Goal: Task Accomplishment & Management: Complete application form

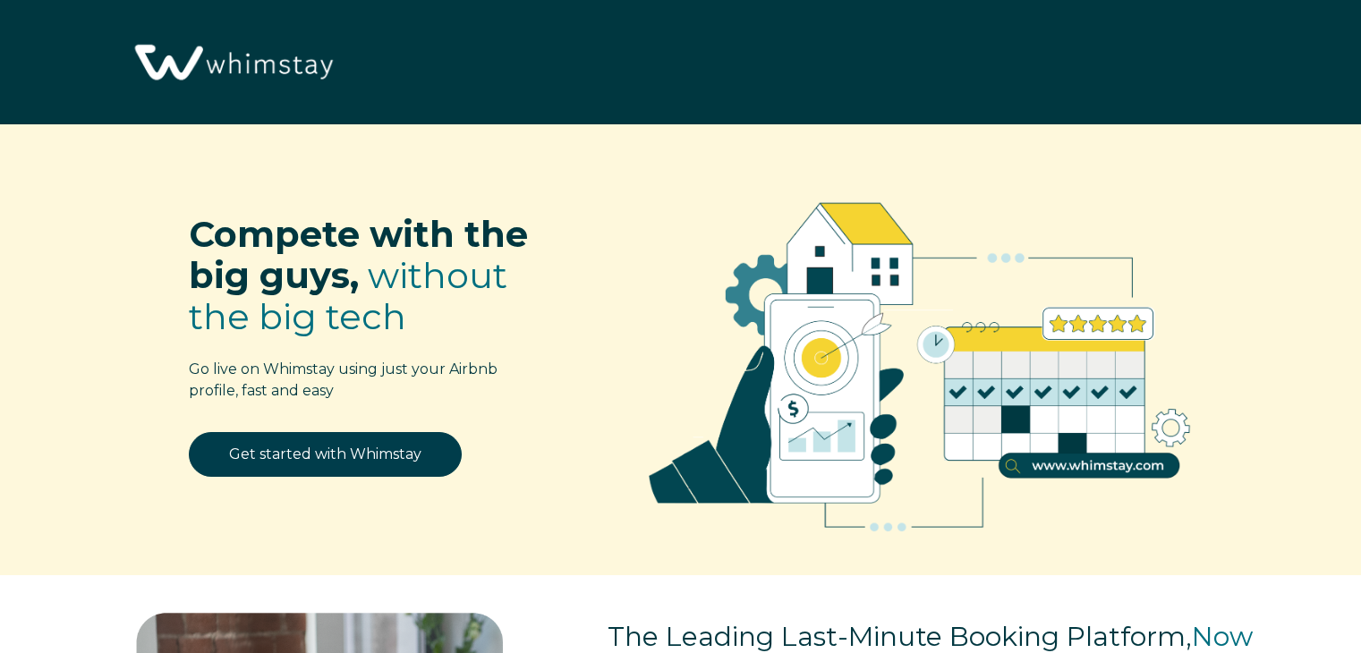
select select "US"
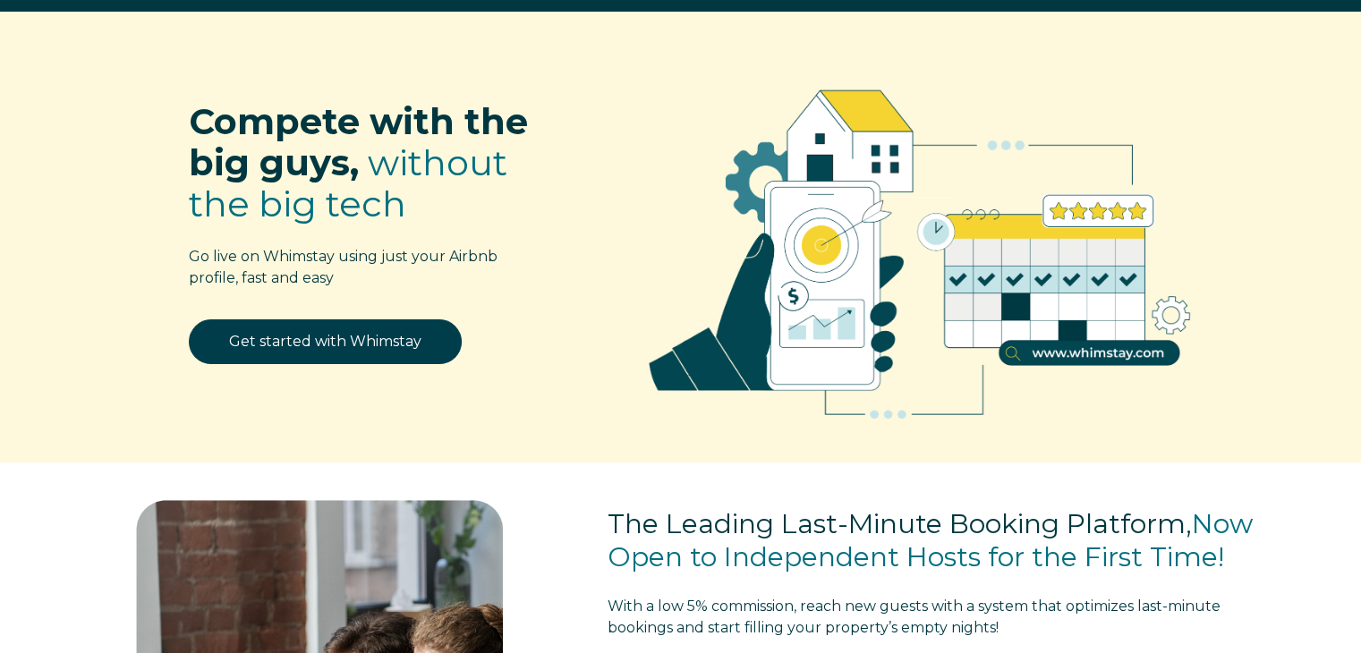
scroll to position [114, 0]
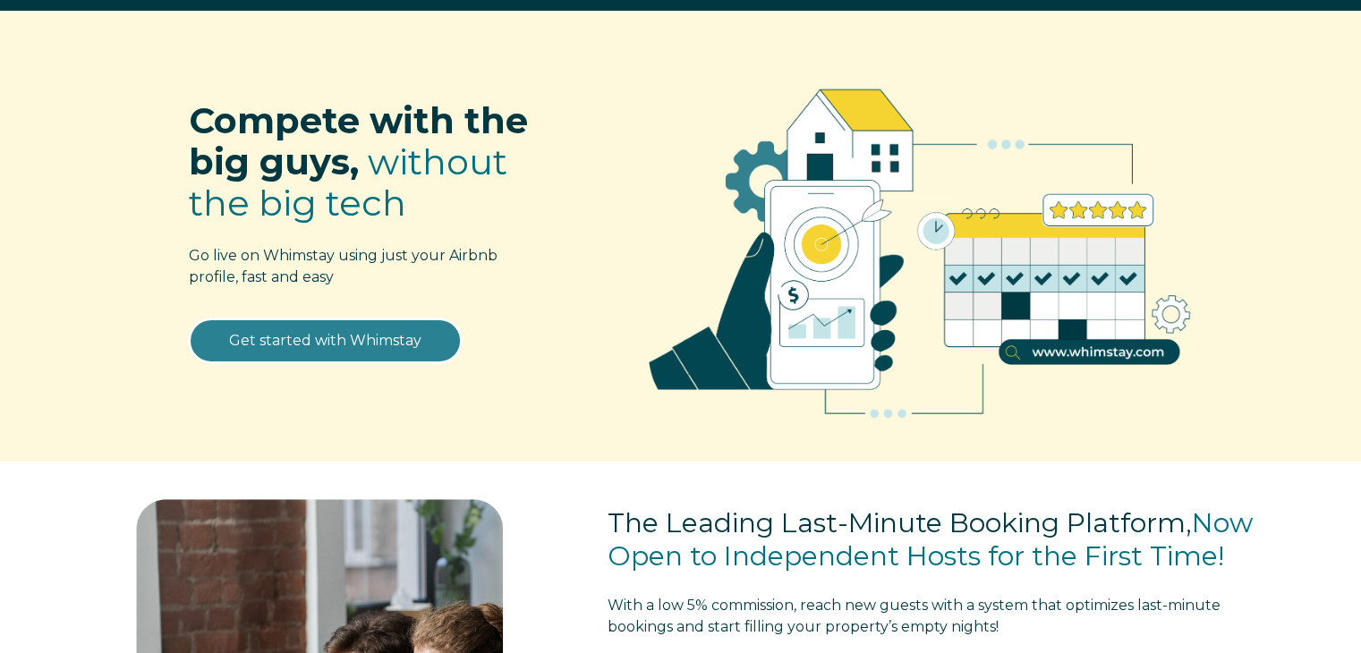
click at [372, 344] on link "Get started with Whimstay" at bounding box center [325, 341] width 273 height 45
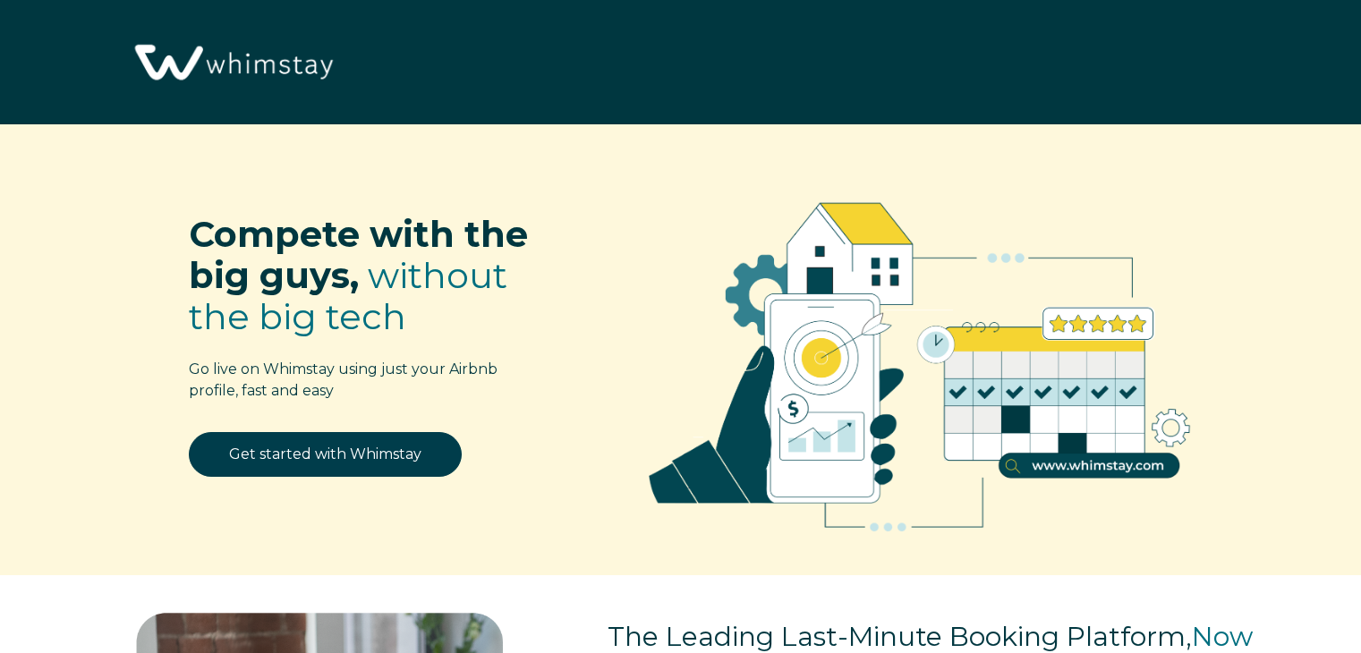
select select "US"
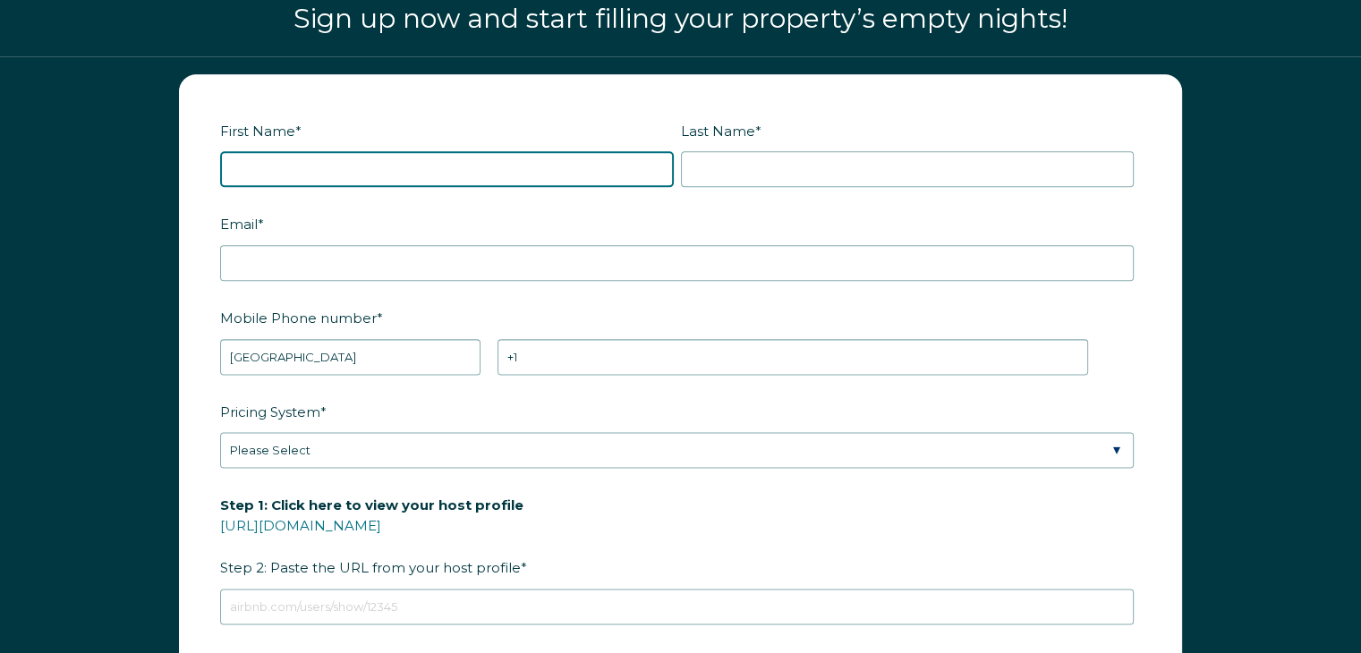
click at [344, 168] on input "First Name *" at bounding box center [447, 169] width 454 height 36
type input "Eva"
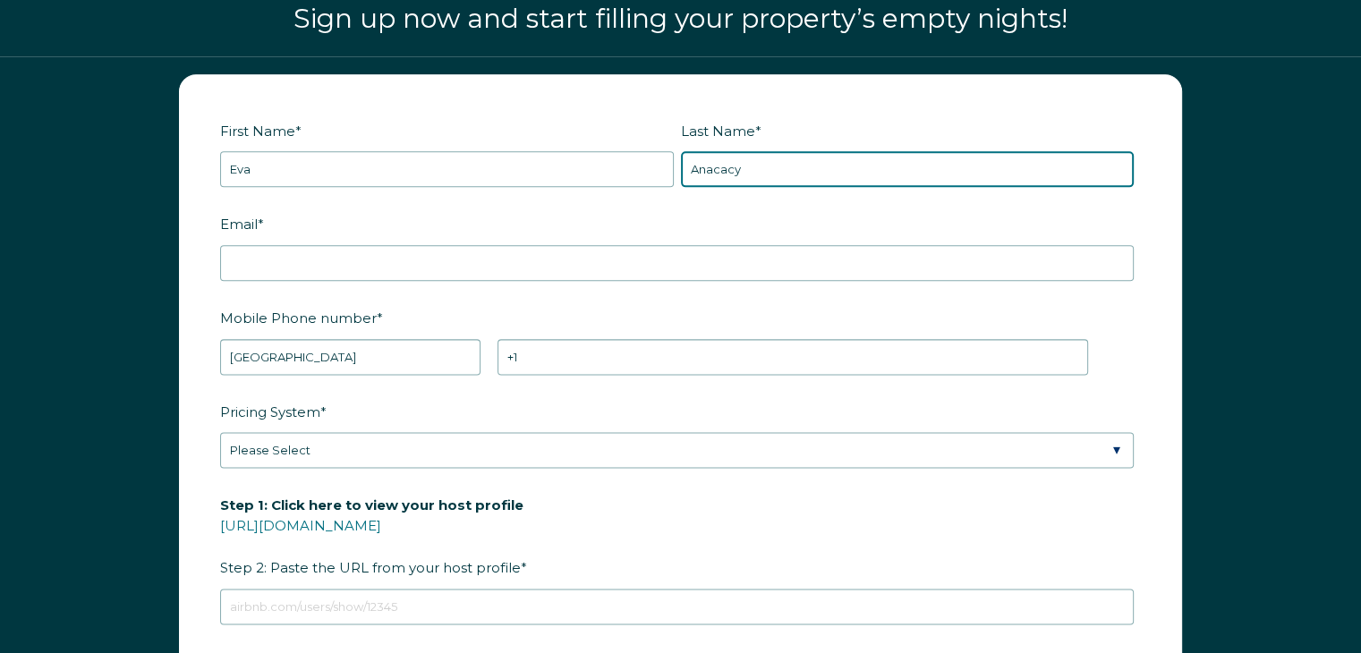
type input "Anacacy"
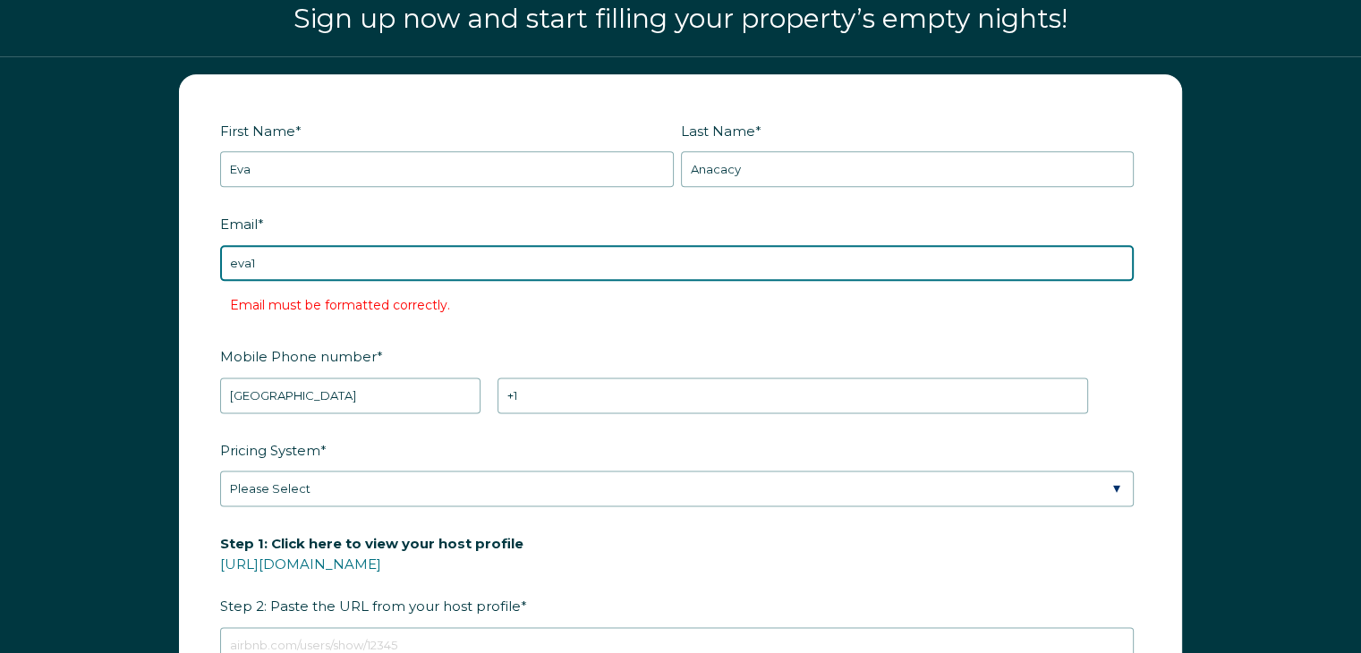
type input "[EMAIL_ADDRESS][DOMAIN_NAME]"
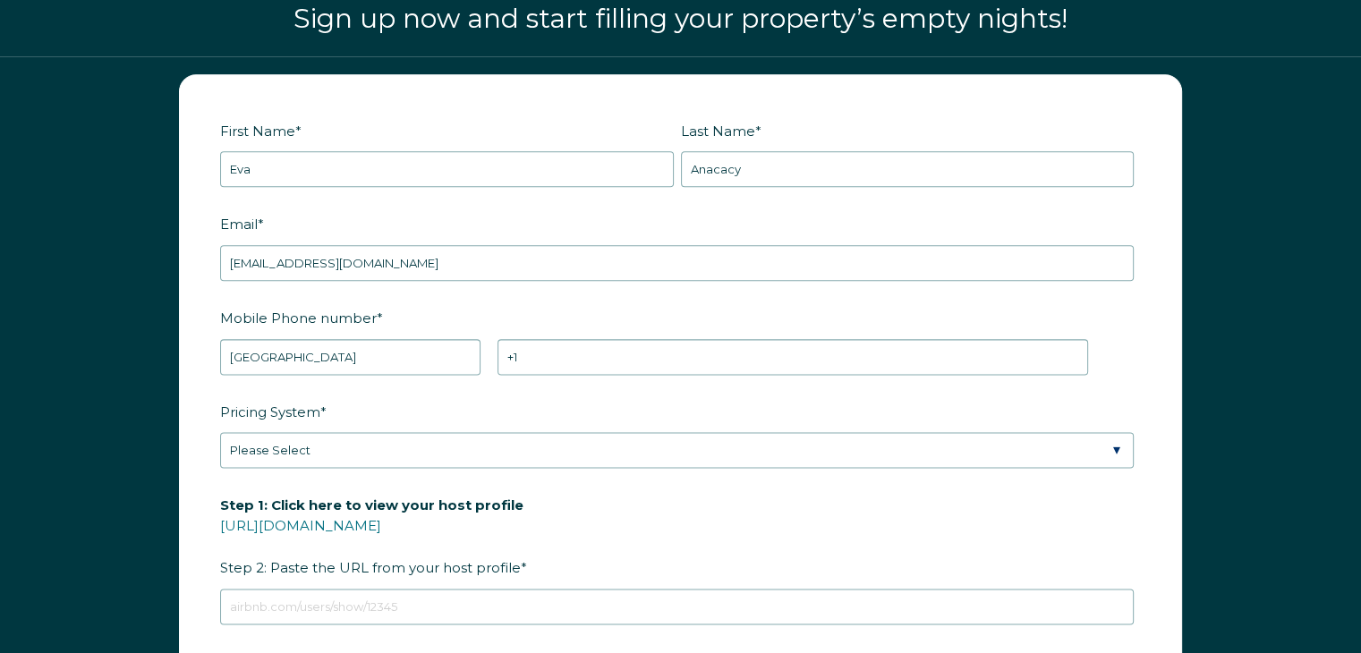
drag, startPoint x: 381, startPoint y: 276, endPoint x: 387, endPoint y: 300, distance: 24.7
click at [387, 302] on label "Mobile Phone number *" at bounding box center [680, 317] width 921 height 31
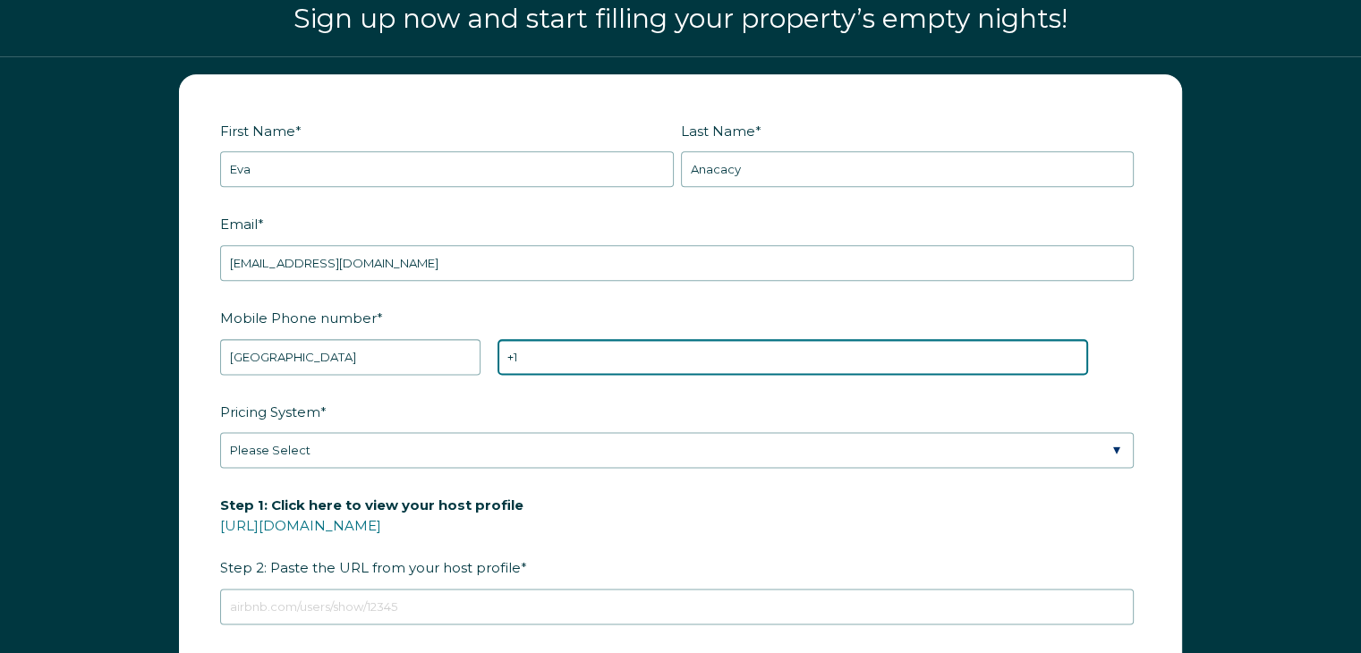
click at [497, 339] on input "+1" at bounding box center [792, 357] width 591 height 36
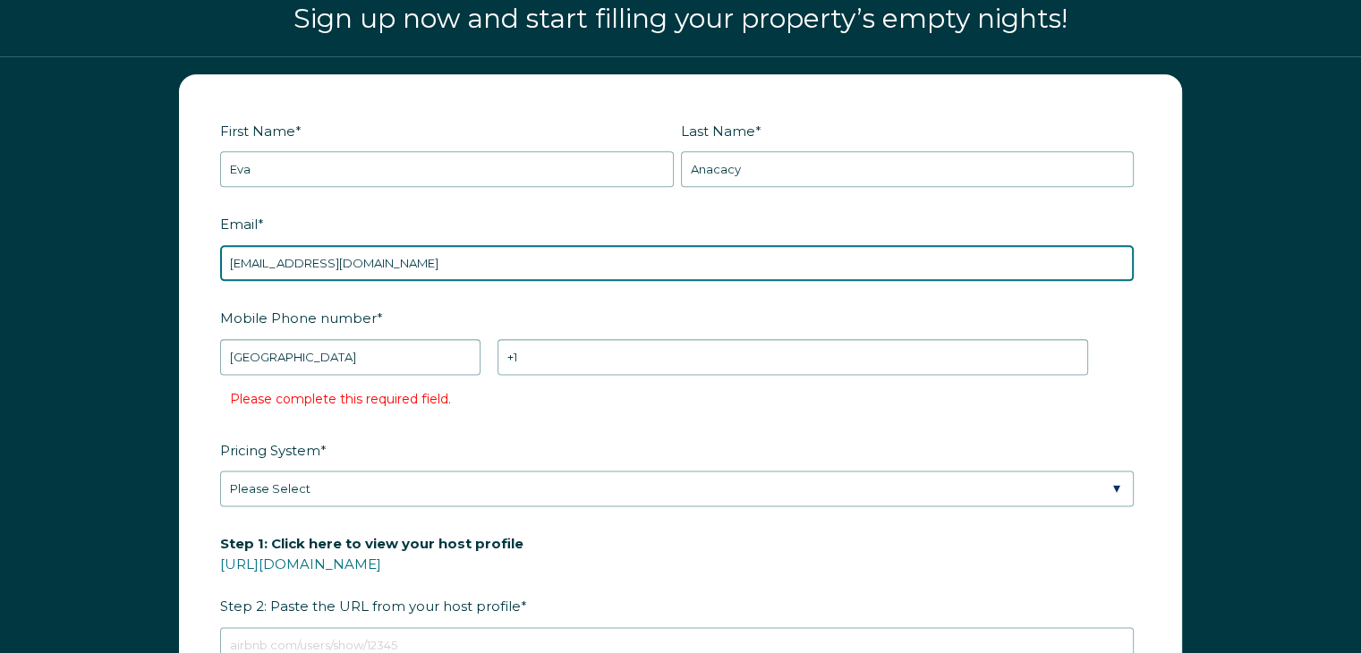
click at [395, 265] on input "[EMAIL_ADDRESS][DOMAIN_NAME]" at bounding box center [677, 263] width 914 height 36
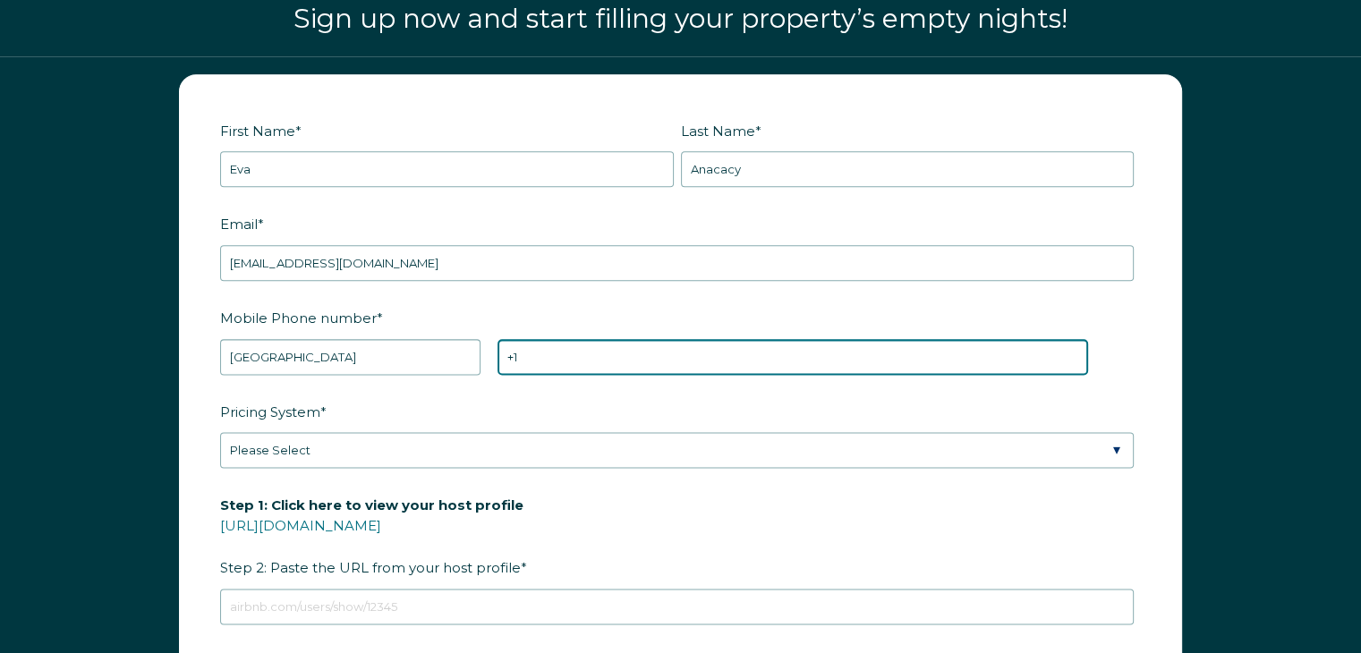
click at [557, 361] on input "+1" at bounding box center [792, 357] width 591 height 36
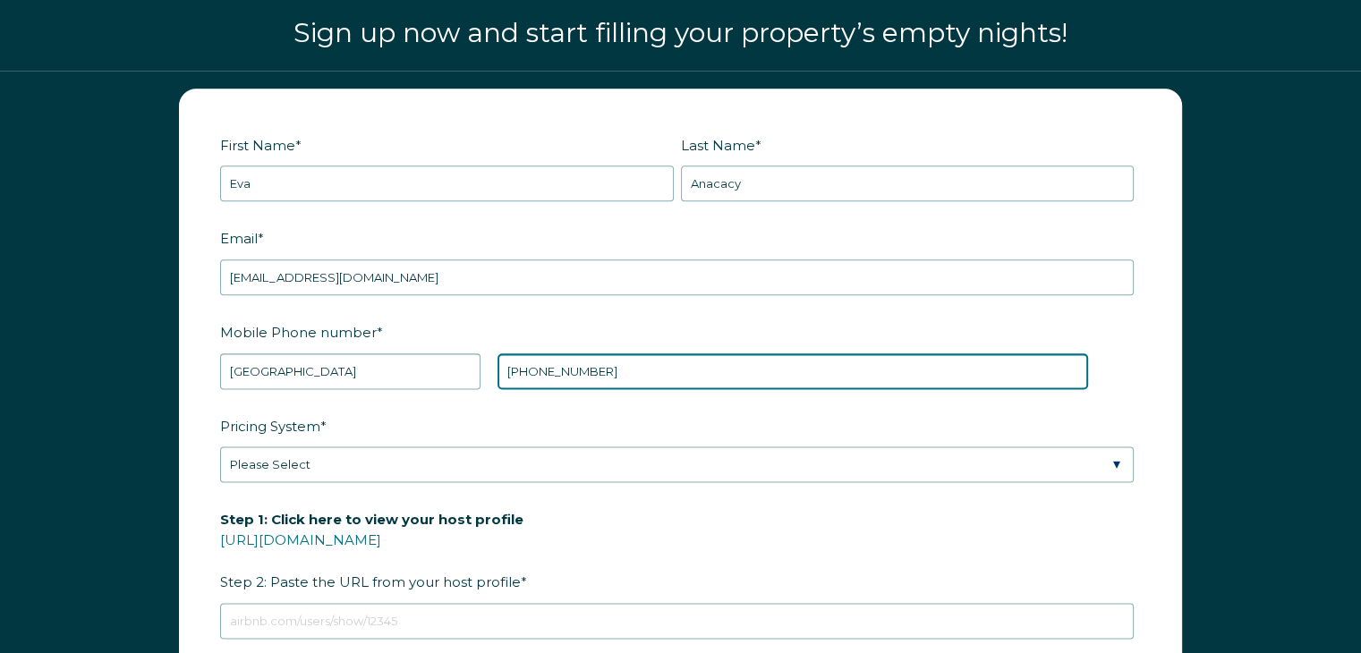
type input "+1 5129990012"
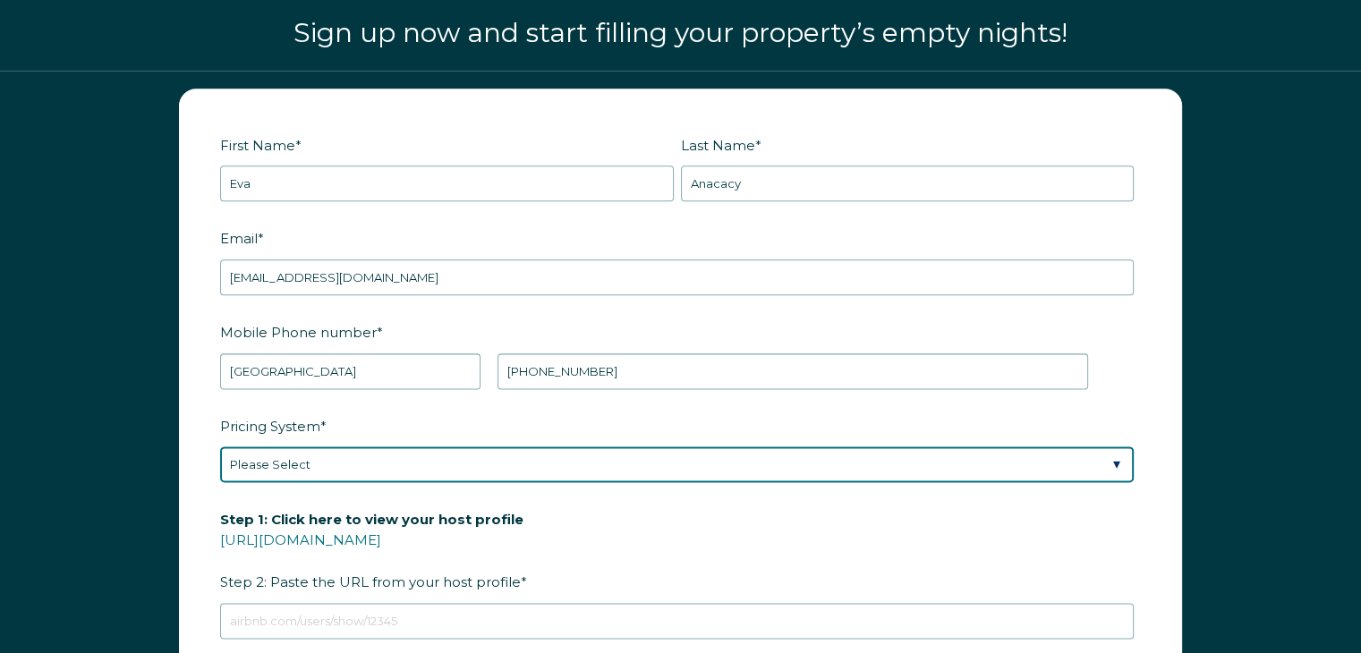
click at [540, 460] on select "Please Select Manual Airbnb Smart Pricing PriceLabs Wheelhouse Beyond Pricing 3…" at bounding box center [677, 464] width 914 height 36
select select "Airbnb Smart Pricing"
click at [220, 446] on select "Please Select Manual Airbnb Smart Pricing PriceLabs Wheelhouse Beyond Pricing 3…" at bounding box center [677, 464] width 914 height 36
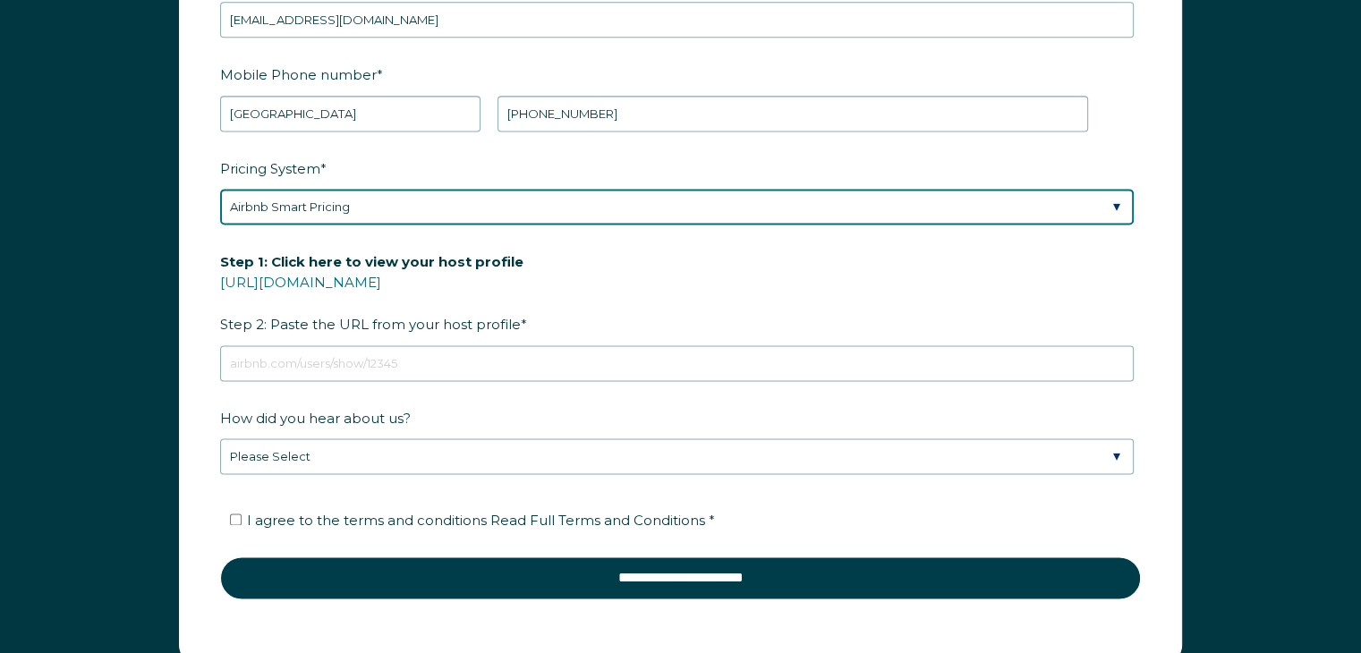
scroll to position [2461, 0]
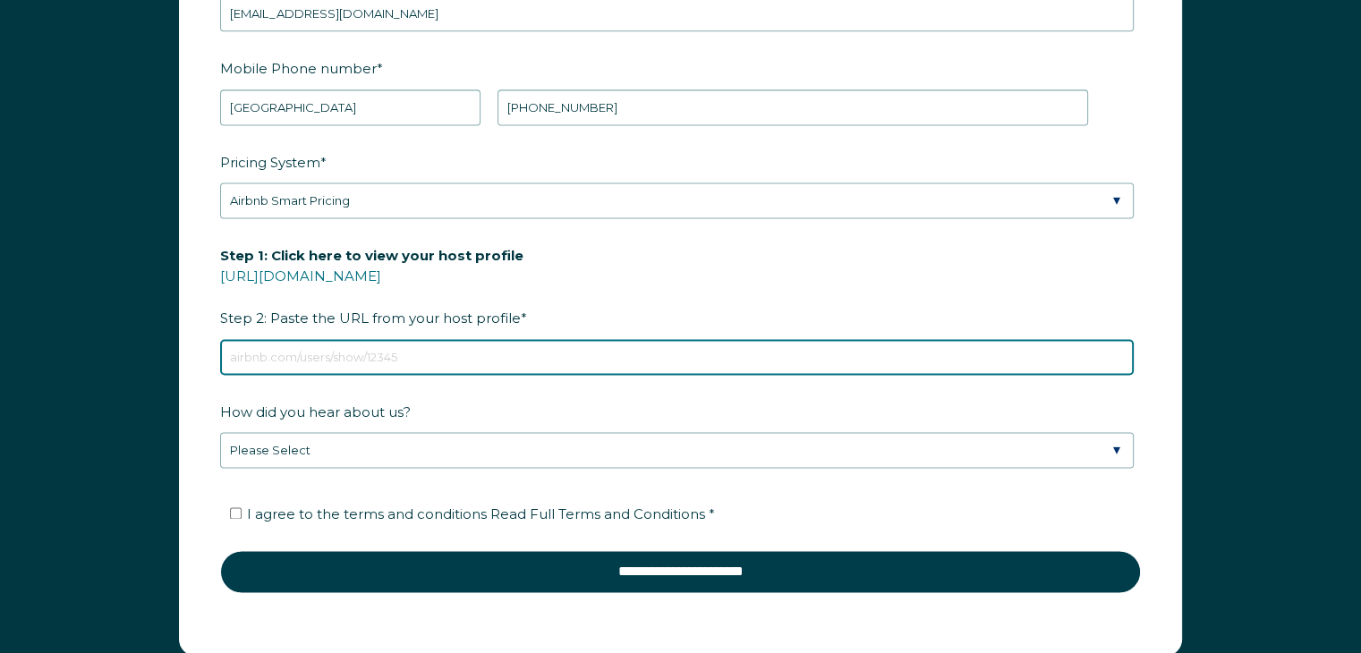
click at [408, 354] on input "Step 1: Click here to view your host profile https://www.airbnb.com/users/show/…" at bounding box center [677, 357] width 914 height 36
paste input "https://www.airbnb.com/rooms/680089413946659946?guests=1&adults=1&s=67&unique_s…"
type input "https://www.airbnb.com/rooms/680089413946659946?guests=1&adults=1&s=67&unique_s…"
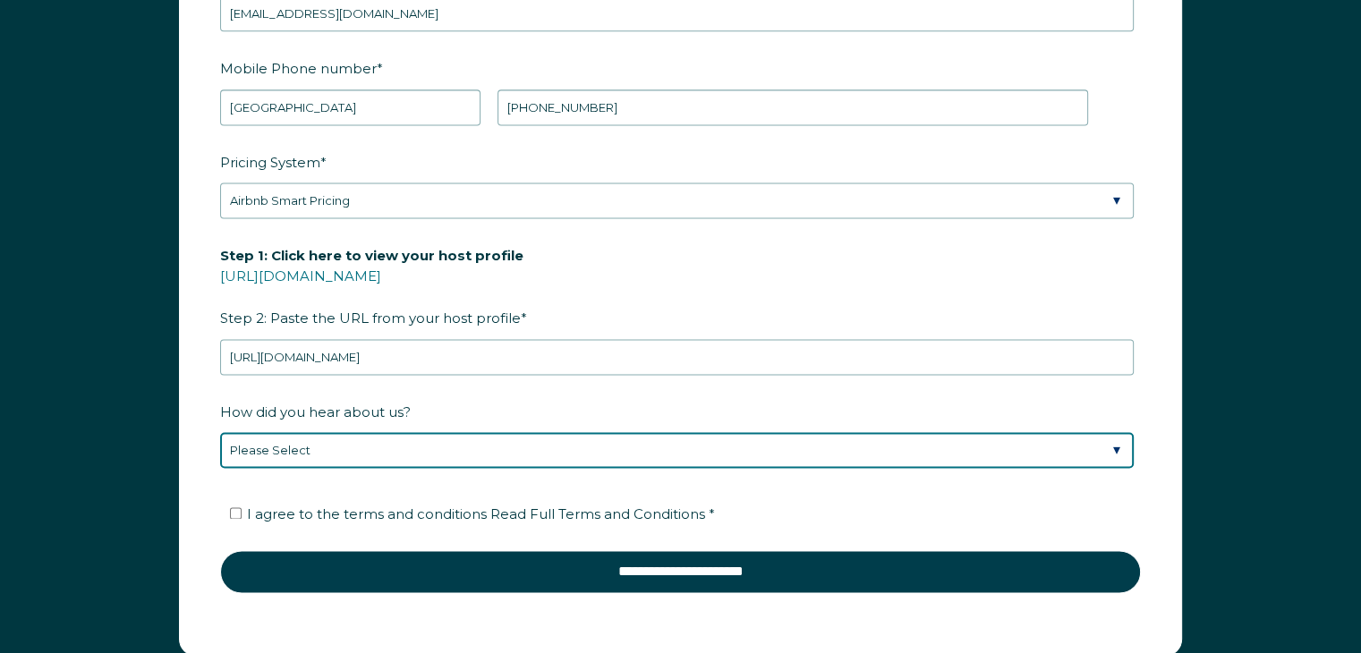
click at [402, 438] on select "Please Select Discovered Whimstay at an event or conference Found Whimstay thro…" at bounding box center [677, 450] width 914 height 36
select select "Google Search"
click at [220, 432] on select "Please Select Discovered Whimstay at an event or conference Found Whimstay thro…" at bounding box center [677, 450] width 914 height 36
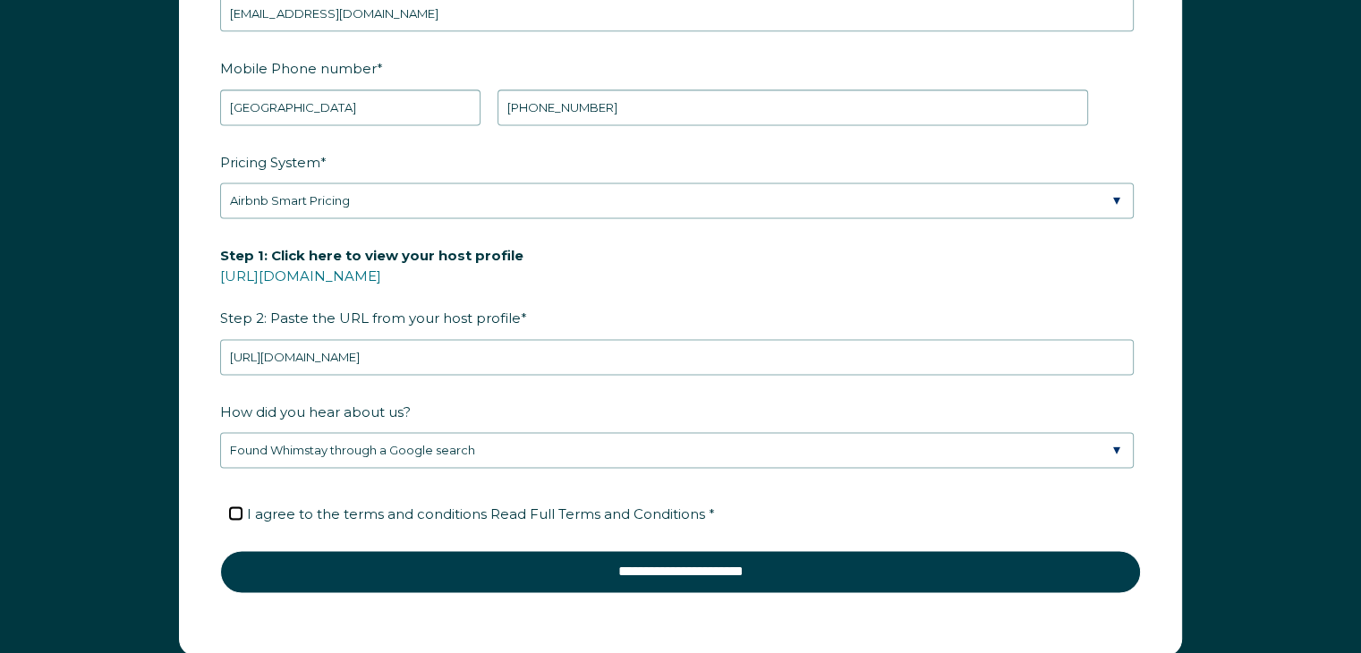
click at [233, 507] on input "I agree to the terms and conditions Read Full Terms and Conditions *" at bounding box center [236, 513] width 12 height 12
checkbox input "true"
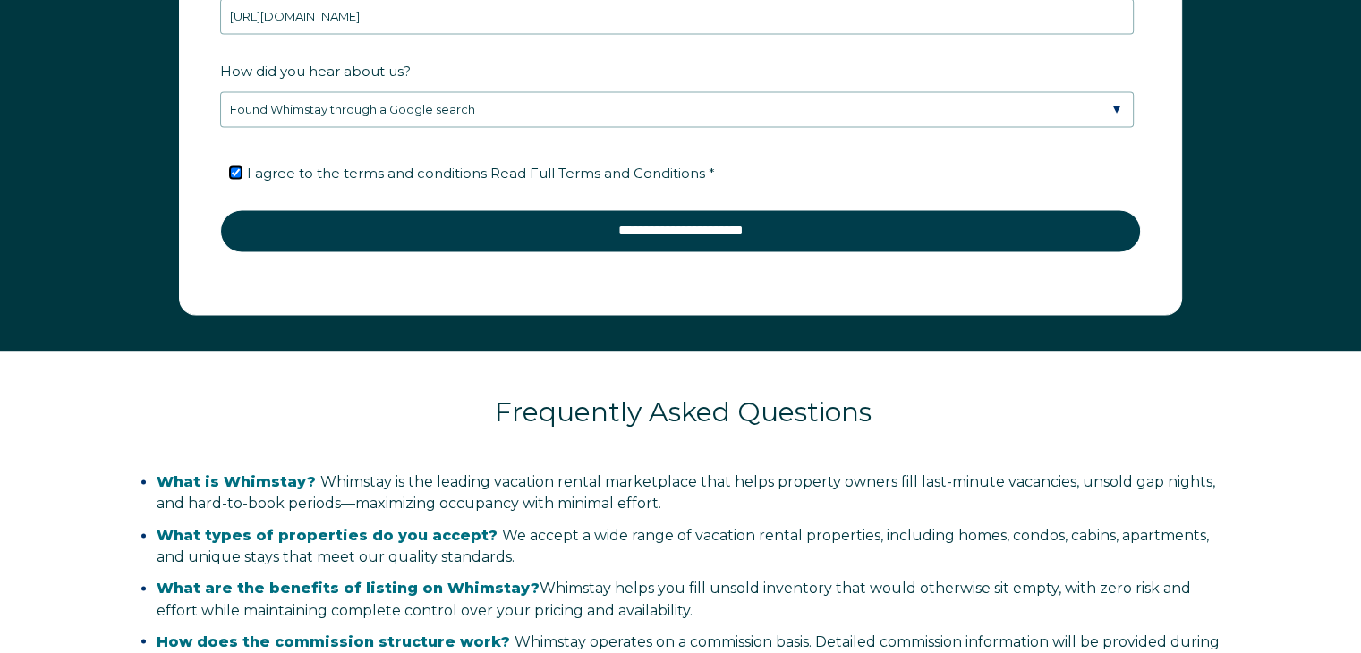
scroll to position [2805, 0]
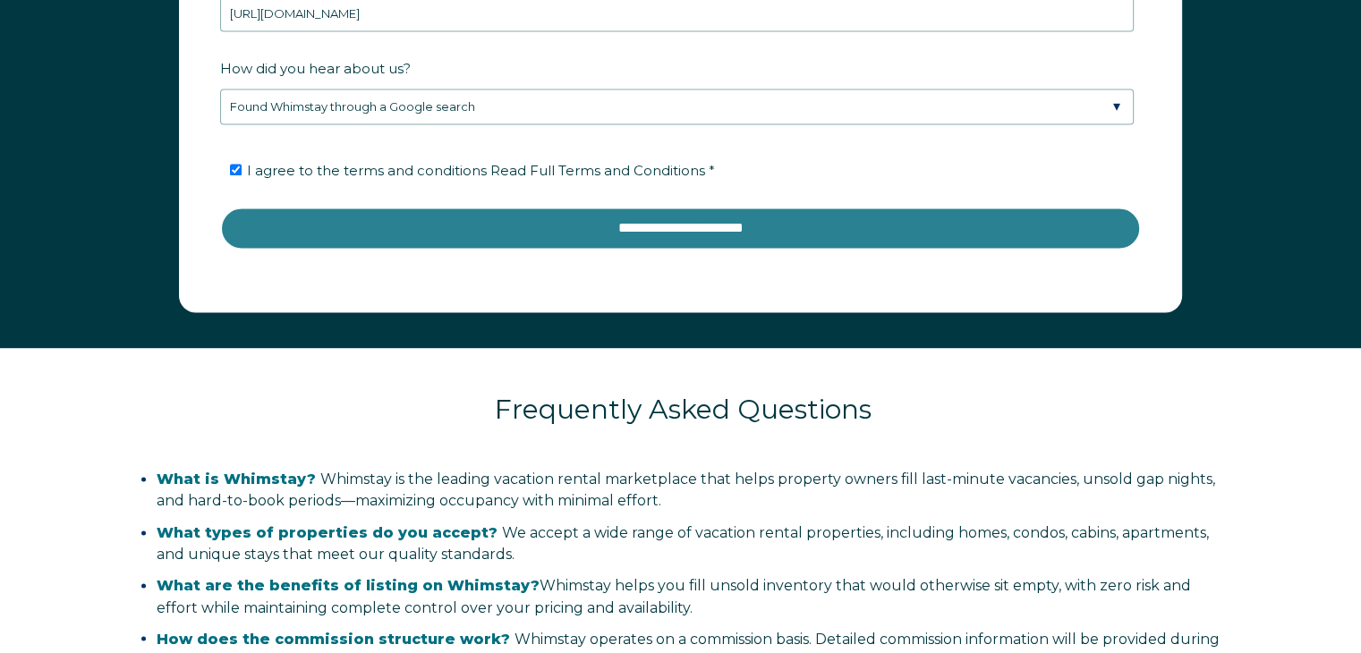
click at [666, 236] on input "**********" at bounding box center [680, 228] width 921 height 43
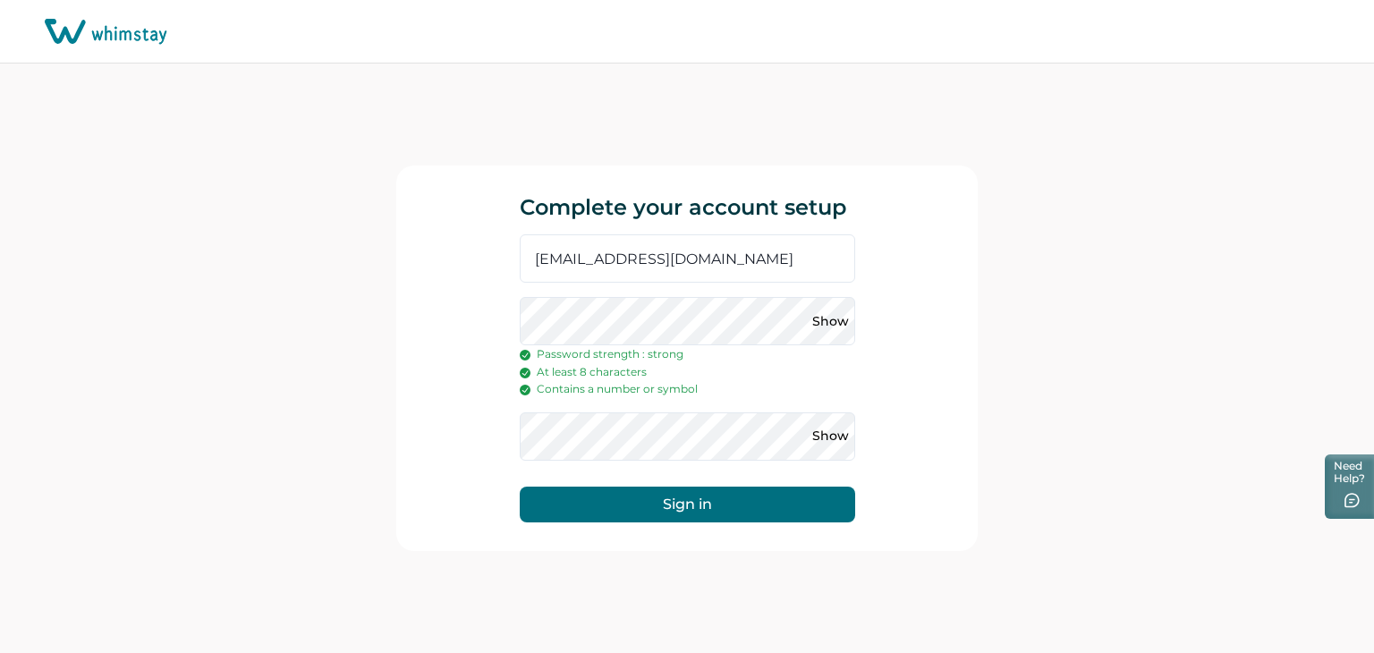
click at [697, 506] on button "Sign in" at bounding box center [688, 505] width 336 height 36
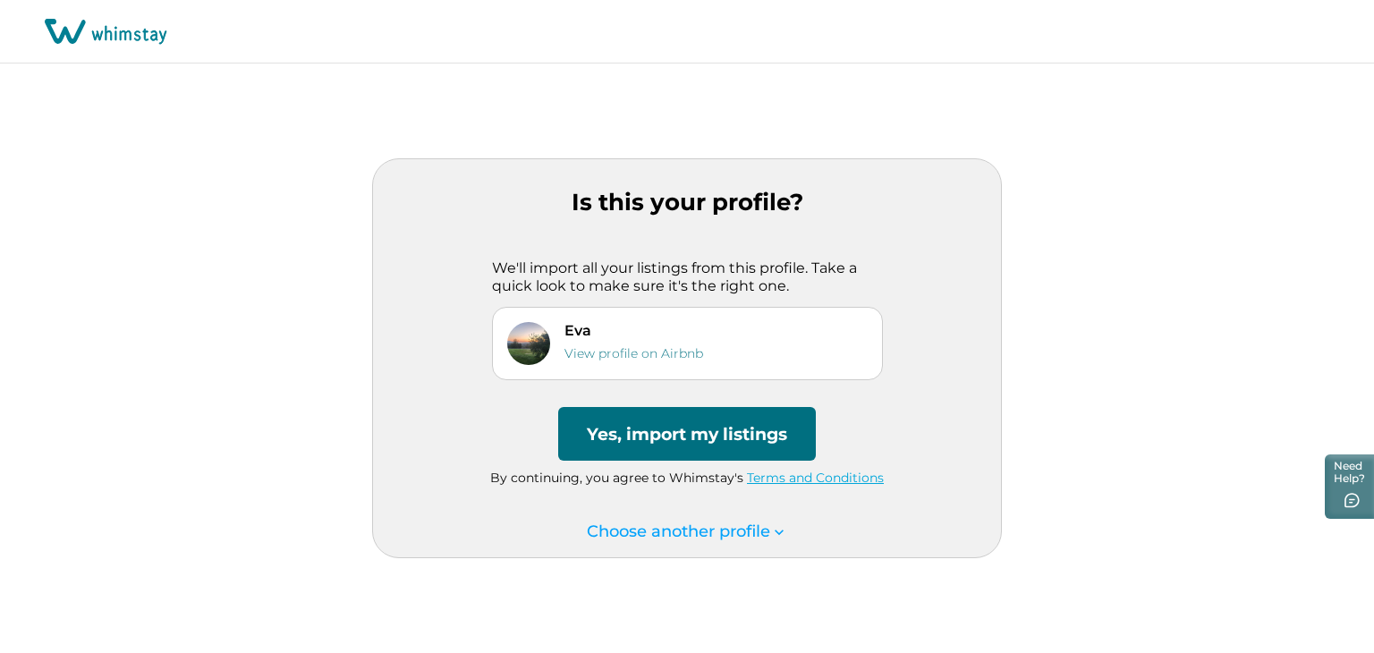
click at [687, 430] on button "Yes, import my listings" at bounding box center [687, 434] width 258 height 54
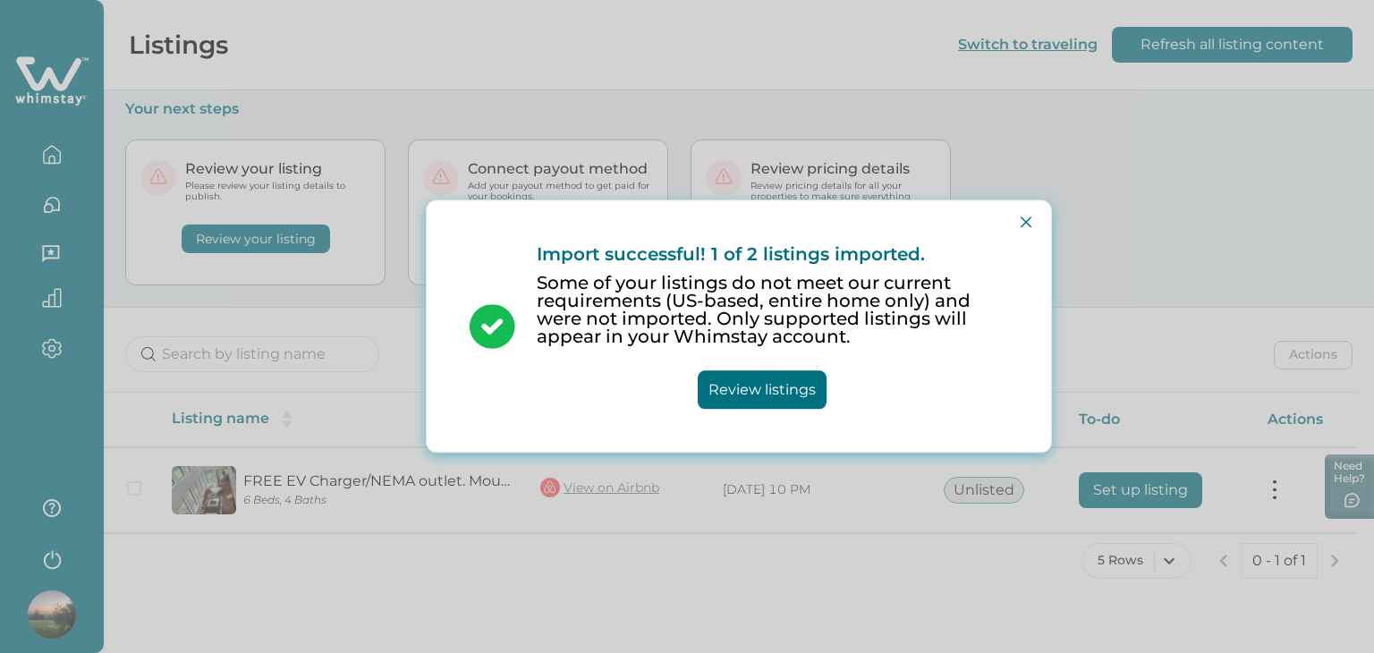
click at [764, 390] on button "Review listings" at bounding box center [762, 390] width 129 height 38
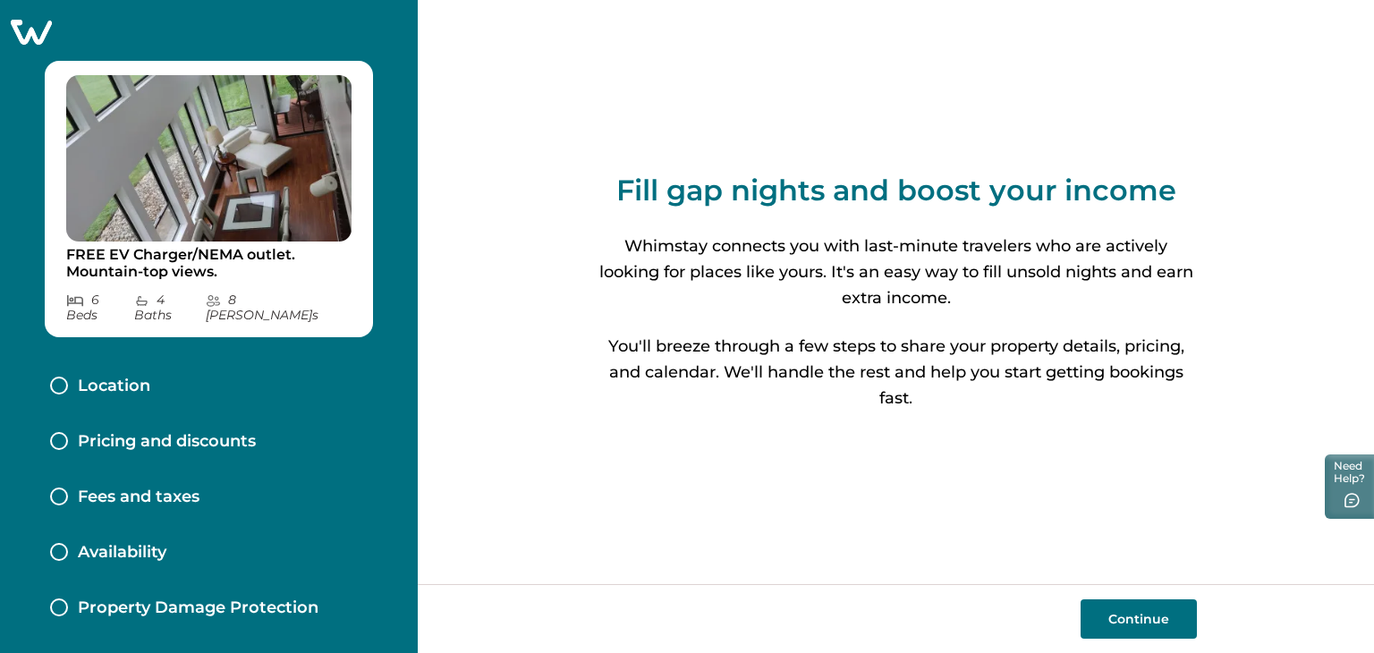
click at [1138, 616] on button "Continue" at bounding box center [1139, 618] width 116 height 39
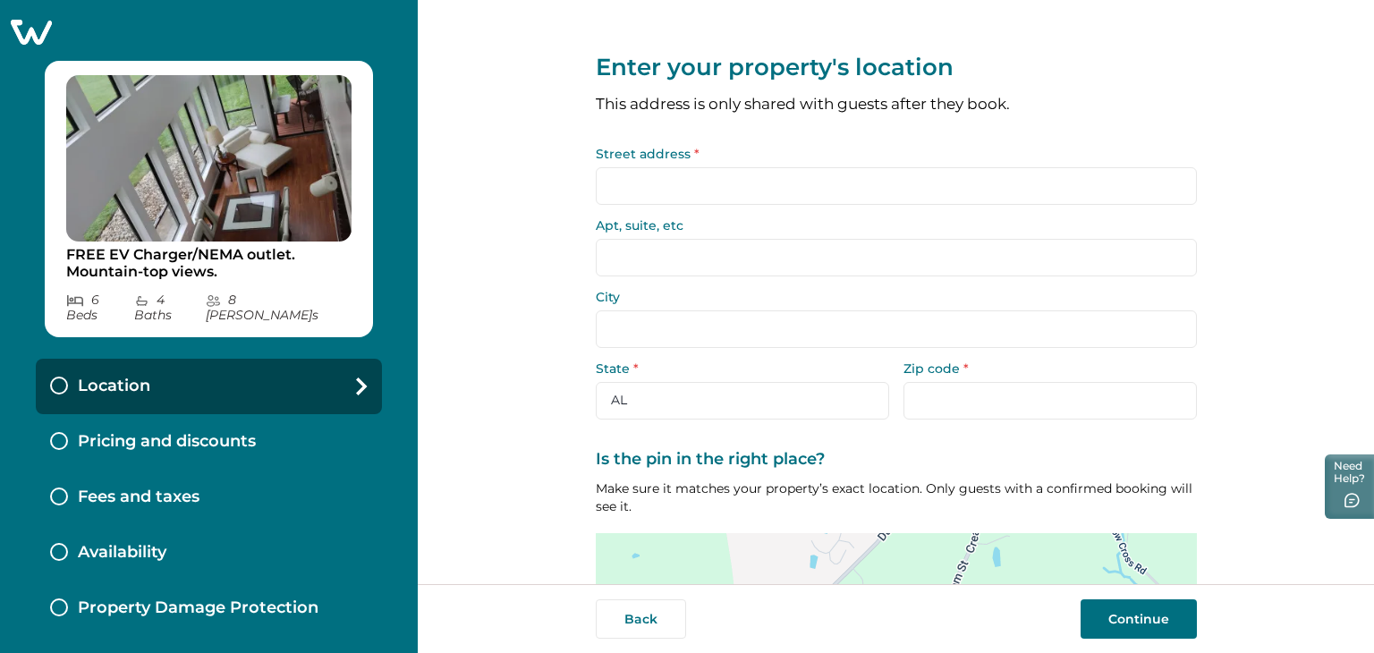
click at [876, 200] on input "Street address *" at bounding box center [896, 186] width 601 height 38
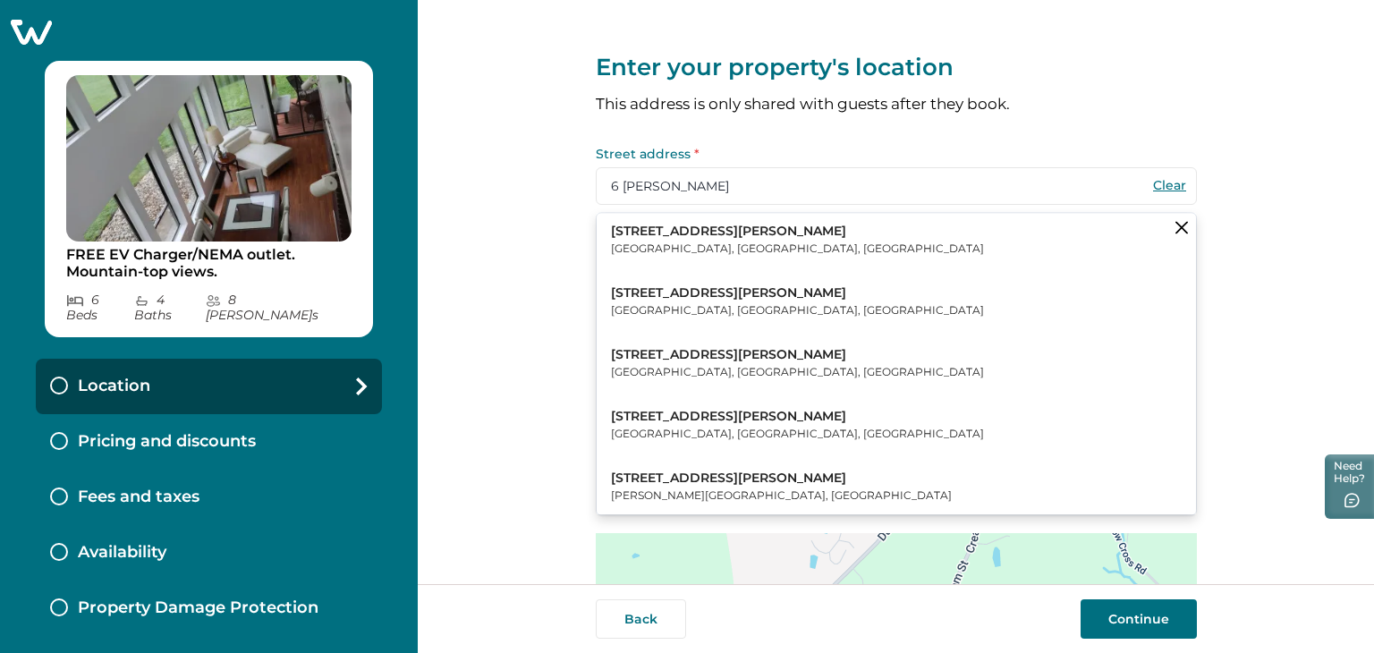
click at [793, 238] on button "6 Kristi Lane Poughkeepsie, NY, USA" at bounding box center [896, 240] width 599 height 55
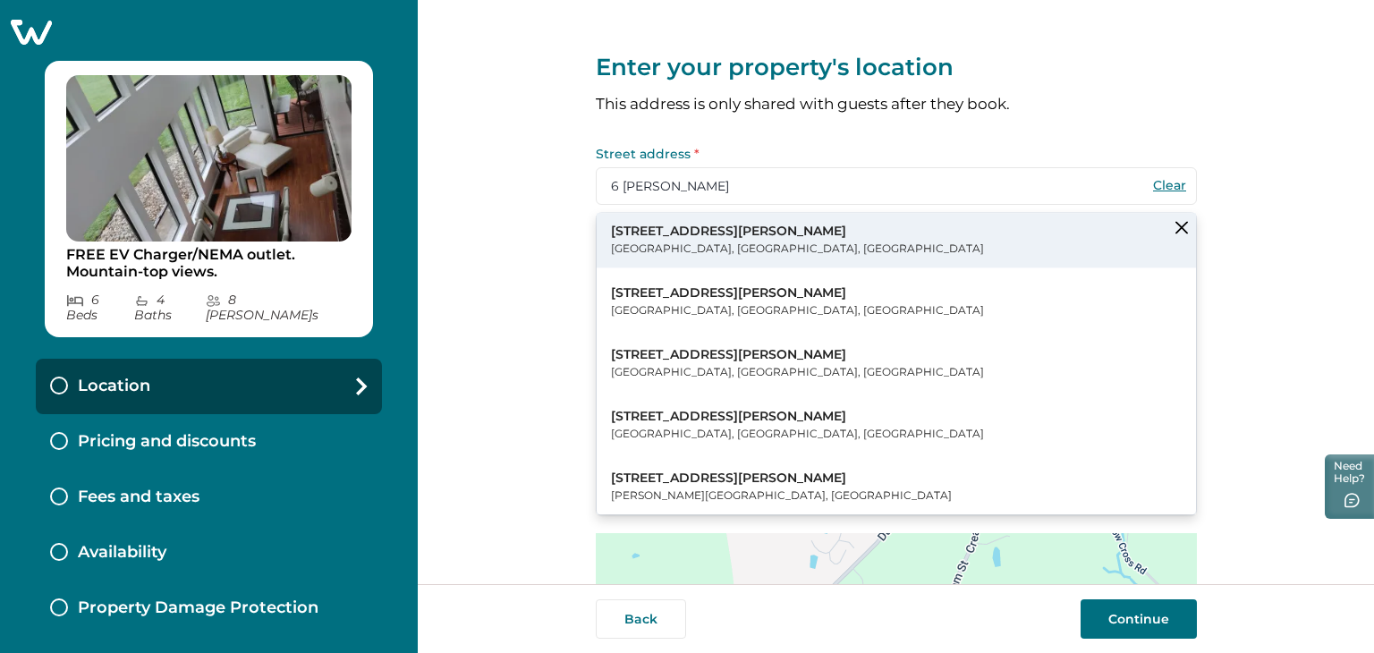
type input "6 Kristi Ln"
type input "[GEOGRAPHIC_DATA]"
select select "NY"
type input "12601"
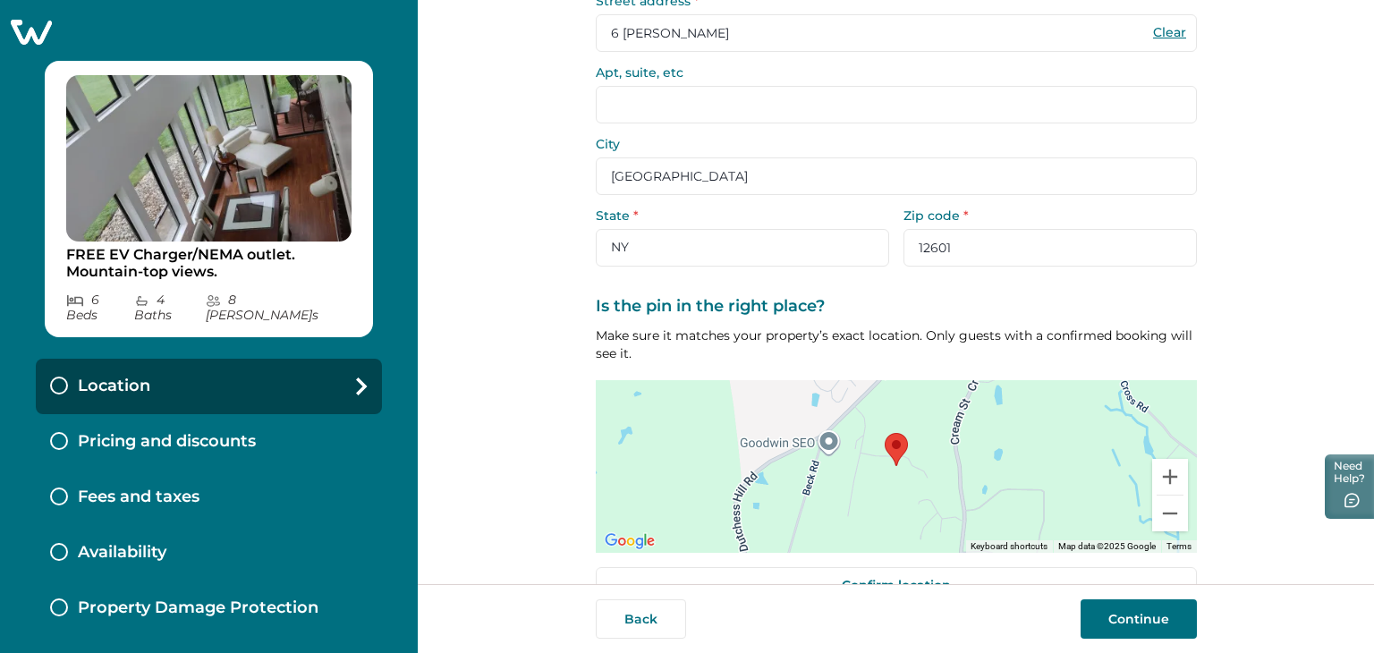
scroll to position [197, 0]
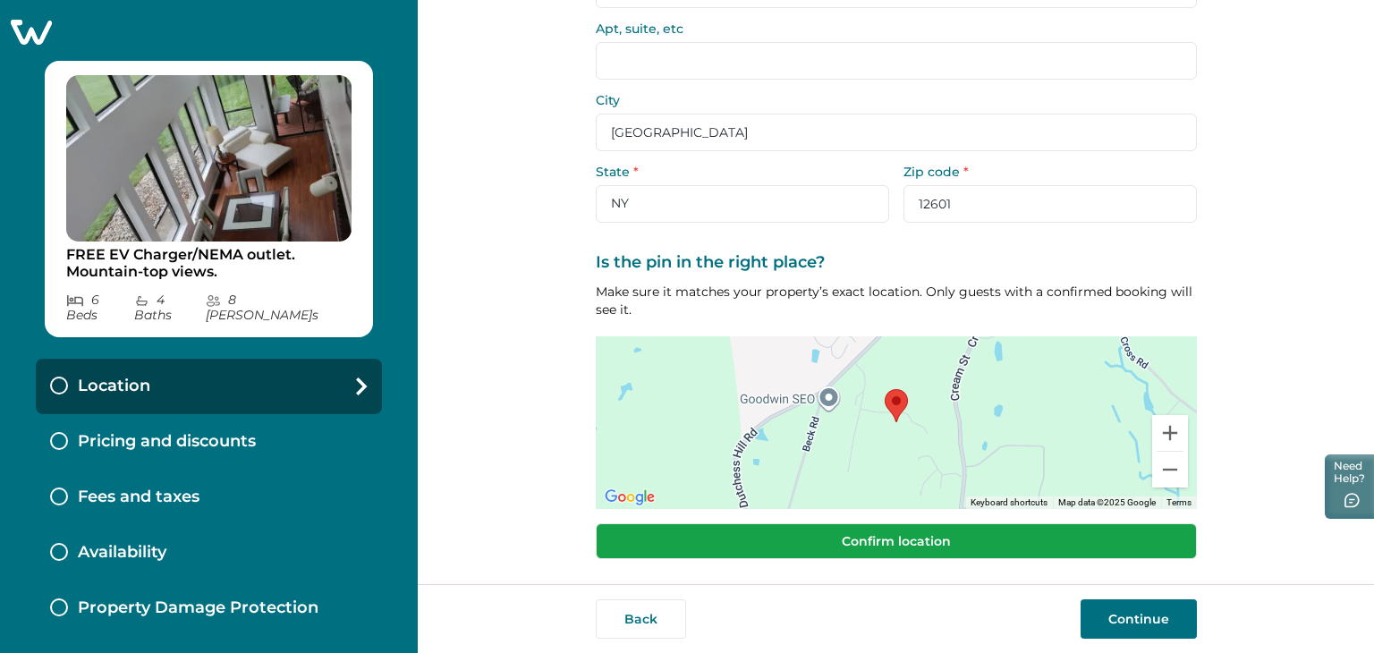
click at [867, 549] on button "Confirm location" at bounding box center [896, 541] width 601 height 36
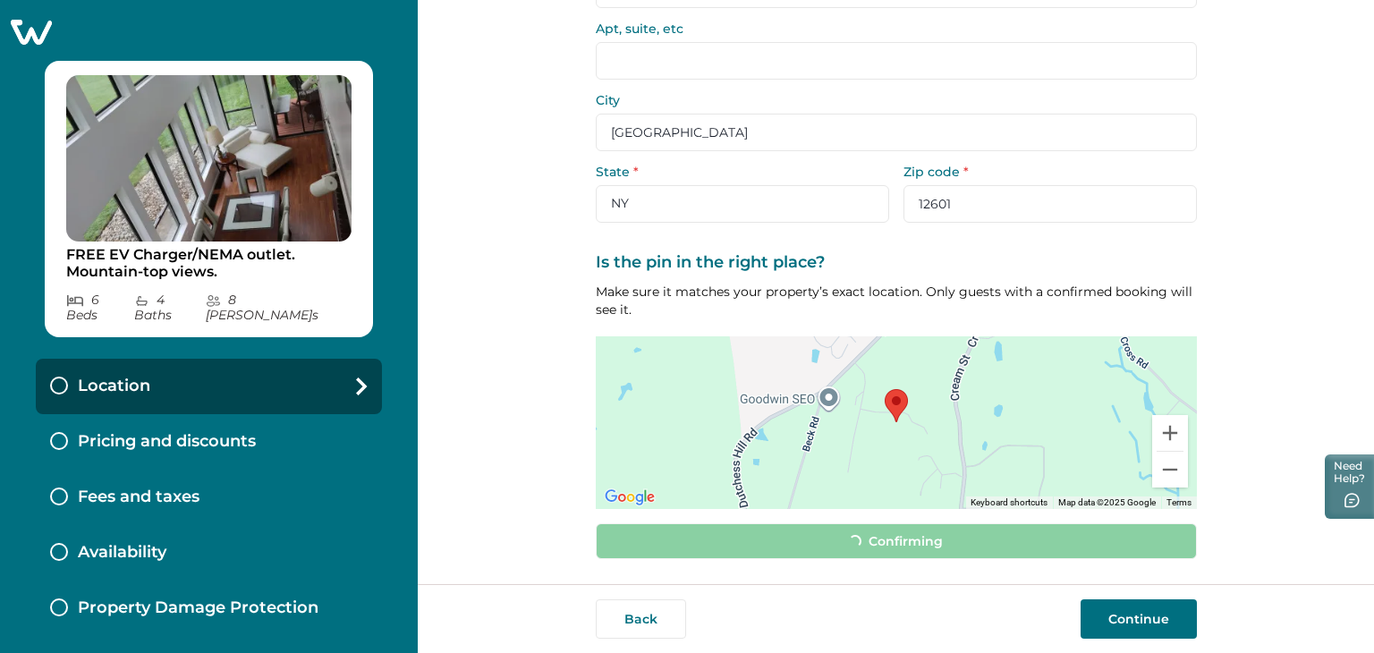
scroll to position [185, 0]
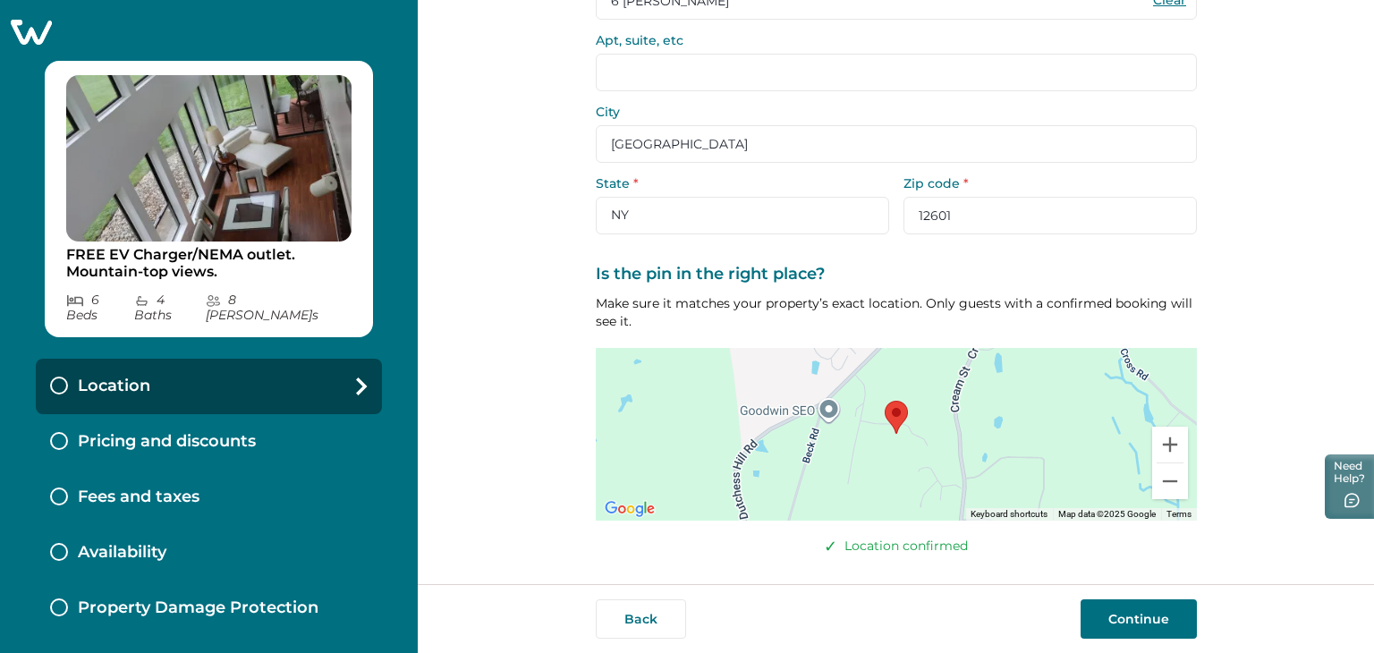
click at [1152, 621] on button "Continue" at bounding box center [1139, 618] width 116 height 39
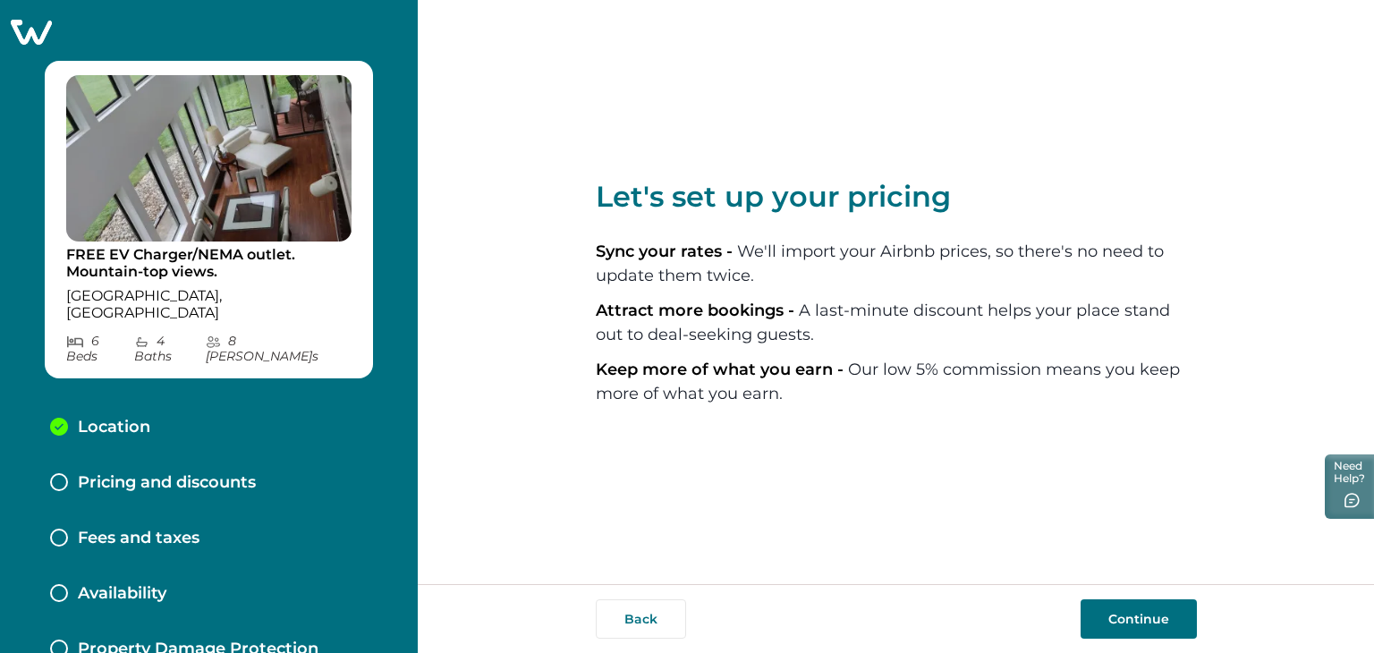
click at [1130, 616] on button "Continue" at bounding box center [1139, 618] width 116 height 39
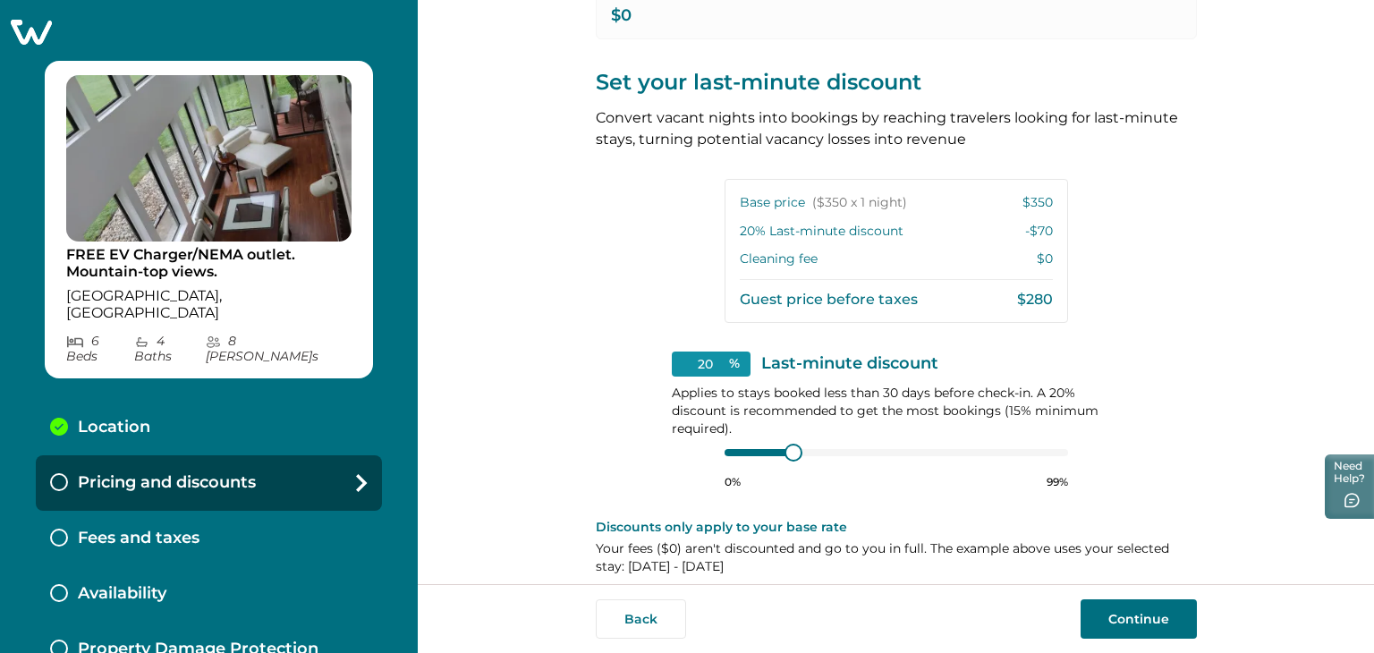
scroll to position [370, 0]
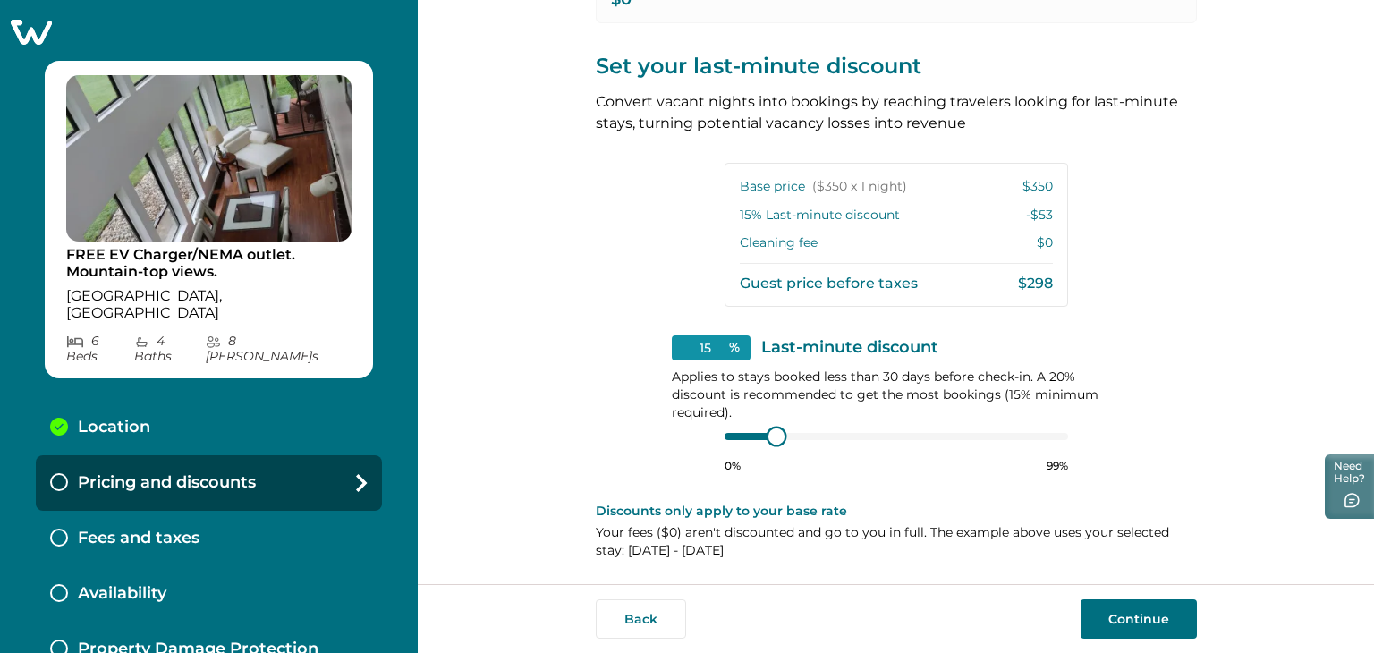
click at [759, 438] on div at bounding box center [751, 436] width 52 height 7
click at [744, 438] on div at bounding box center [751, 436] width 52 height 7
click at [754, 433] on div at bounding box center [751, 436] width 52 height 7
click at [735, 433] on div at bounding box center [751, 436] width 52 height 7
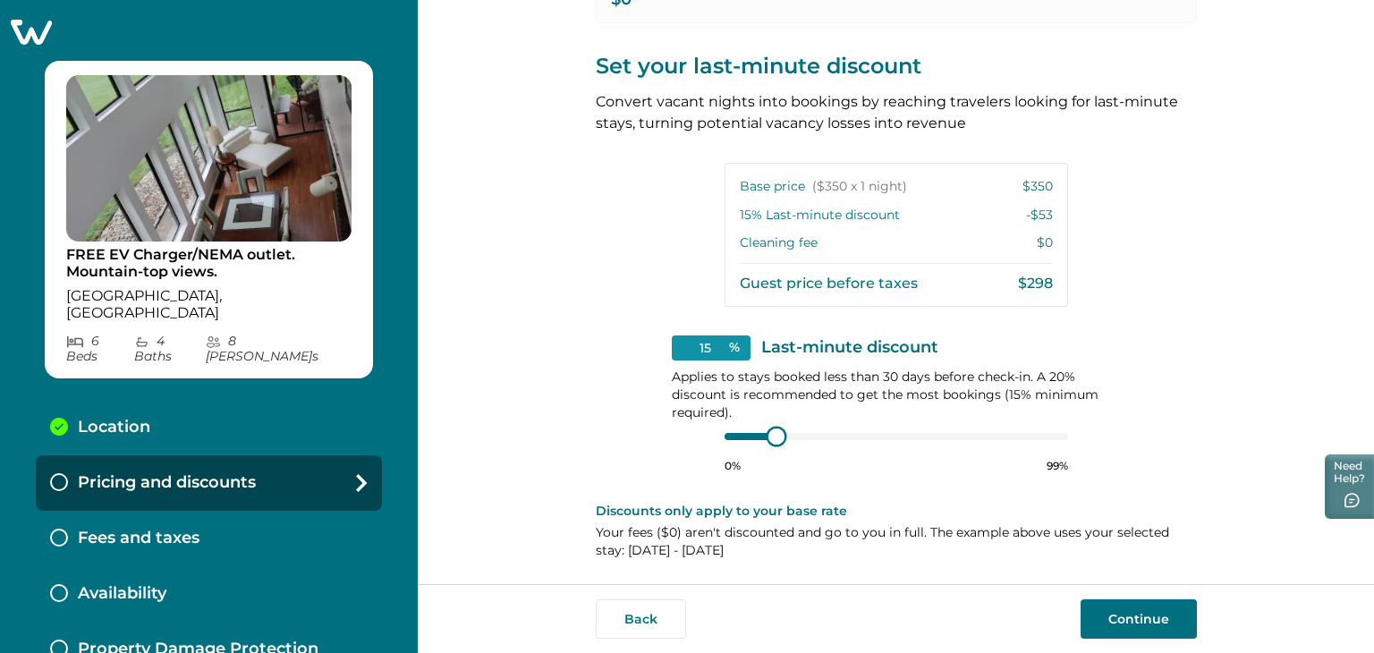
click at [735, 433] on div at bounding box center [751, 436] width 52 height 7
type input "15"
click at [754, 434] on div at bounding box center [897, 436] width 344 height 14
click at [734, 435] on div at bounding box center [897, 436] width 344 height 14
click at [1045, 244] on p "$0" at bounding box center [1045, 243] width 16 height 18
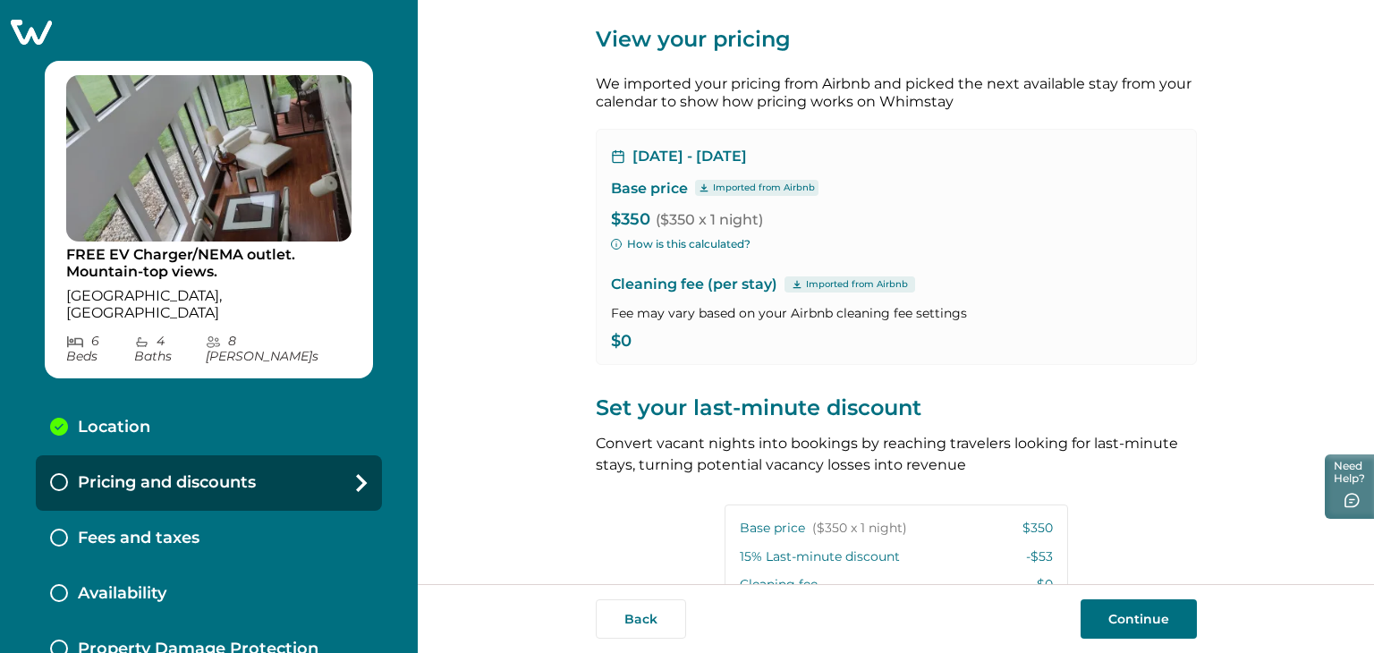
scroll to position [0, 0]
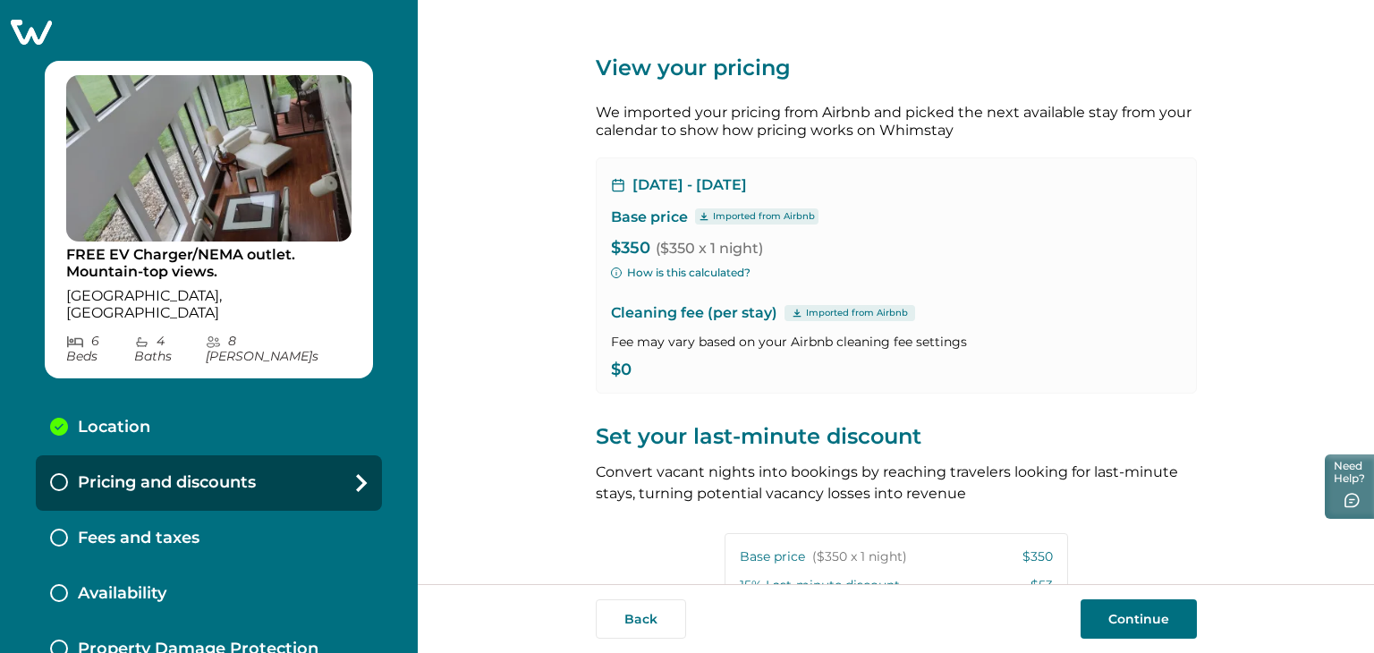
click at [792, 314] on icon at bounding box center [797, 313] width 11 height 9
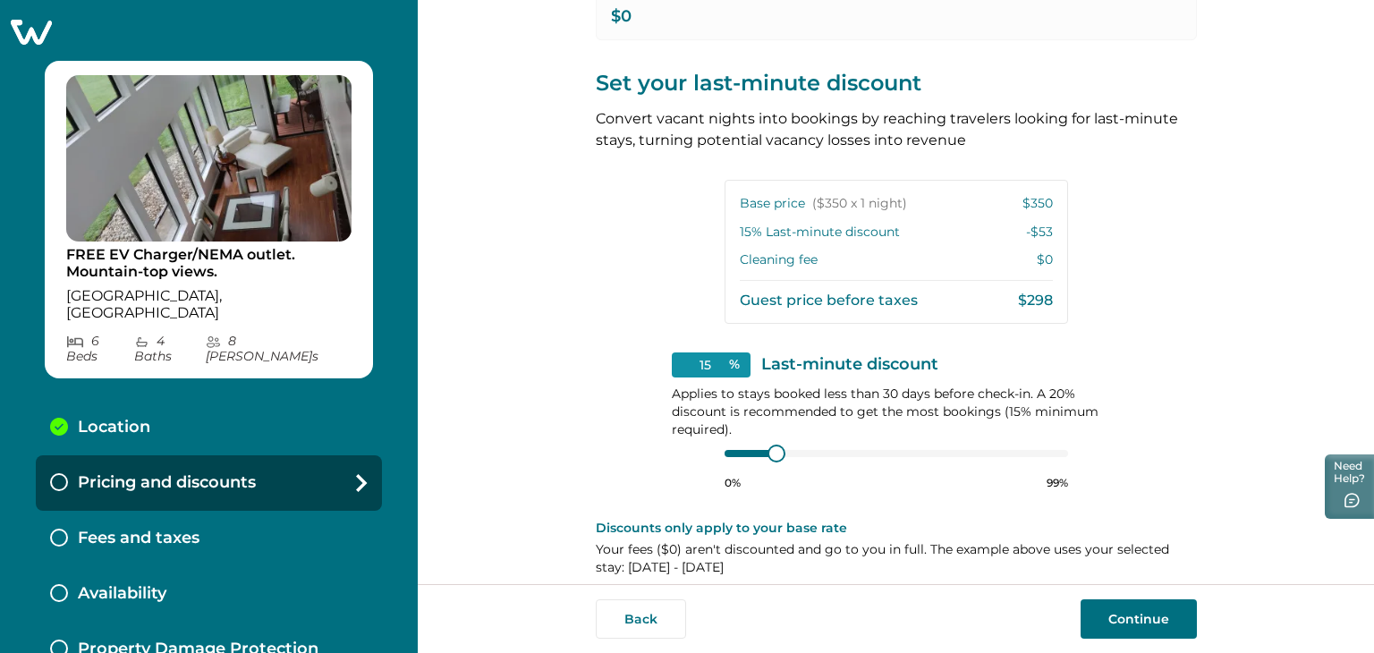
scroll to position [370, 0]
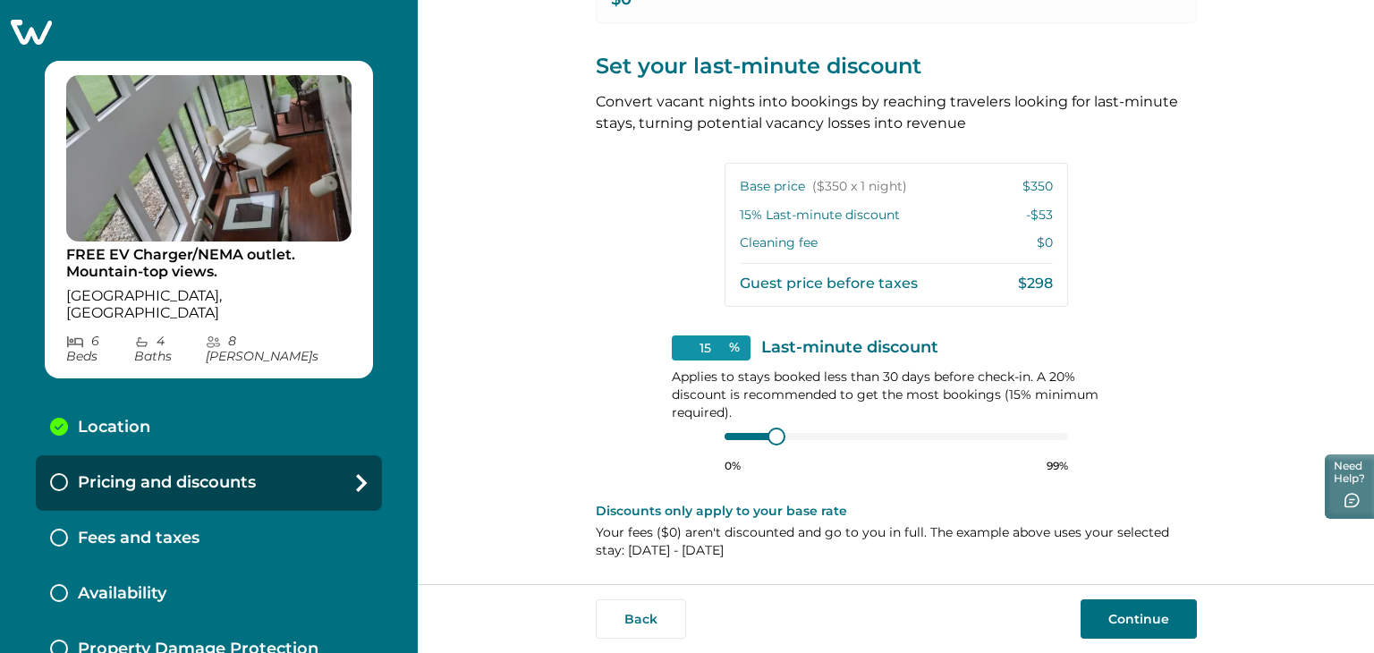
click at [1138, 620] on button "Continue" at bounding box center [1139, 618] width 116 height 39
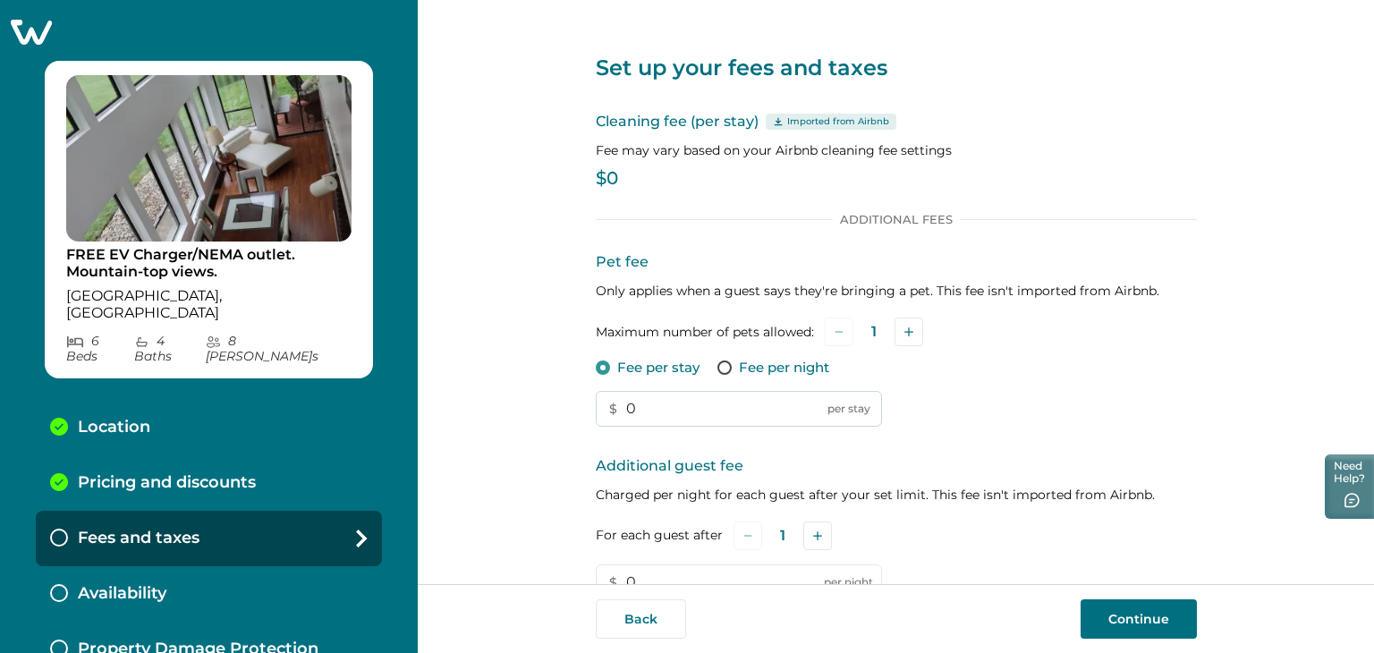
click at [695, 411] on input "0" at bounding box center [739, 409] width 286 height 36
click at [614, 183] on p "$0" at bounding box center [896, 179] width 601 height 18
click at [645, 408] on input "0" at bounding box center [739, 409] width 286 height 36
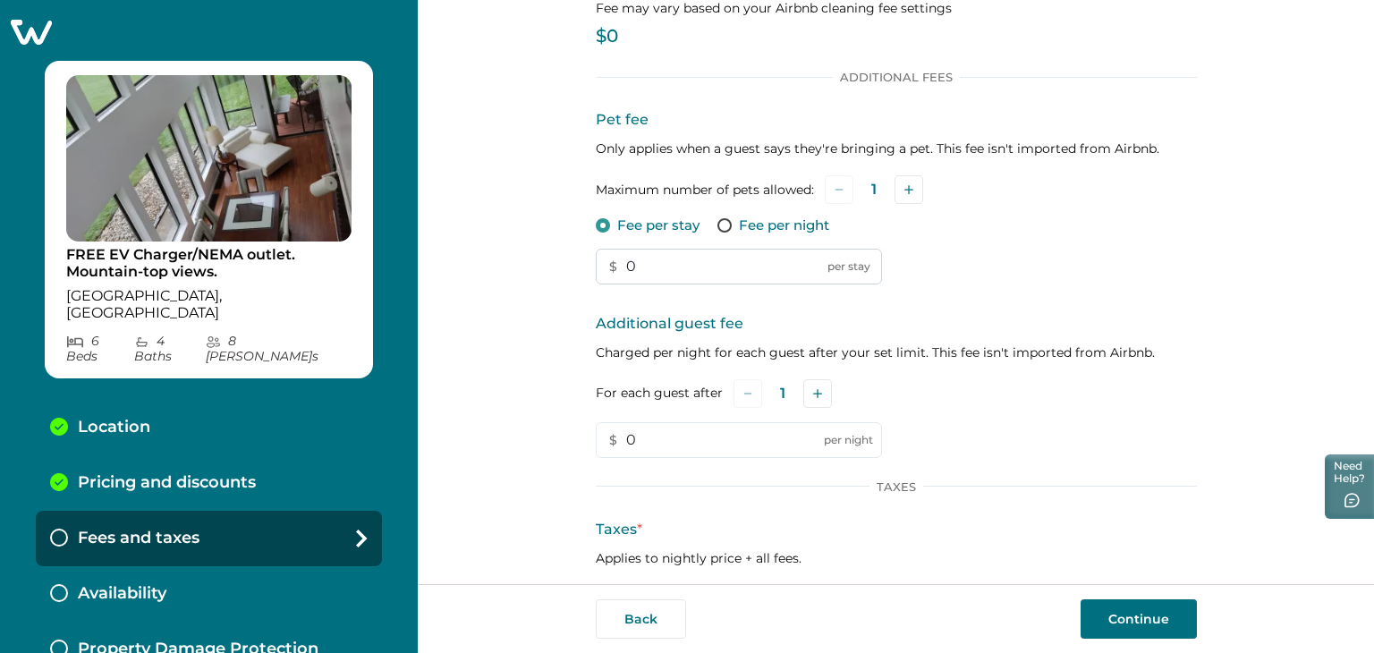
scroll to position [143, 0]
click at [907, 192] on icon "Add" at bounding box center [909, 188] width 9 height 9
click at [699, 267] on input "0" at bounding box center [739, 266] width 286 height 36
click at [719, 223] on span at bounding box center [725, 224] width 14 height 14
click at [675, 266] on input "0" at bounding box center [739, 266] width 286 height 36
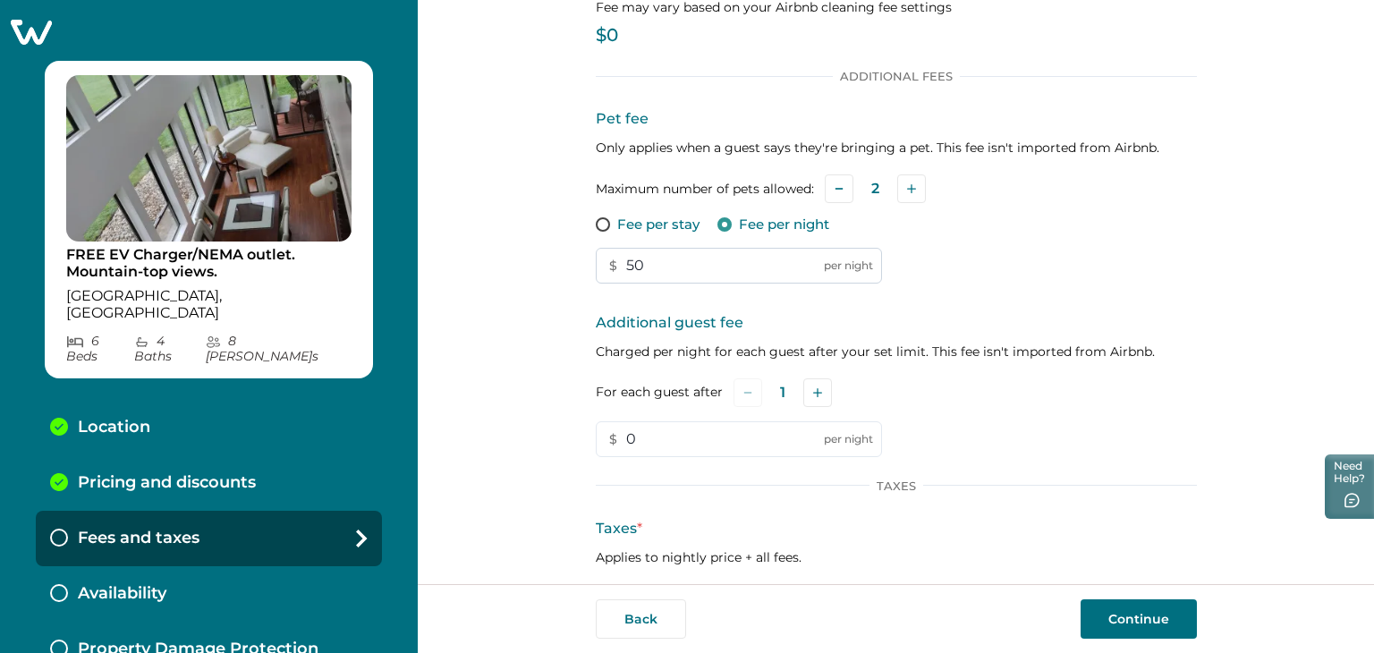
type input "5"
type input "65"
click at [691, 450] on input "0" at bounding box center [739, 439] width 286 height 36
click at [816, 397] on button "Add" at bounding box center [817, 392] width 29 height 29
click at [816, 397] on button "Add" at bounding box center [820, 392] width 29 height 29
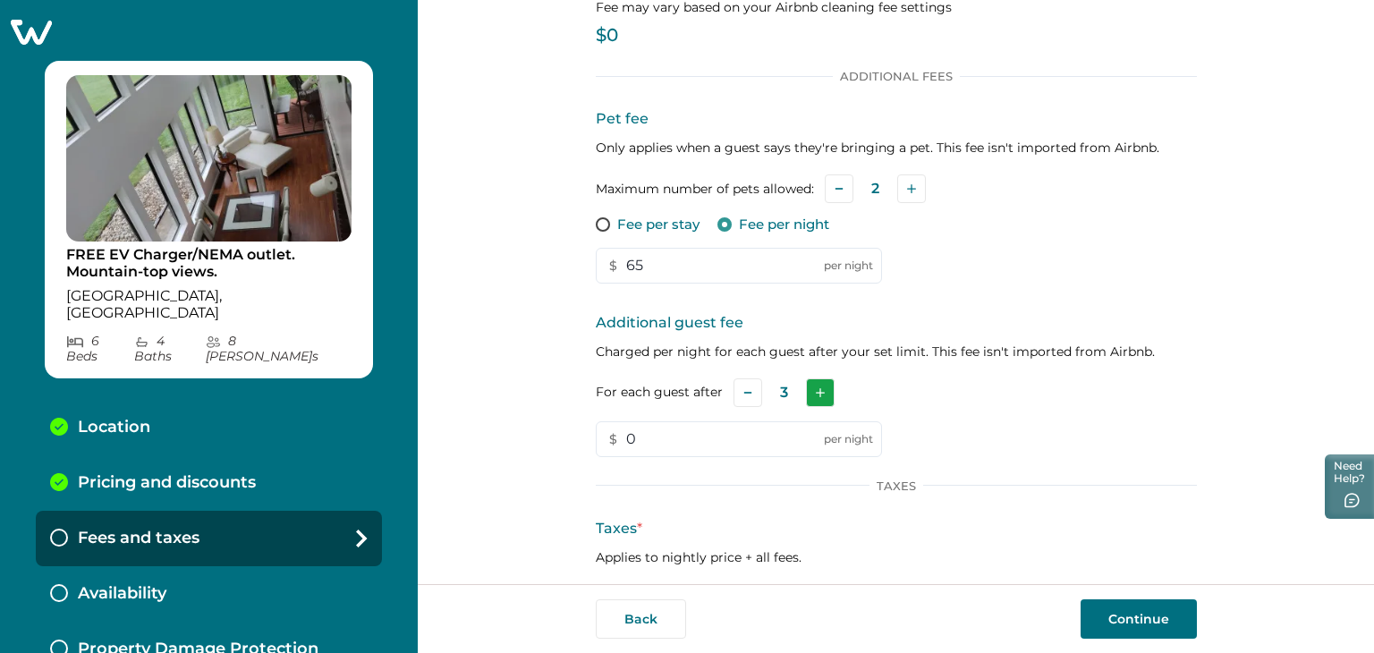
click at [816, 397] on button "Add" at bounding box center [820, 392] width 29 height 29
click at [816, 397] on button "Add" at bounding box center [822, 392] width 29 height 29
click at [816, 397] on button "Add" at bounding box center [820, 392] width 29 height 29
click at [816, 397] on button "Add" at bounding box center [821, 392] width 29 height 29
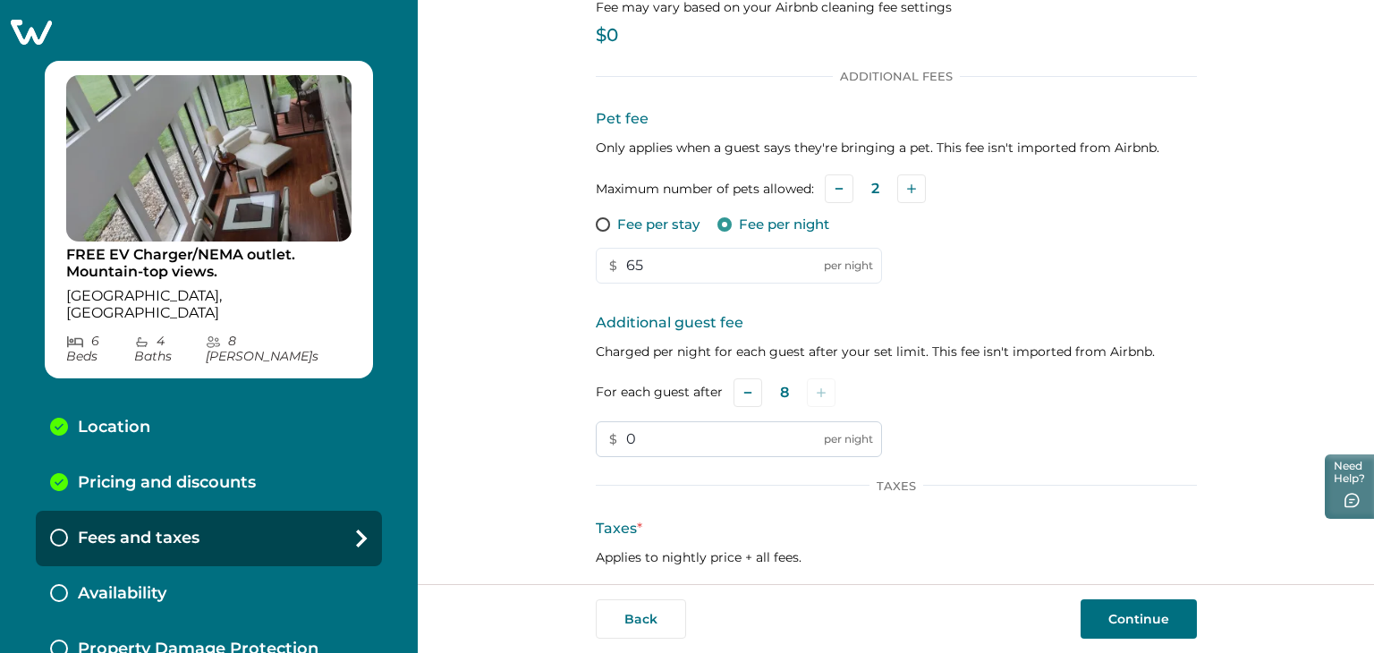
click at [680, 443] on input "0" at bounding box center [739, 439] width 286 height 36
type input "150"
click at [984, 427] on div "Additional guest fee Charged per night for each guest after your set limit. Thi…" at bounding box center [896, 384] width 601 height 145
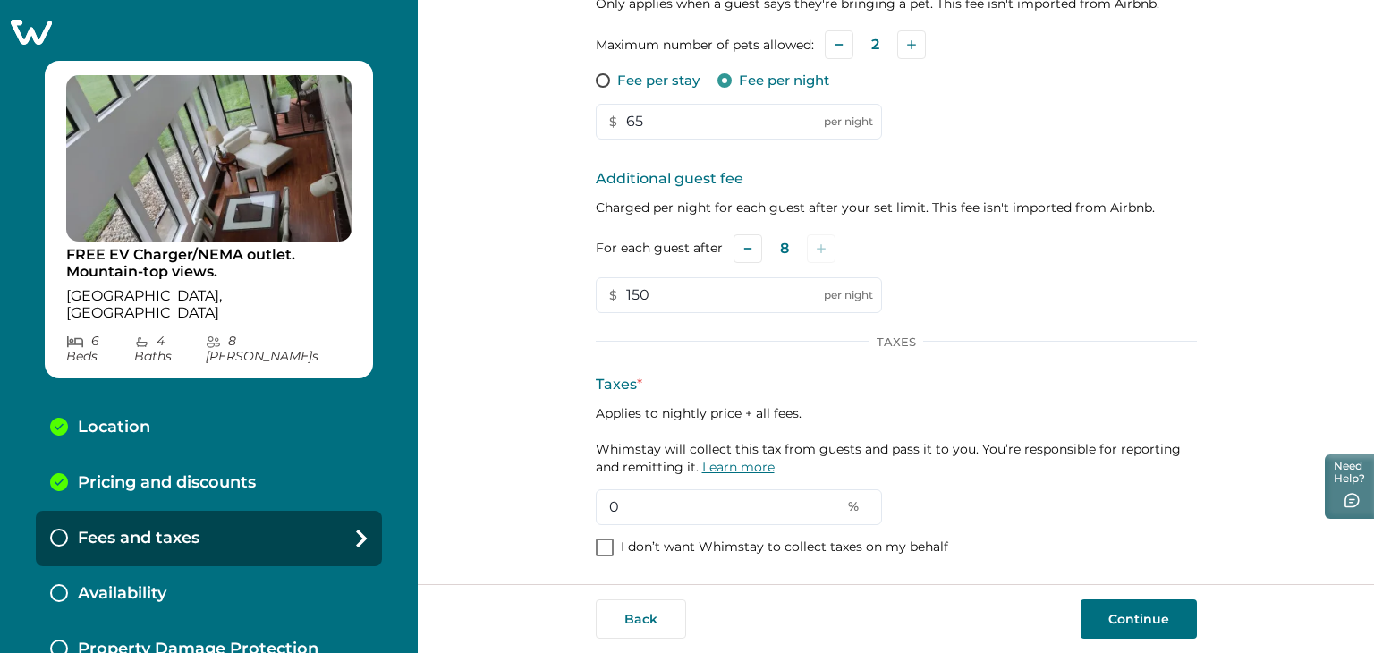
click at [711, 470] on link "Learn more" at bounding box center [738, 467] width 72 height 16
click at [598, 543] on span at bounding box center [605, 548] width 18 height 18
click at [1138, 620] on button "Continue" at bounding box center [1139, 618] width 116 height 39
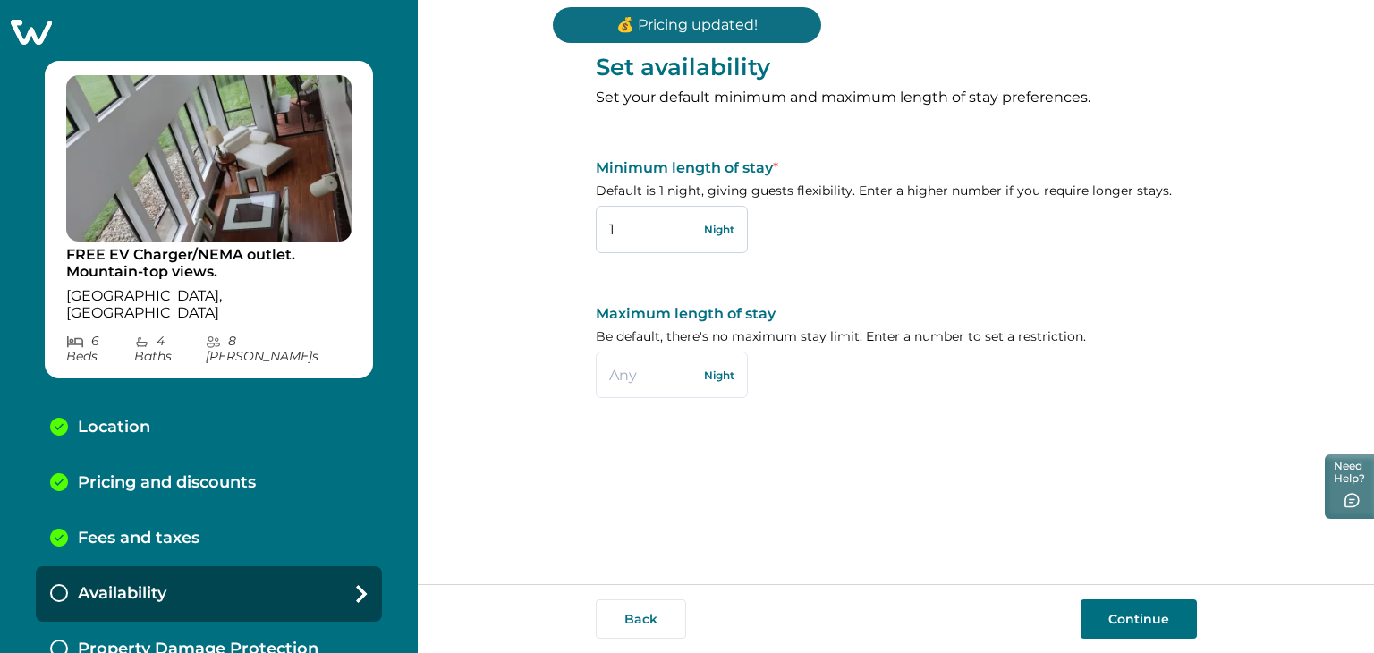
click at [674, 242] on input "1" at bounding box center [672, 229] width 152 height 47
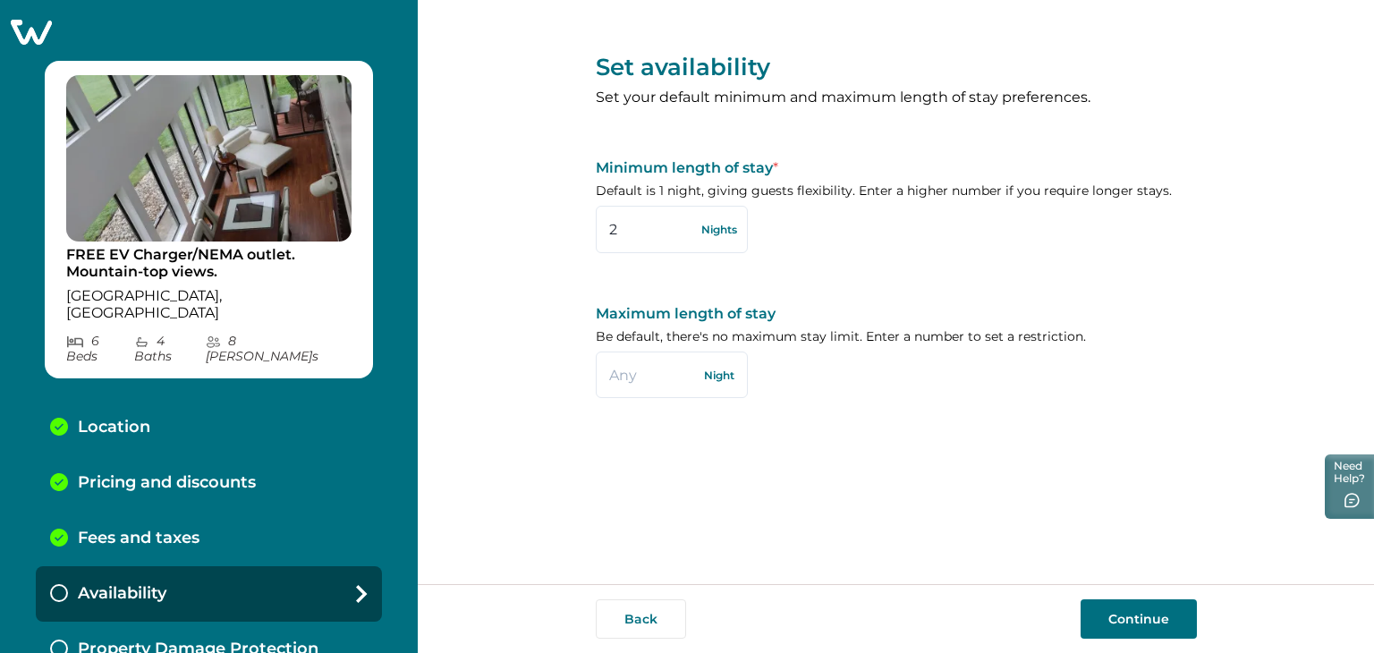
type input "2"
click at [894, 276] on div "Set availability Set your default minimum and maximum length of stay preference…" at bounding box center [896, 220] width 601 height 441
click at [1149, 618] on button "Continue" at bounding box center [1139, 618] width 116 height 39
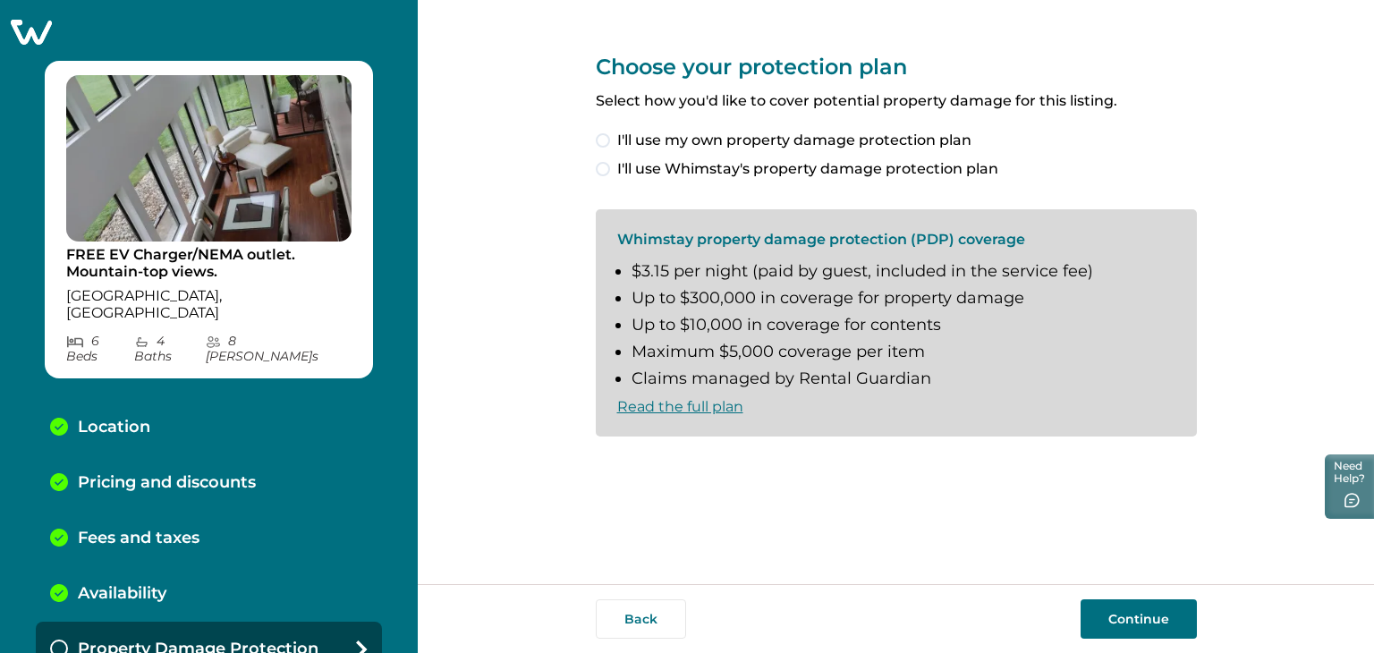
click at [674, 406] on link "Read the full plan" at bounding box center [680, 406] width 126 height 17
click at [609, 164] on label "I'll use Whimstay's property damage protection plan" at bounding box center [896, 168] width 601 height 21
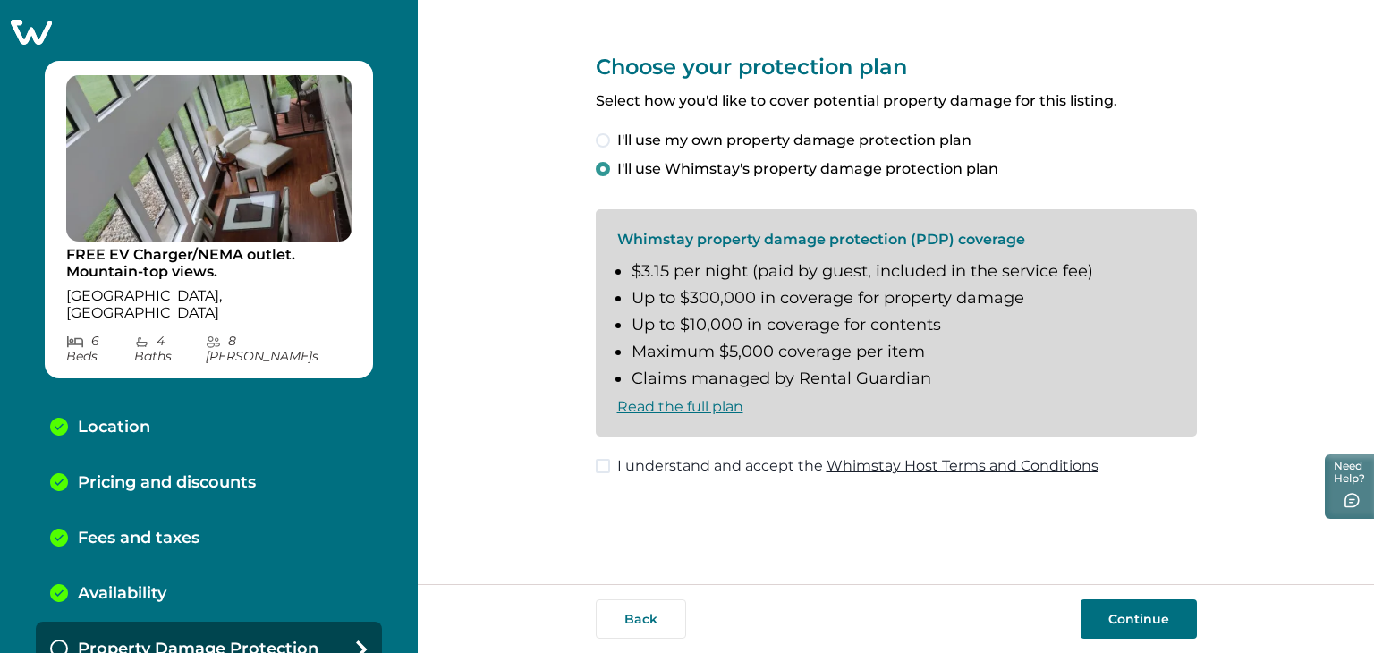
click at [607, 470] on span at bounding box center [603, 466] width 14 height 14
click at [1143, 616] on button "Continue" at bounding box center [1139, 618] width 116 height 39
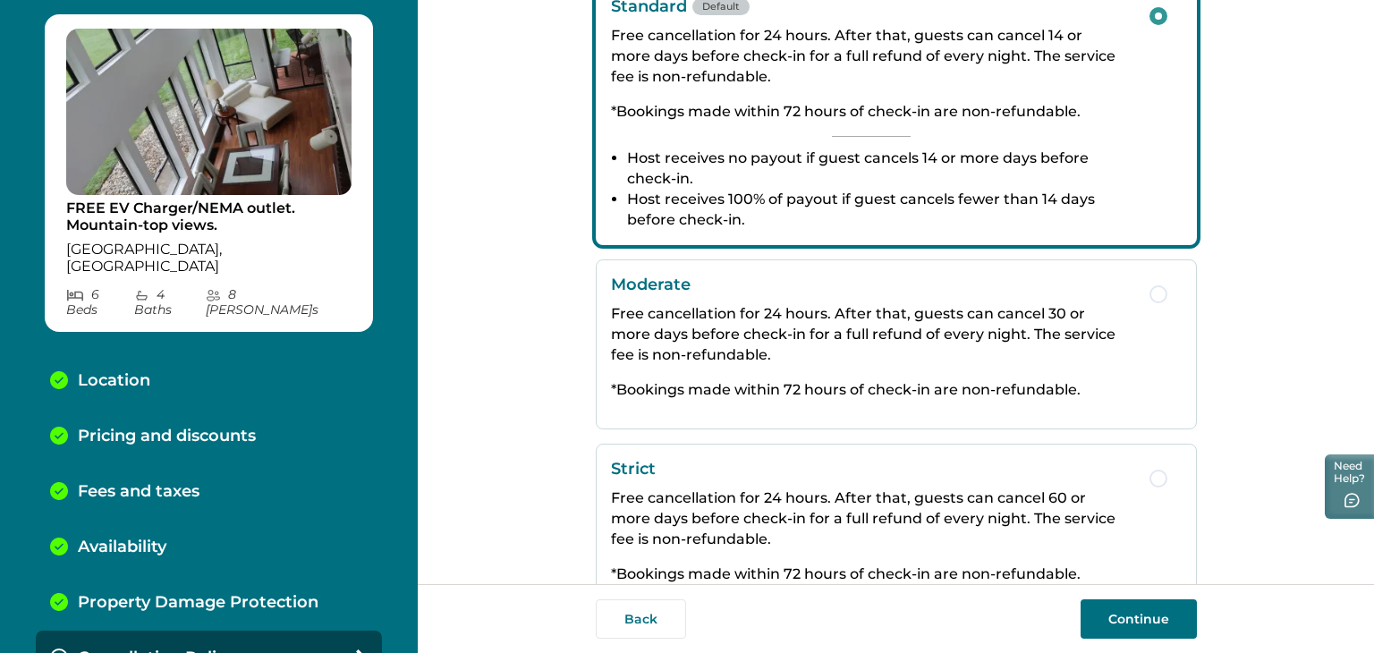
scroll to position [394, 0]
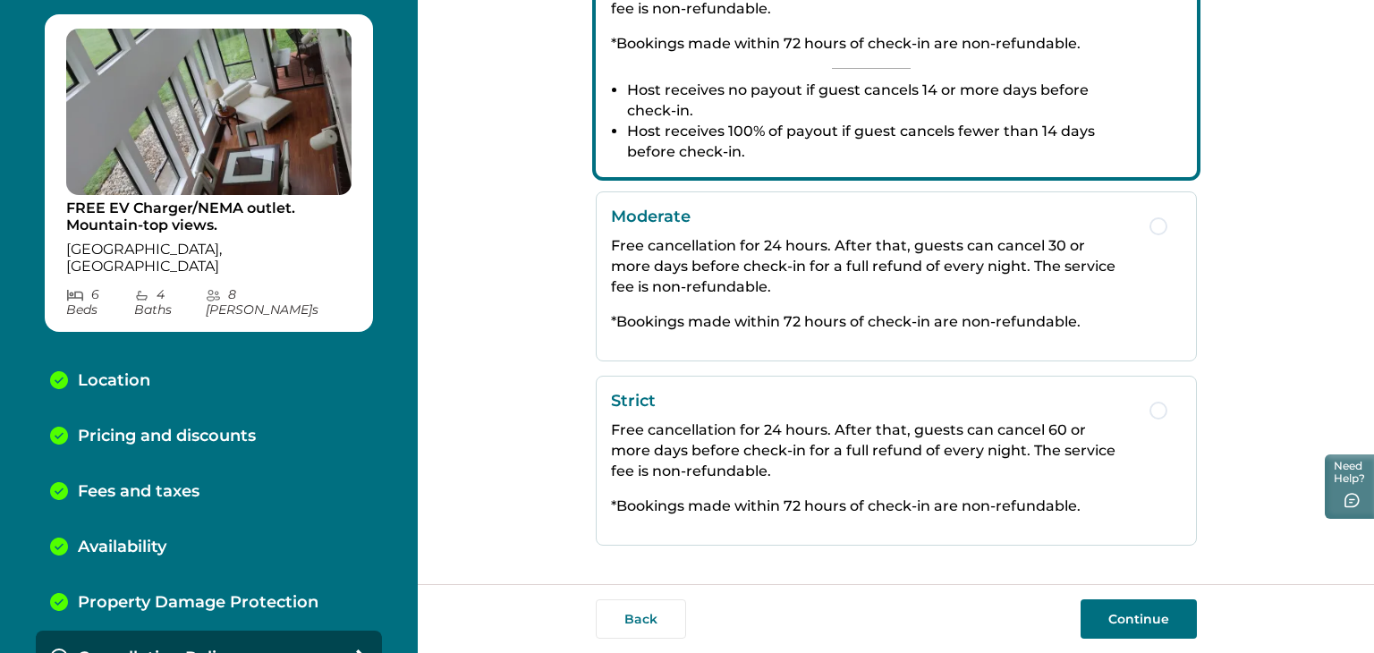
click at [1127, 623] on button "Continue" at bounding box center [1139, 618] width 116 height 39
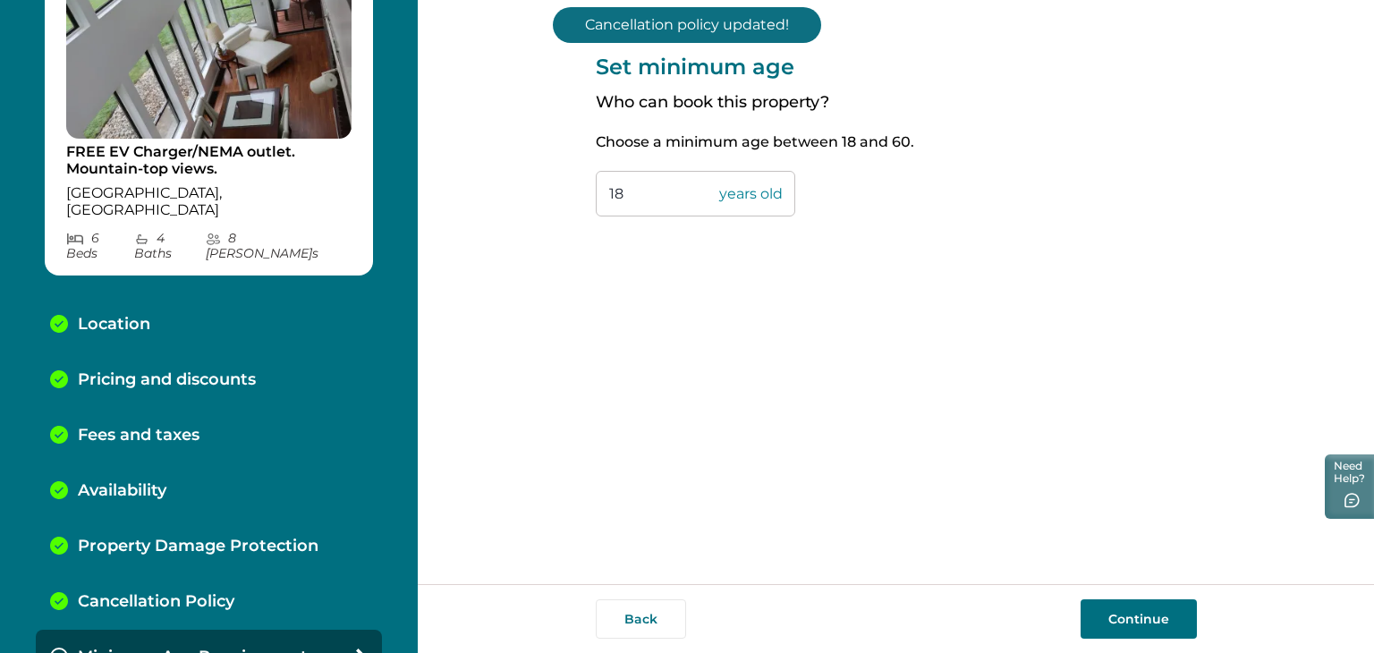
click at [655, 191] on input "18" at bounding box center [696, 194] width 200 height 46
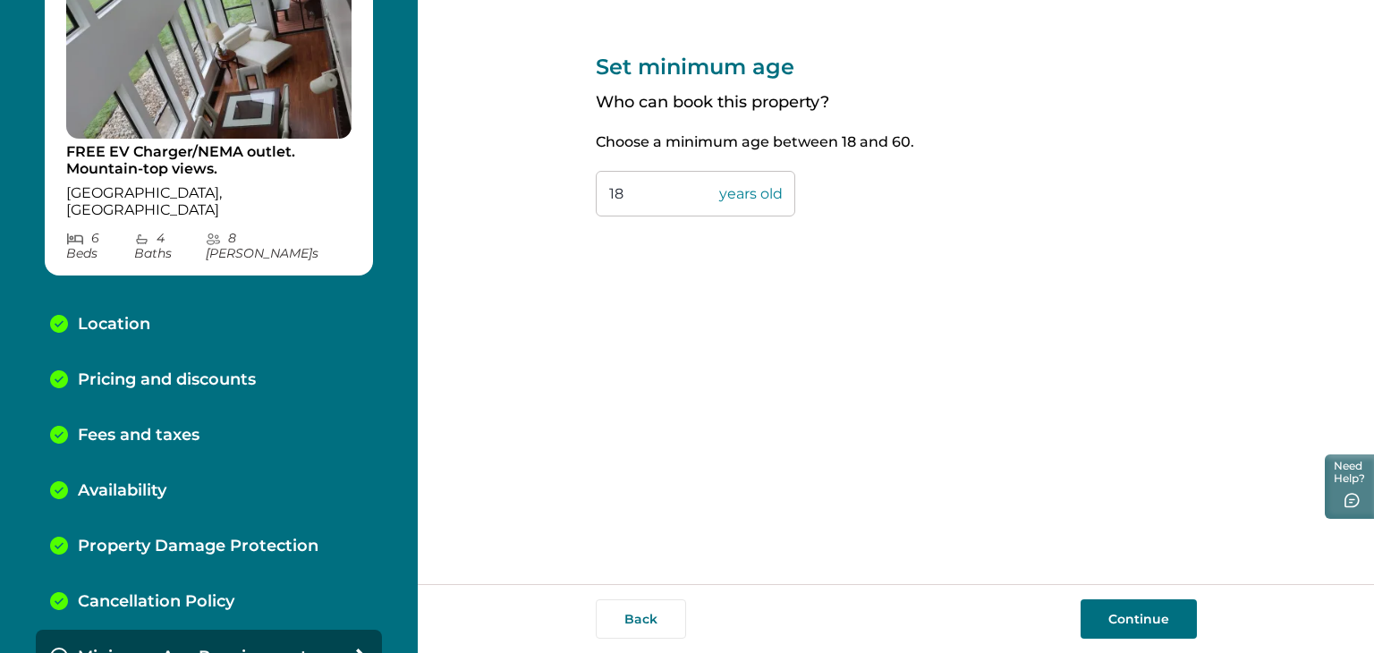
type input "1"
type input "25"
click at [1152, 613] on button "Continue" at bounding box center [1139, 618] width 116 height 39
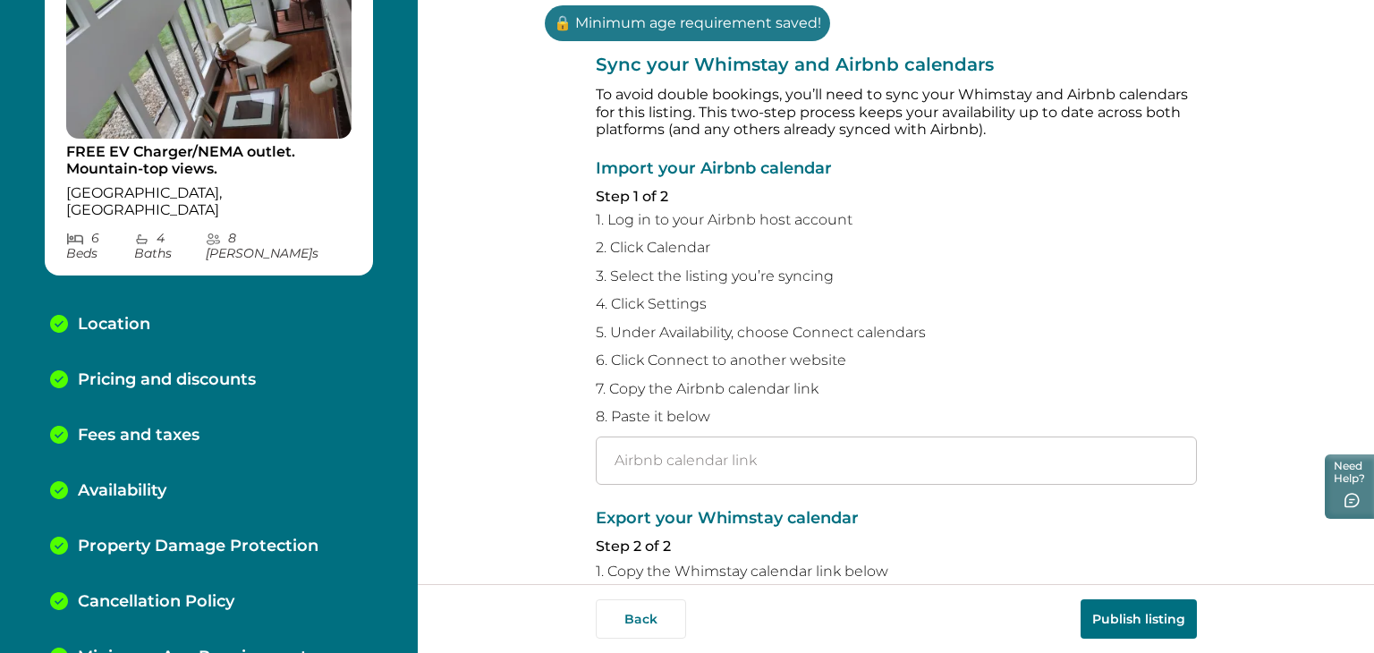
scroll to position [157, 0]
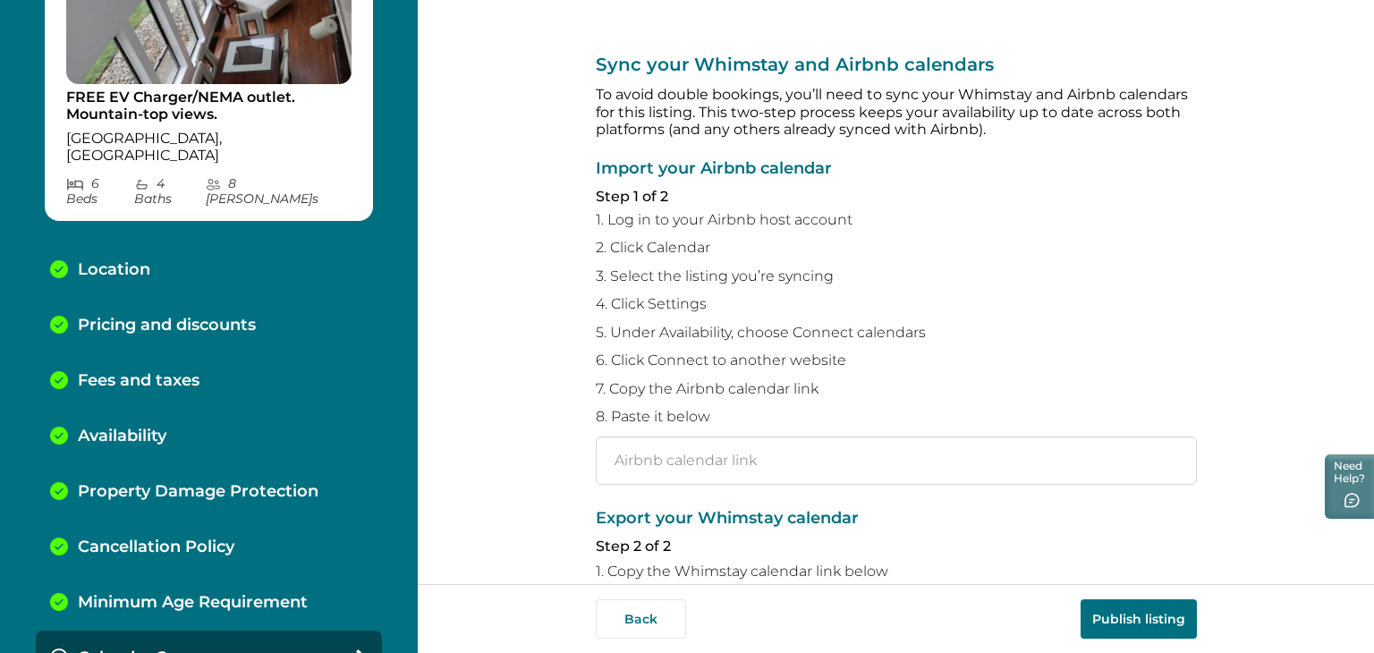
click at [639, 455] on input "text" at bounding box center [896, 461] width 601 height 48
paste input "https://www.airbnb.com/calendar/ical/680089413946659946.ics?s=135eb6ff809c7ee63…"
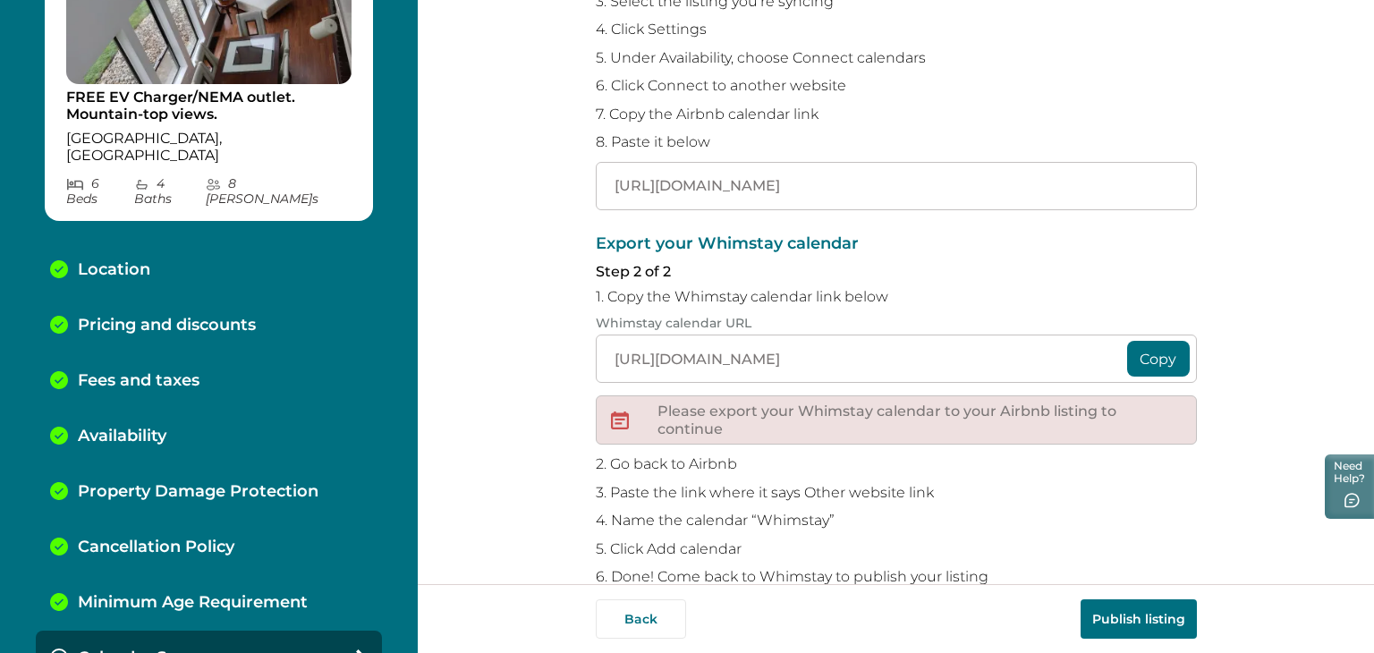
scroll to position [285, 0]
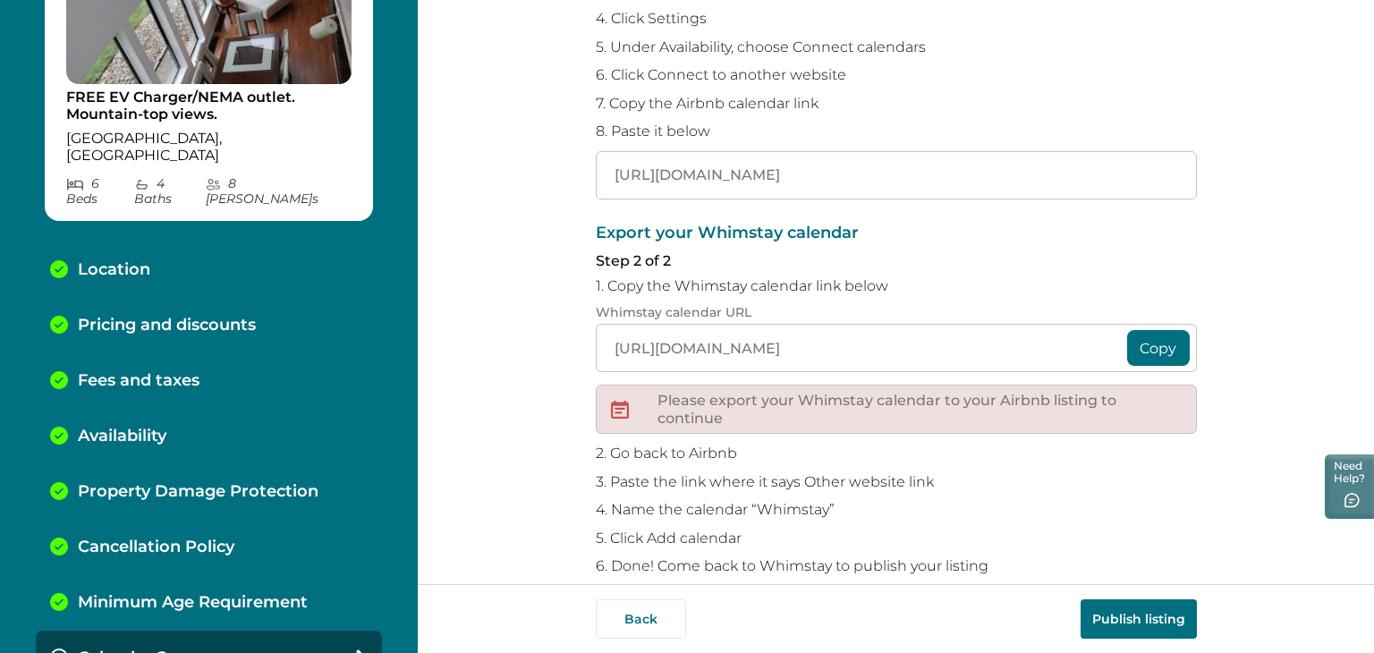
type input "https://www.airbnb.com/calendar/ical/680089413946659946.ics?s=135eb6ff809c7ee63…"
click at [1149, 341] on button "Copy" at bounding box center [1158, 348] width 63 height 36
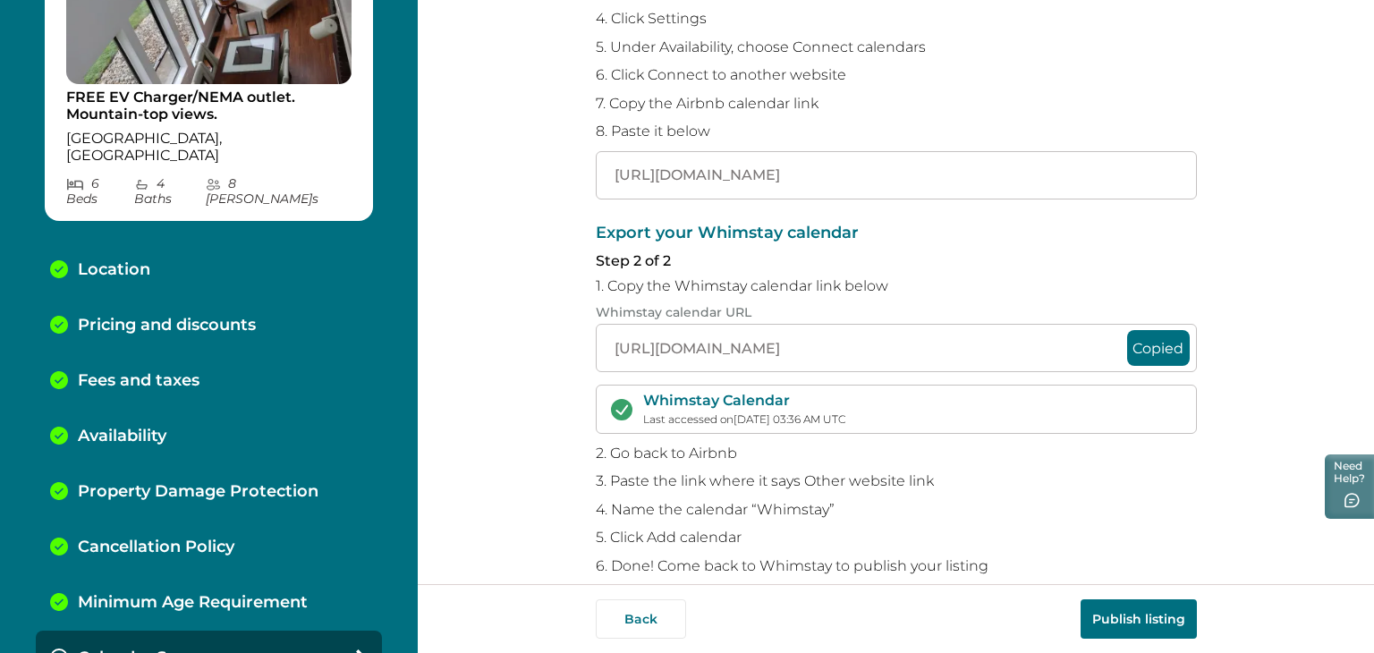
scroll to position [311, 0]
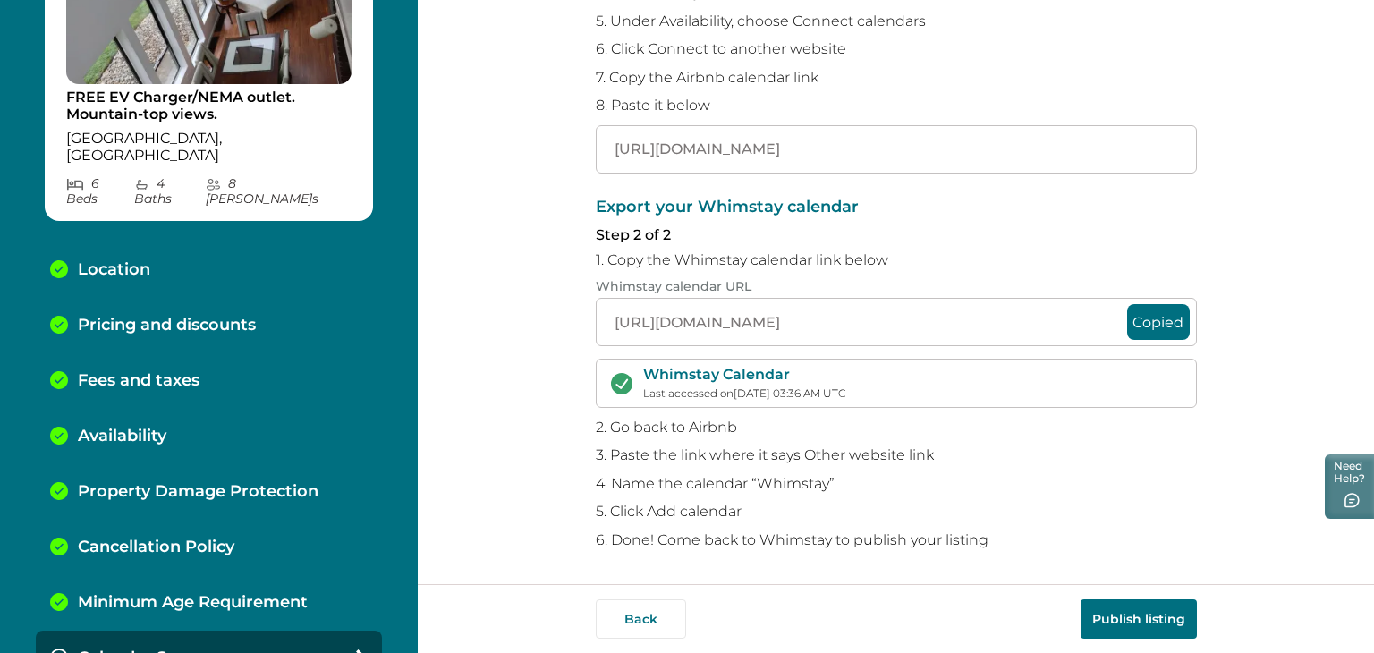
click at [1128, 613] on button "Publish listing" at bounding box center [1139, 618] width 116 height 39
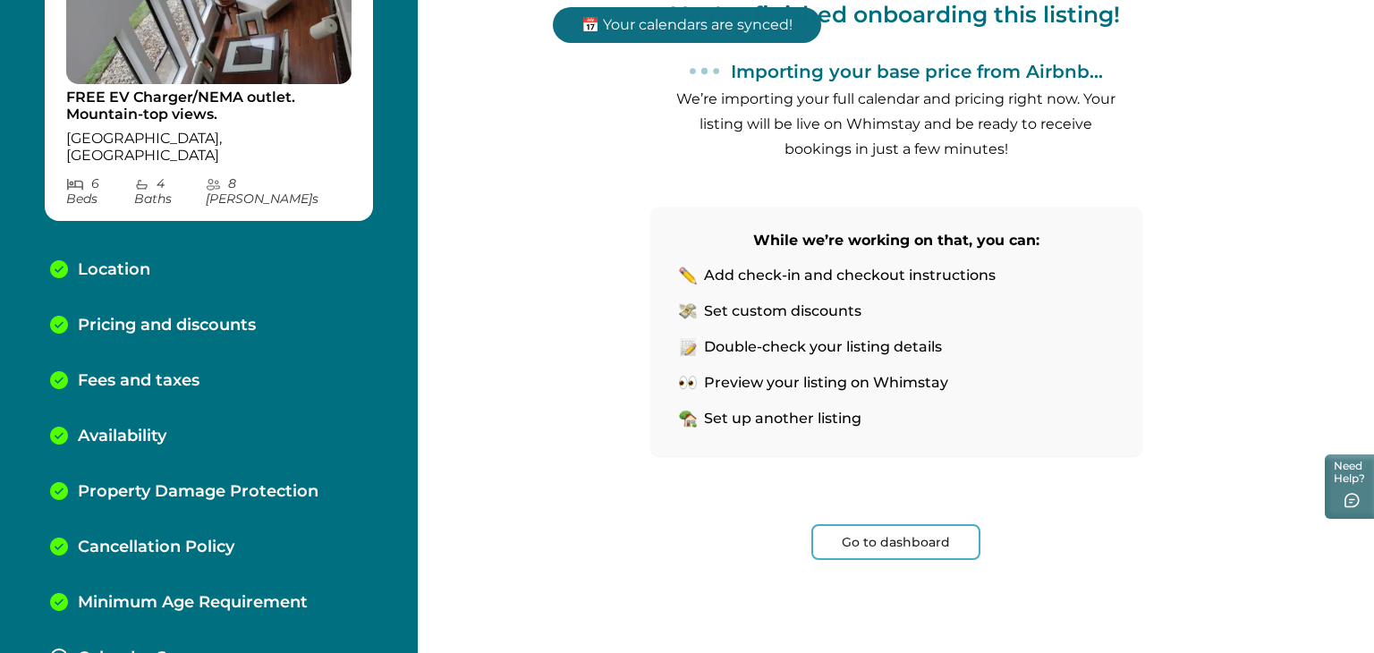
scroll to position [215, 0]
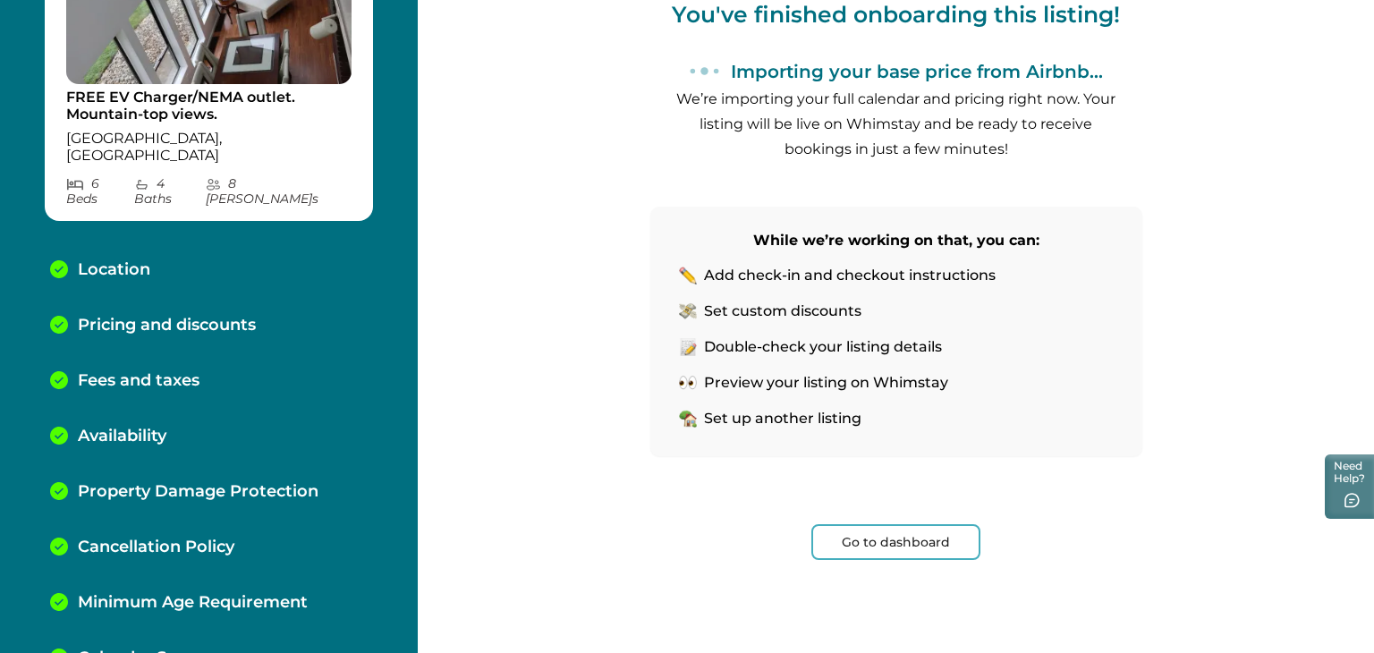
click at [898, 540] on button "Go to dashboard" at bounding box center [896, 542] width 169 height 36
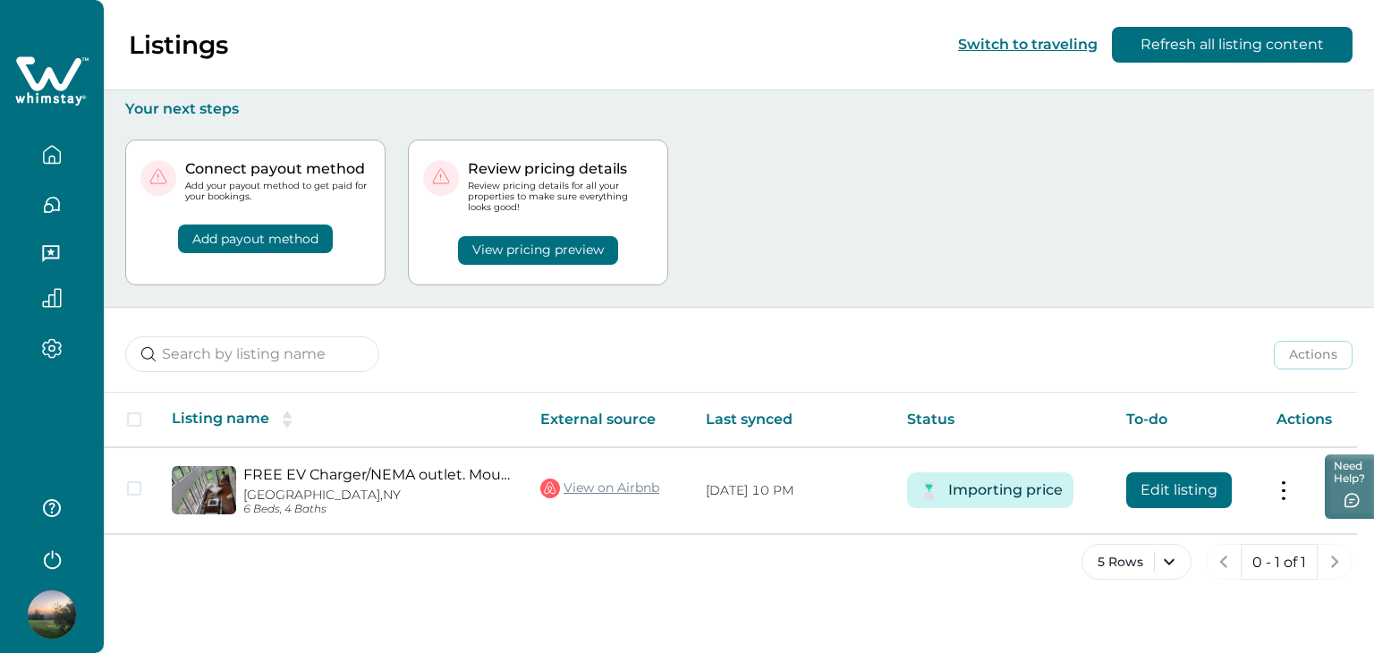
click at [253, 236] on button "Add payout method" at bounding box center [255, 239] width 155 height 29
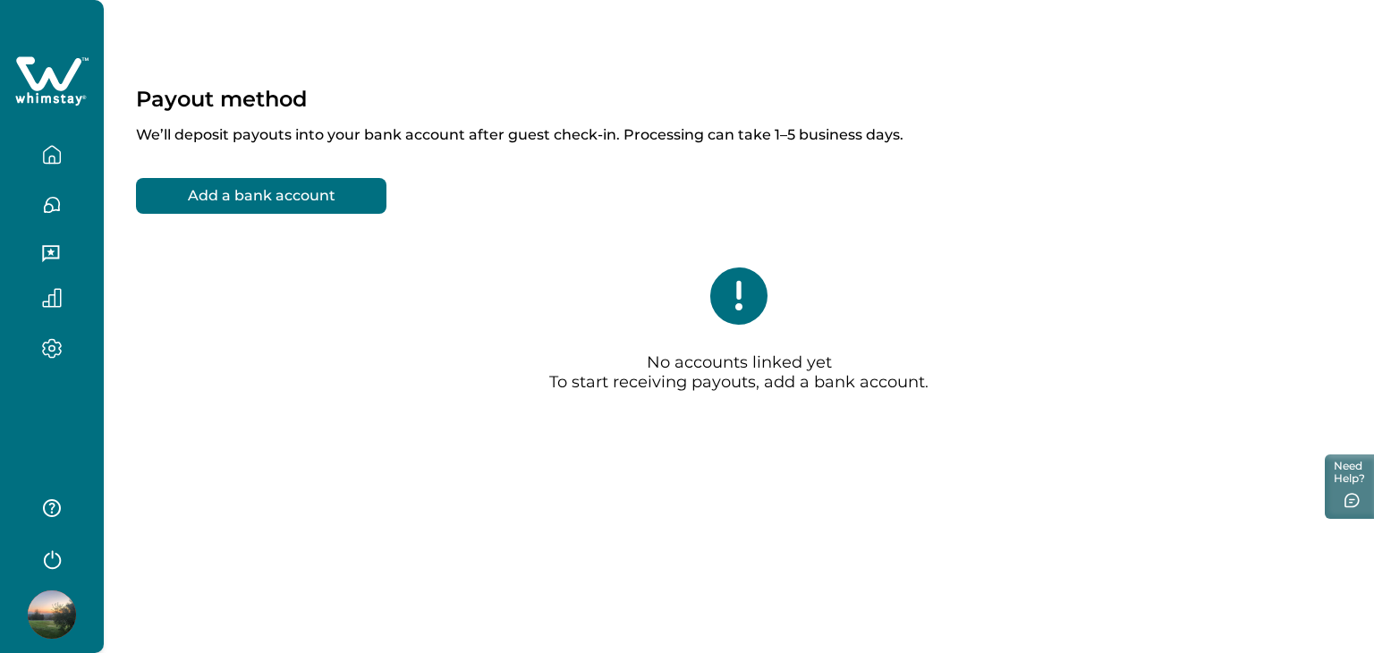
click at [257, 203] on button "Add a bank account" at bounding box center [261, 196] width 251 height 36
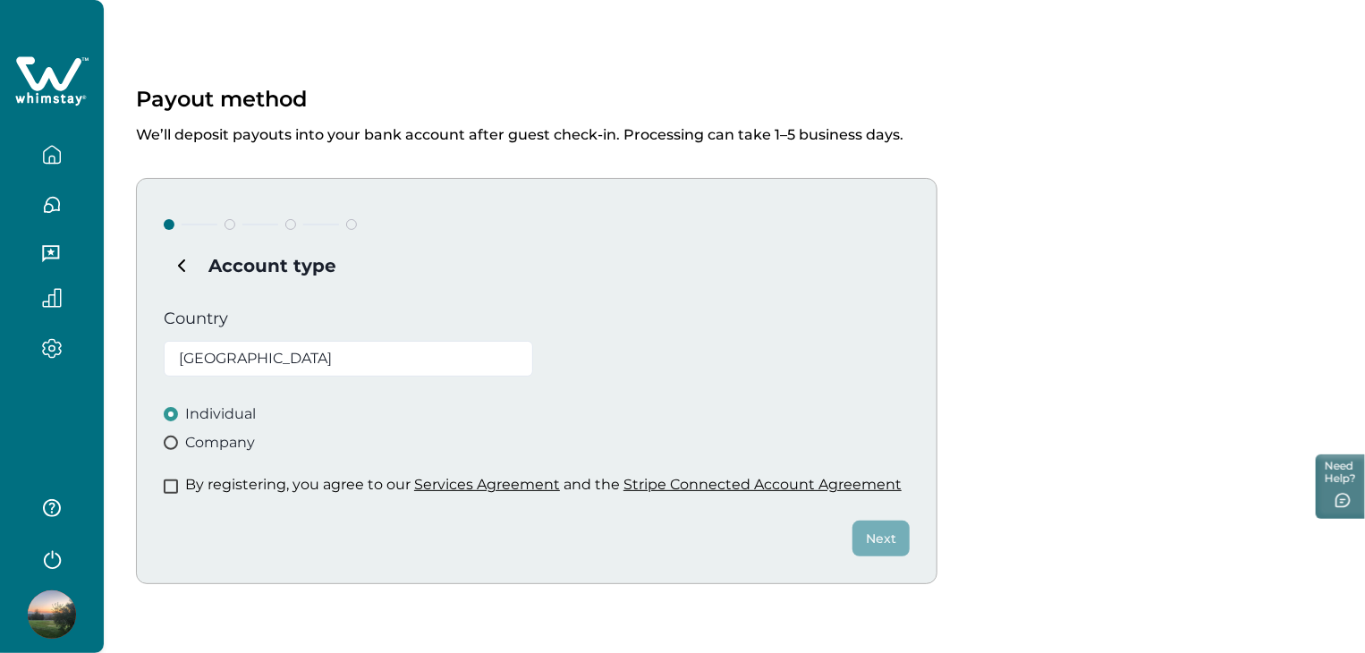
click at [172, 447] on span at bounding box center [171, 443] width 14 height 14
click at [173, 489] on span at bounding box center [171, 487] width 14 height 14
click at [880, 532] on button "Next" at bounding box center [881, 539] width 57 height 36
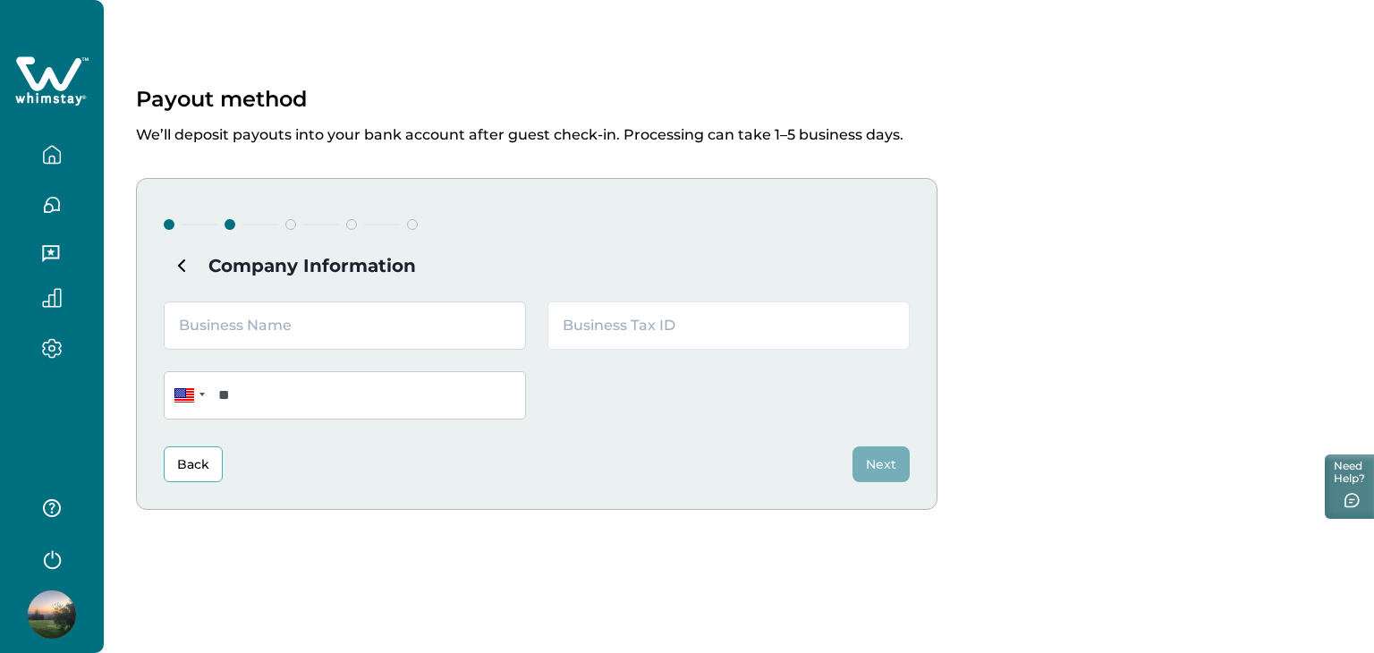
click at [257, 319] on input "text" at bounding box center [345, 326] width 362 height 48
type input "R"
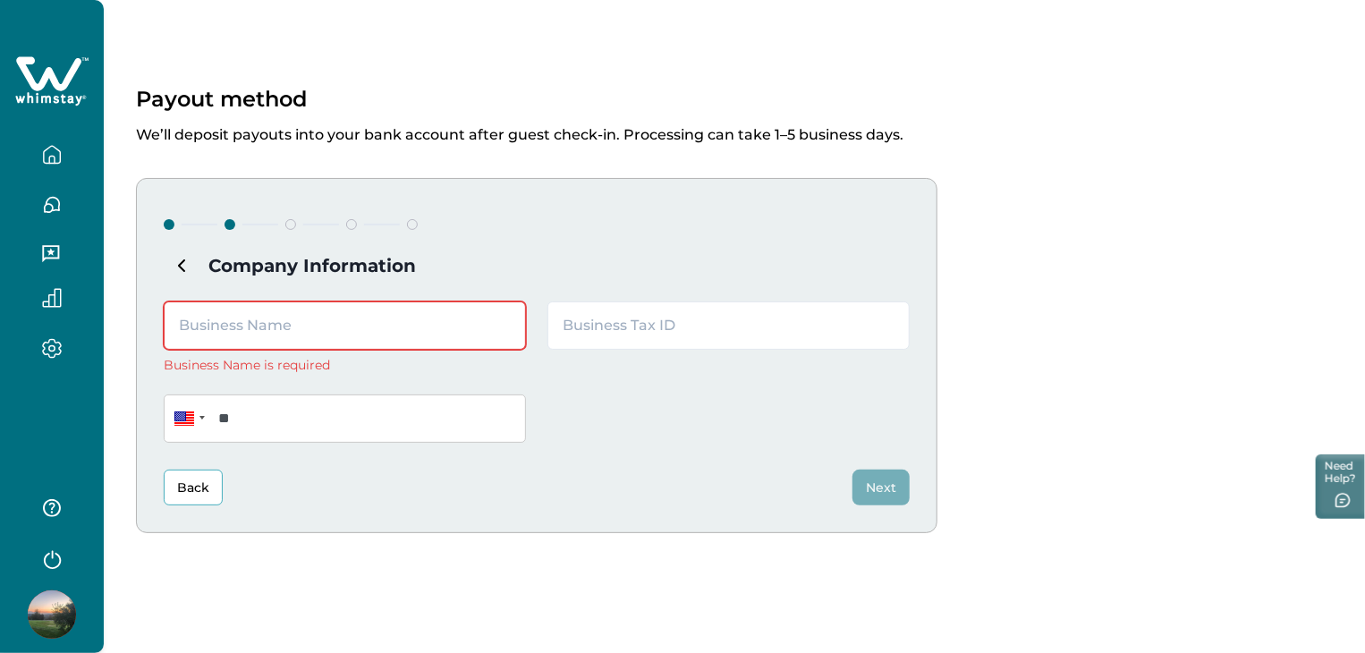
type input "R"
type input "Jenko&Doda LLC"
click at [618, 325] on input "text" at bounding box center [729, 326] width 362 height 48
click at [608, 333] on input "text" at bounding box center [729, 326] width 362 height 48
paste input "88-0599472"
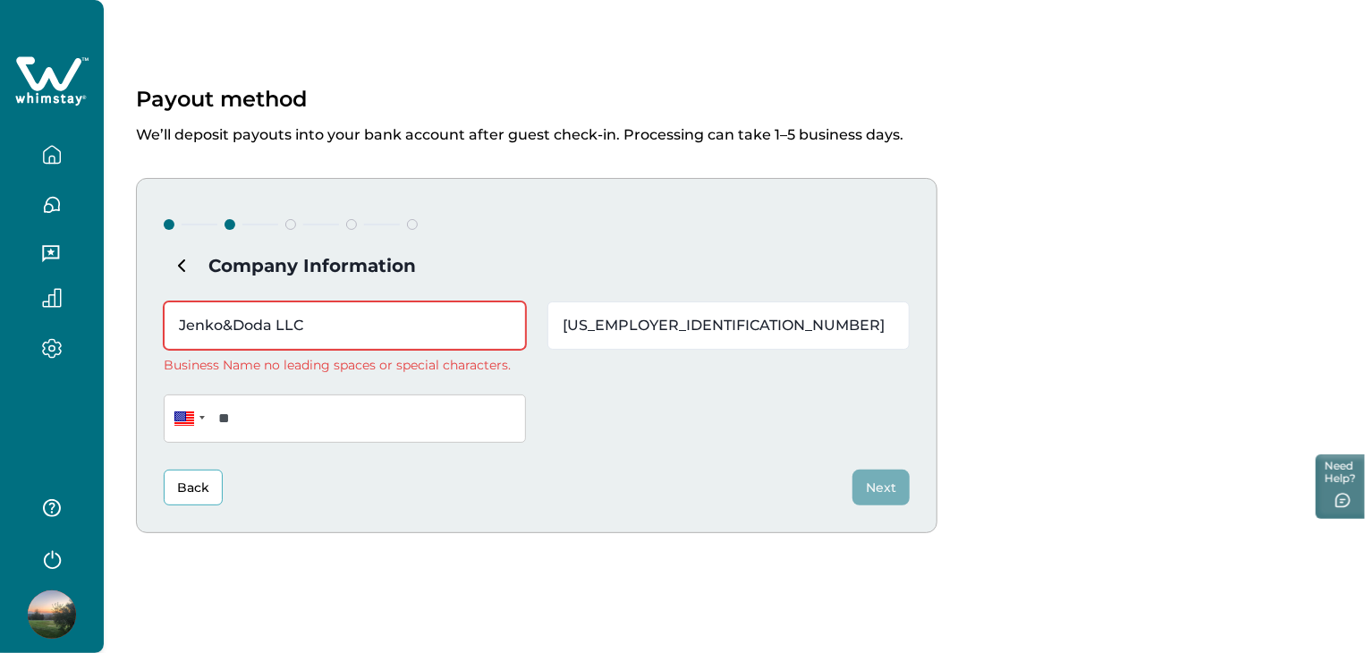
type input "88-0599472"
click at [373, 423] on input "**" at bounding box center [345, 419] width 362 height 48
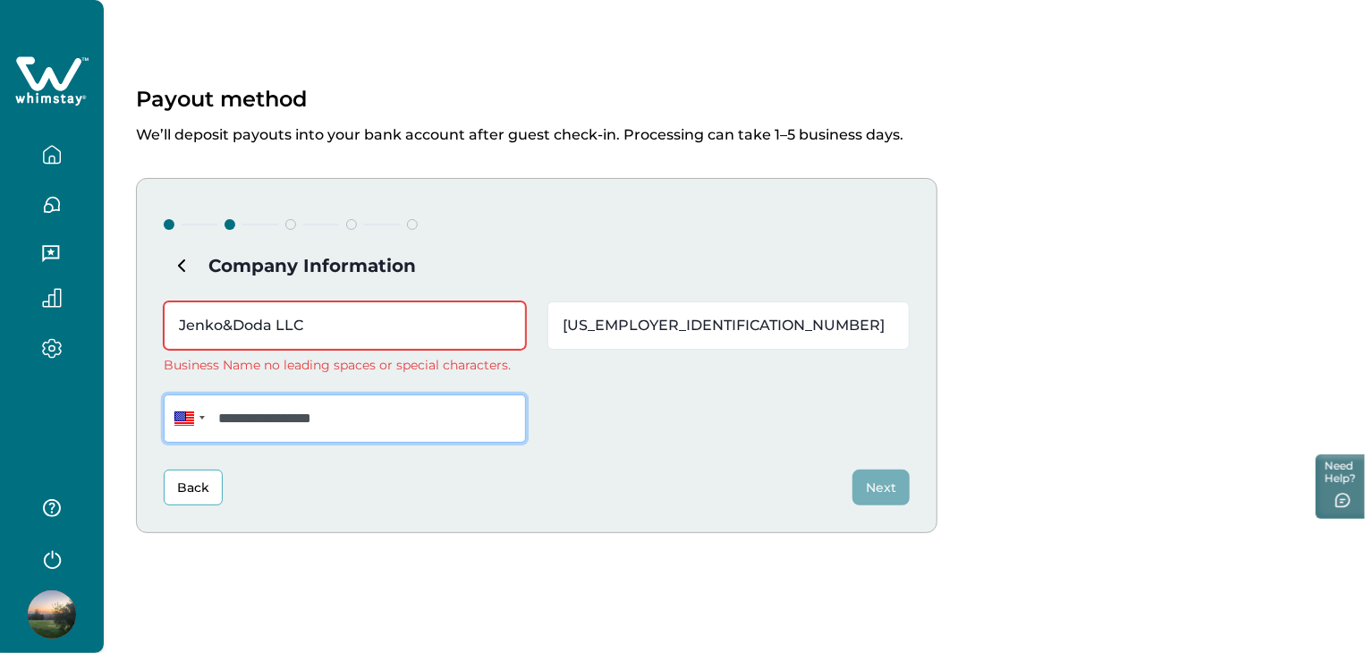
type input "**********"
click at [278, 323] on input "Jenko&Doda LLC" at bounding box center [345, 326] width 362 height 48
click at [329, 329] on input "Jenko&DodaLLC" at bounding box center [345, 326] width 362 height 48
click at [231, 327] on input "Jenko&DodaLLC" at bounding box center [345, 326] width 362 height 48
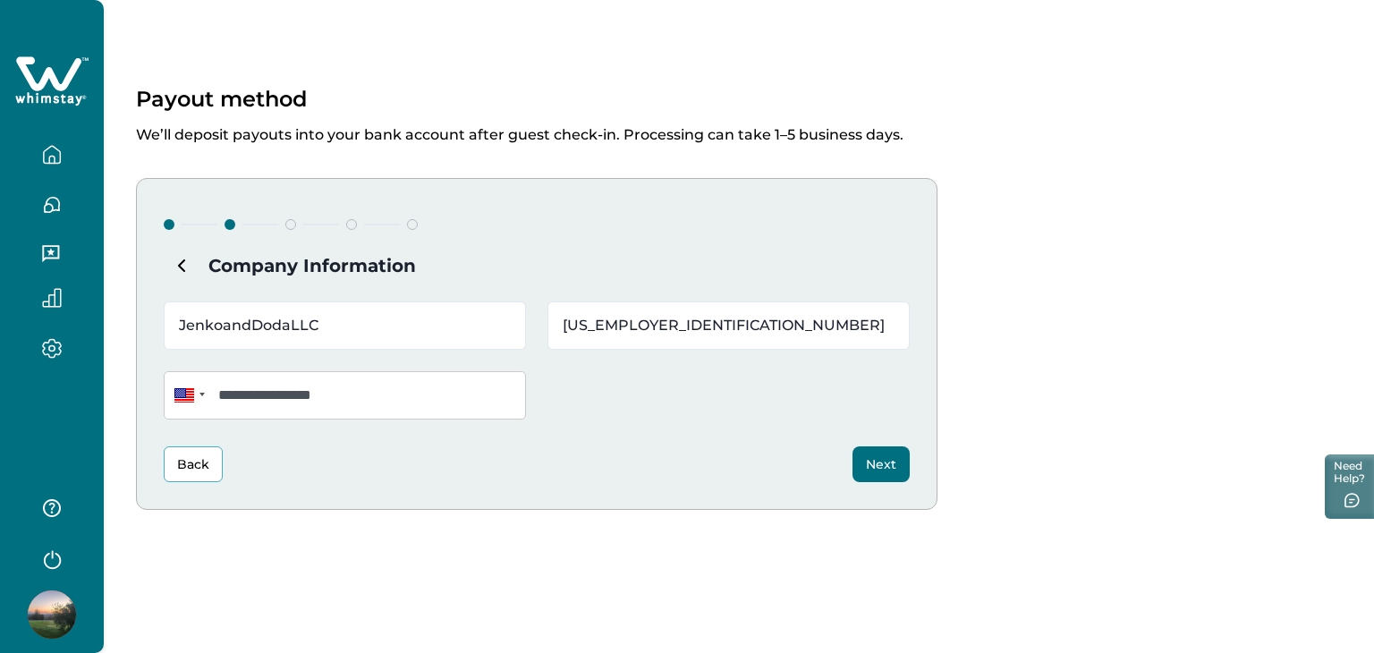
type input "JenkoandDodaLLC"
click at [676, 431] on div "**********" at bounding box center [537, 344] width 802 height 332
click at [879, 456] on button "Next" at bounding box center [881, 464] width 57 height 36
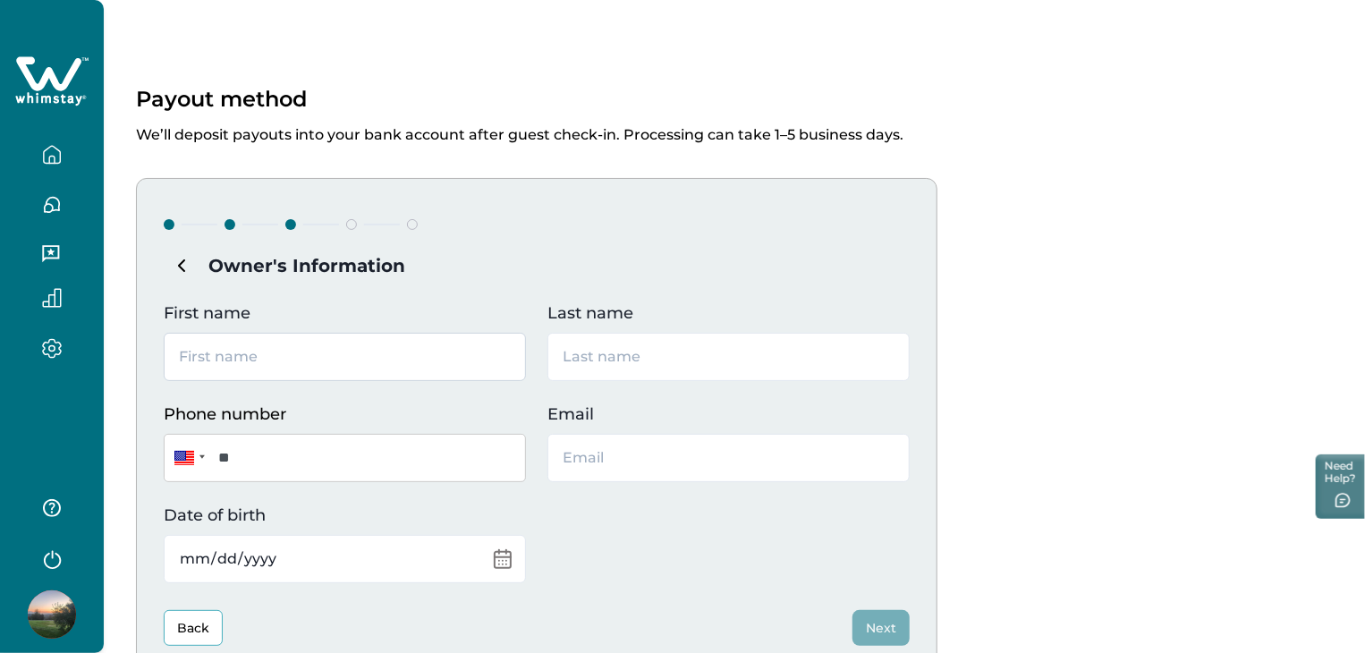
click at [440, 354] on input "First name" at bounding box center [345, 357] width 362 height 48
type input "Eva"
type input "Anacacy"
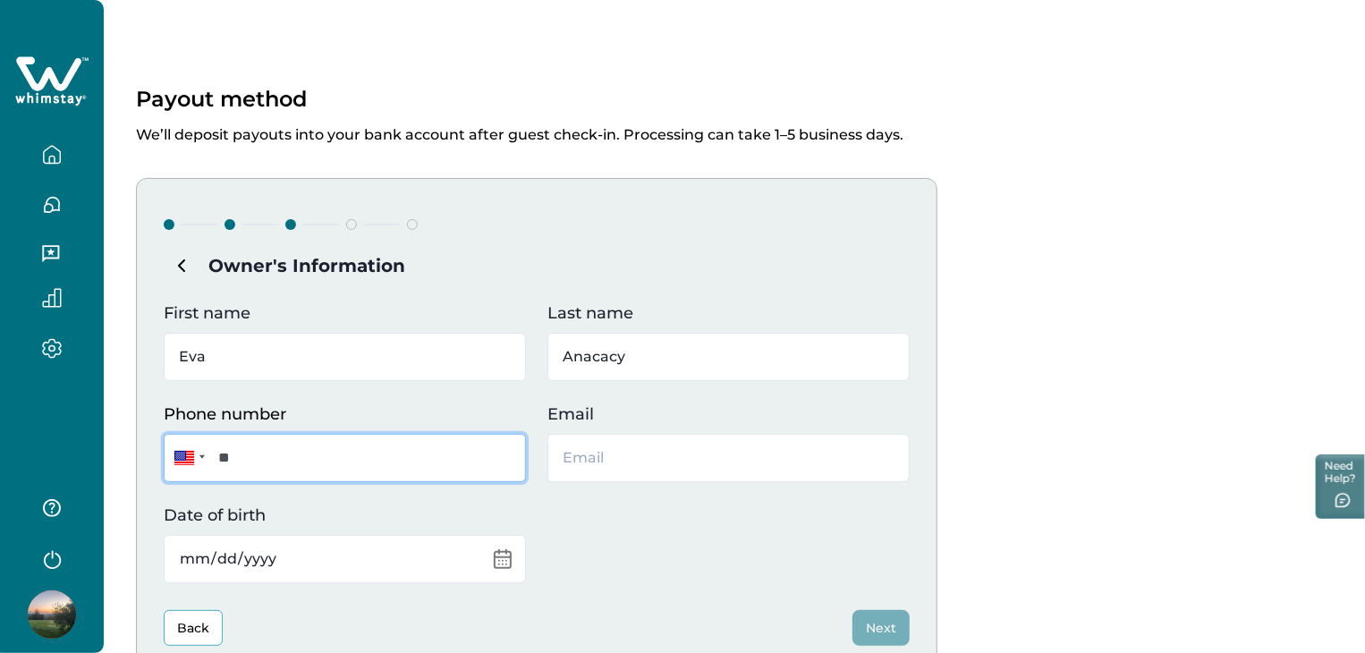
click at [298, 464] on input "**" at bounding box center [345, 458] width 362 height 48
type input "**********"
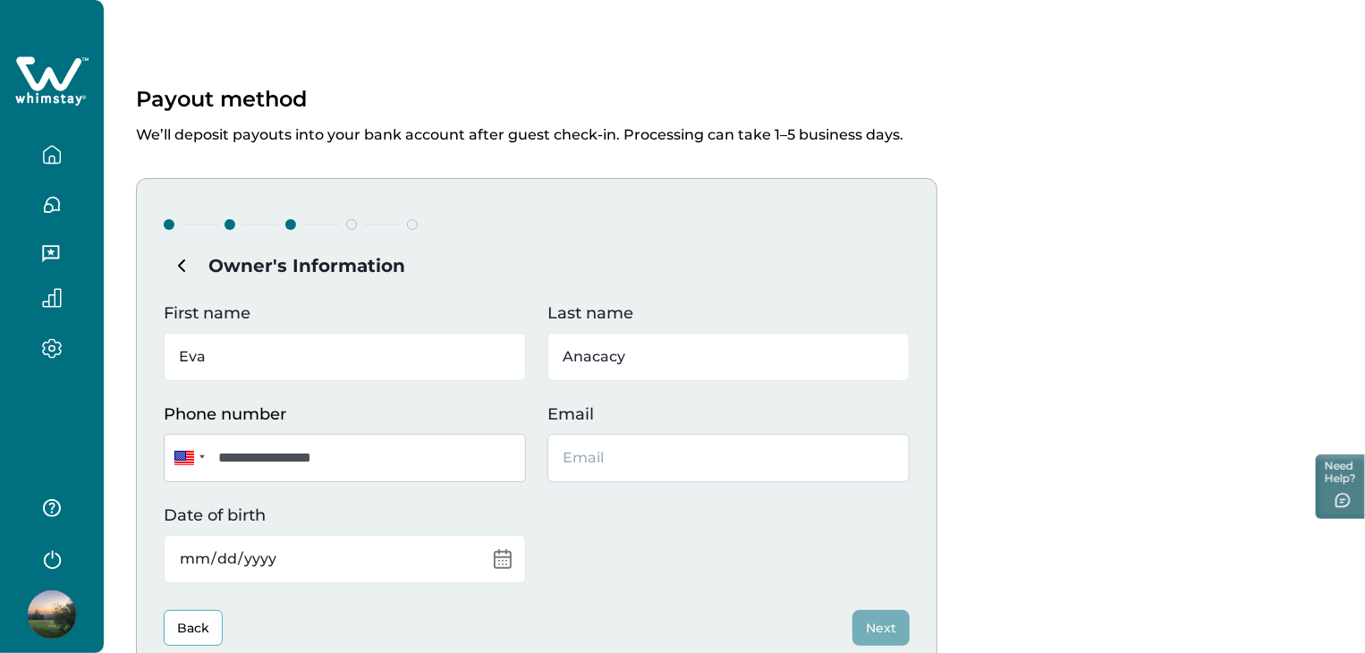
click at [591, 452] on input "Email" at bounding box center [729, 458] width 362 height 48
type input "[EMAIL_ADDRESS][DOMAIN_NAME]"
click at [408, 565] on input "Date of birth" at bounding box center [345, 559] width 362 height 48
type input "1989-05-11"
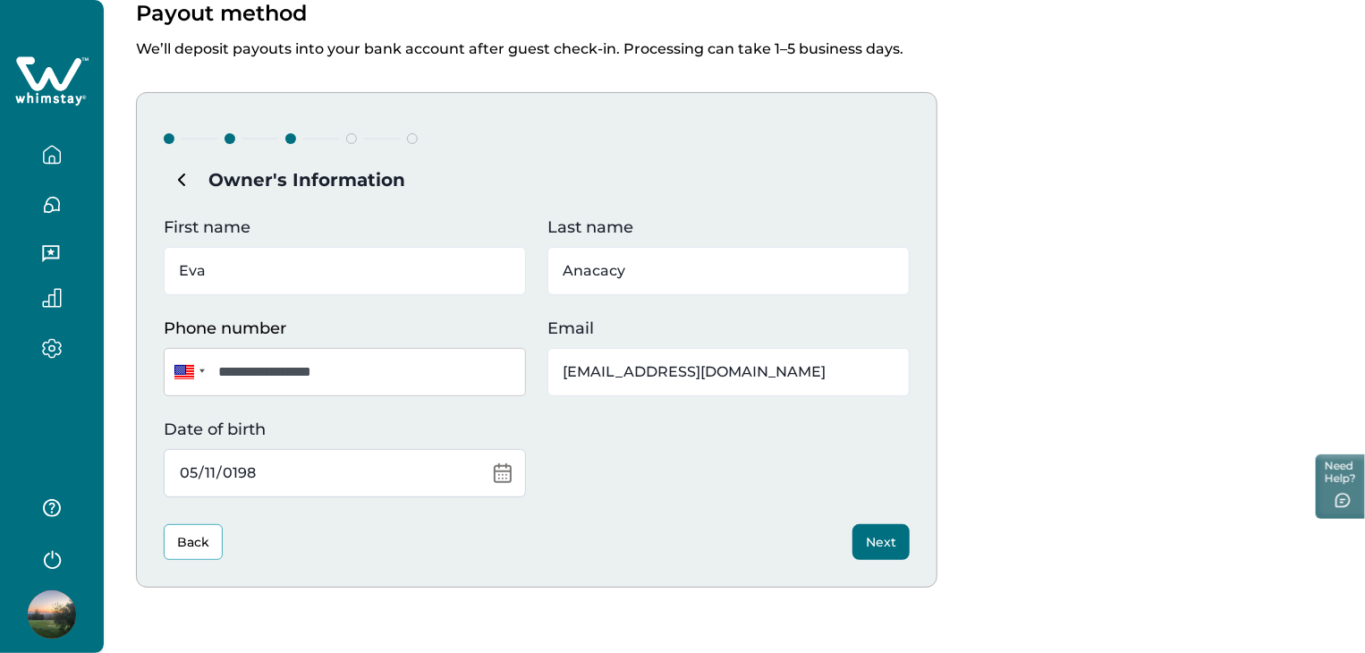
scroll to position [154, 0]
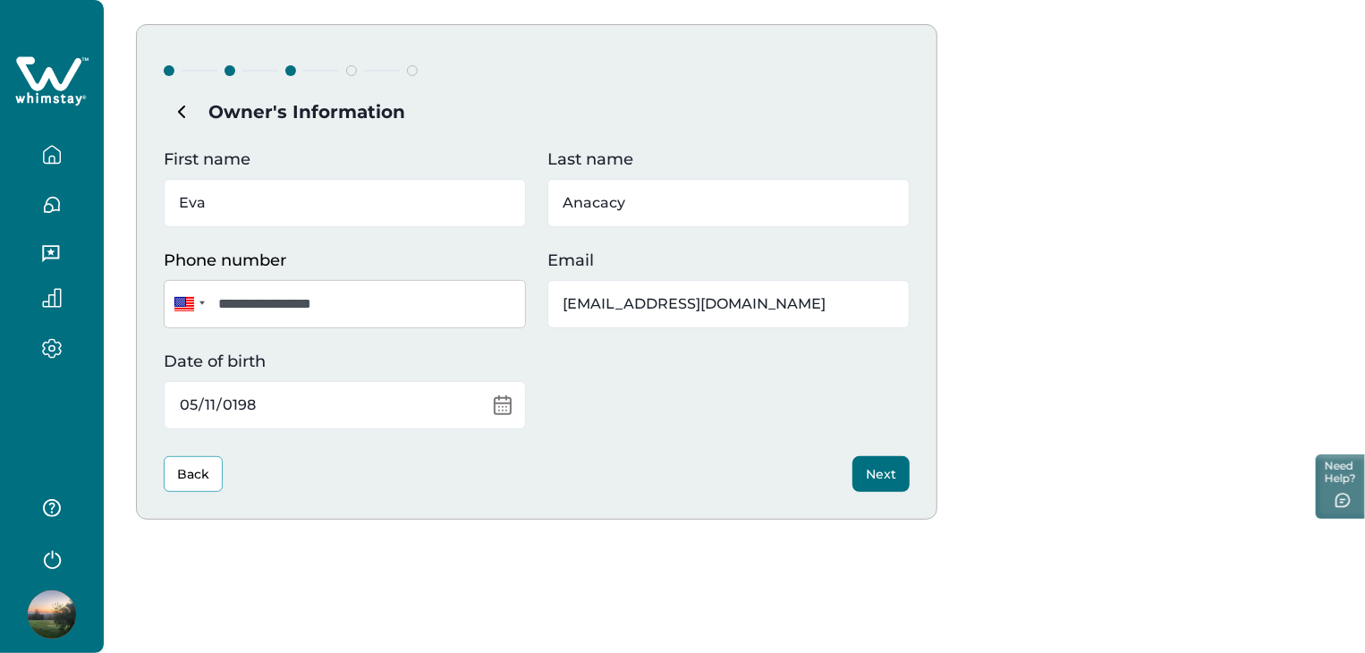
click at [867, 476] on button "Next" at bounding box center [881, 474] width 57 height 36
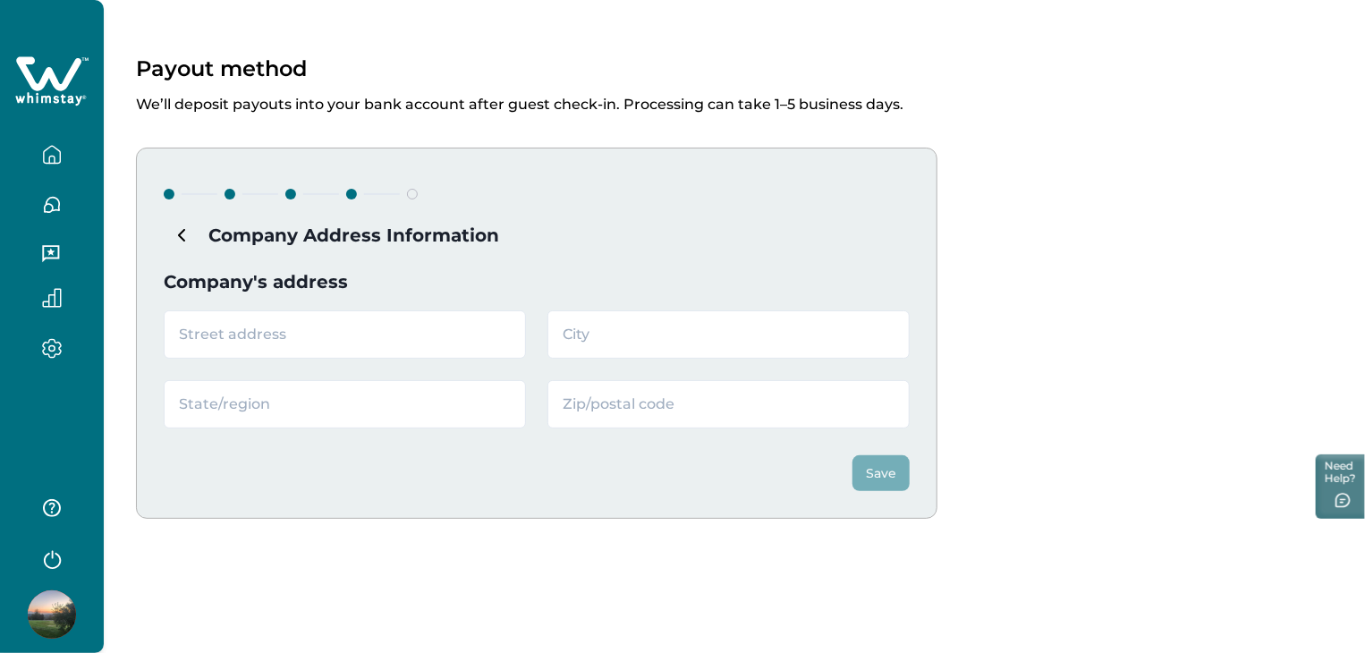
scroll to position [30, 0]
click at [417, 337] on input "text" at bounding box center [345, 335] width 362 height 48
type input "6 Kristi lane"
type input "[GEOGRAPHIC_DATA]"
type input "NY"
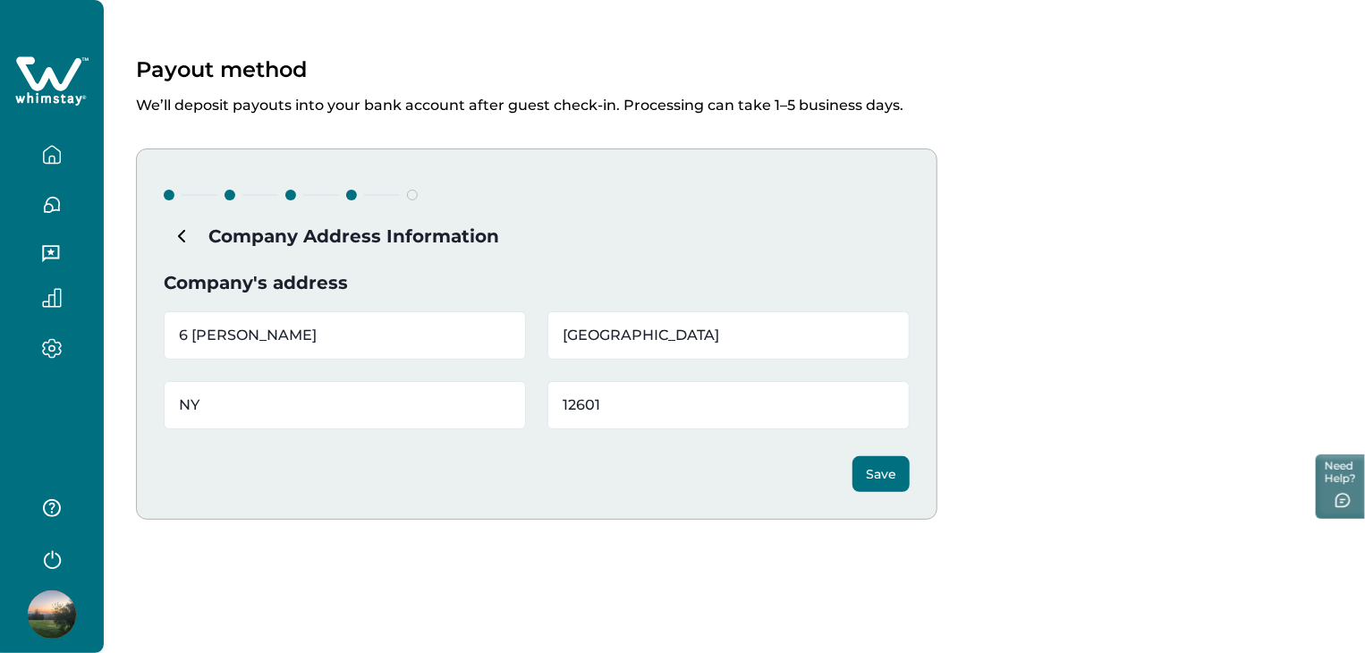
type input "12601"
click at [871, 473] on button "Save" at bounding box center [881, 474] width 57 height 36
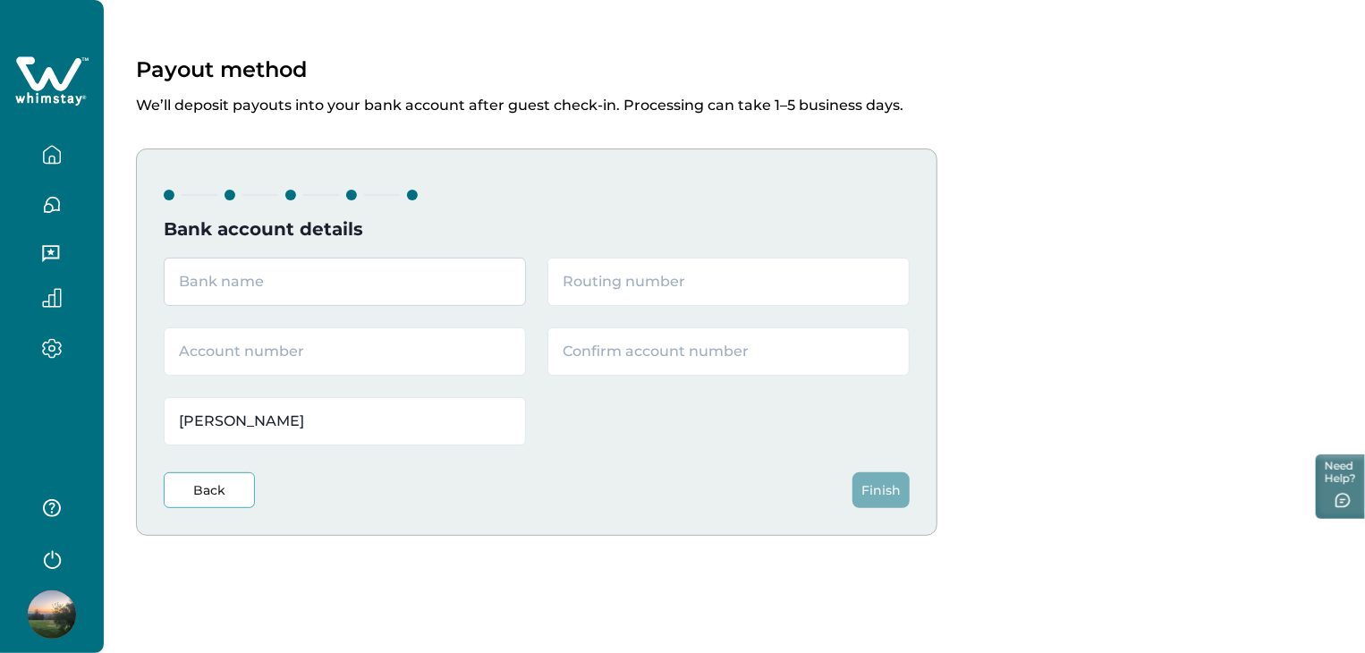
click at [290, 287] on input "text" at bounding box center [345, 282] width 362 height 48
type input "Business Chase"
click at [592, 273] on input "text" at bounding box center [729, 282] width 362 height 48
type input "022300173"
click at [384, 338] on input "text" at bounding box center [345, 351] width 362 height 48
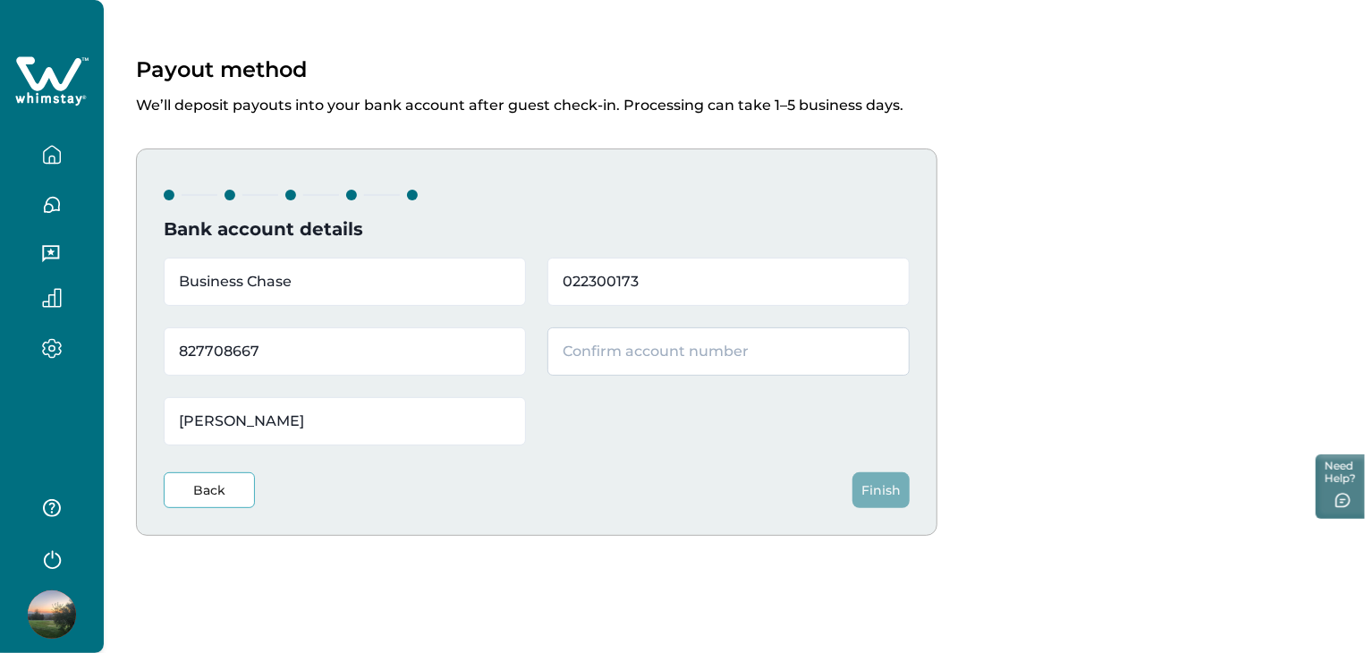
type input "827708667"
click at [627, 356] on input "text" at bounding box center [729, 351] width 362 height 48
type input "827708667"
click at [874, 494] on button "Finish" at bounding box center [881, 490] width 57 height 36
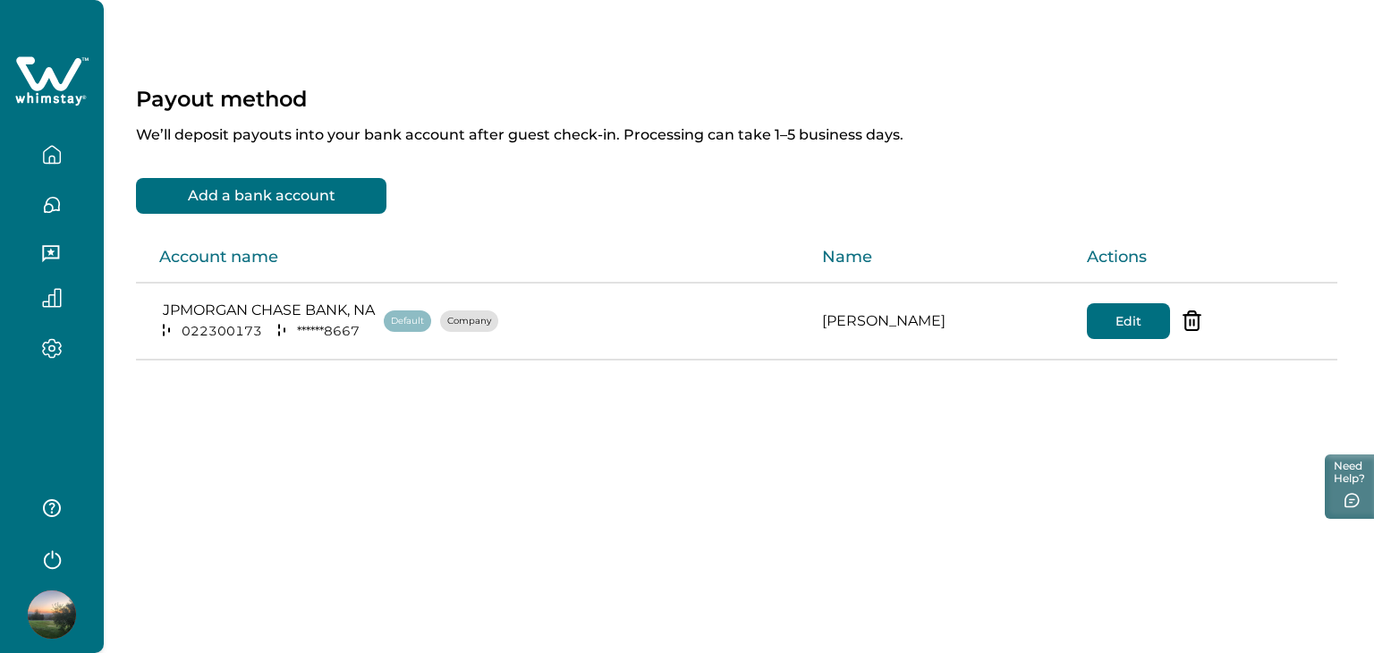
click at [58, 151] on icon "button" at bounding box center [52, 155] width 20 height 20
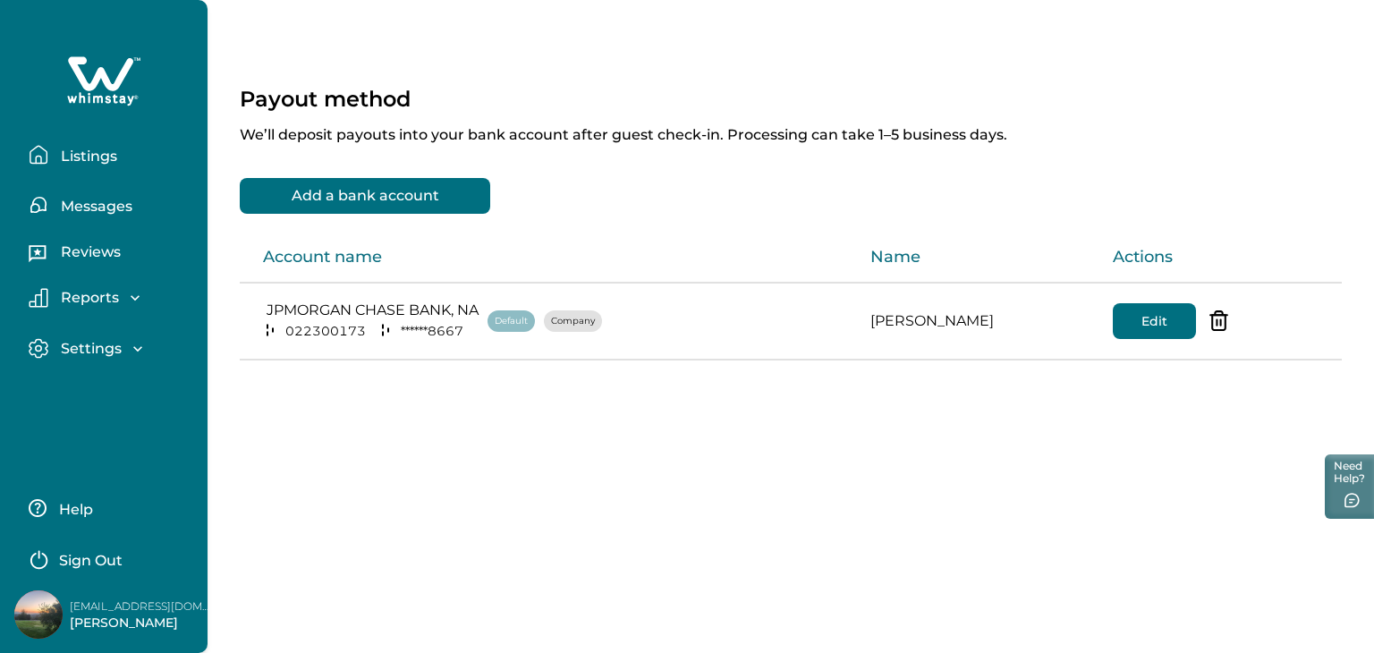
click at [99, 161] on p "Listings" at bounding box center [86, 157] width 62 height 18
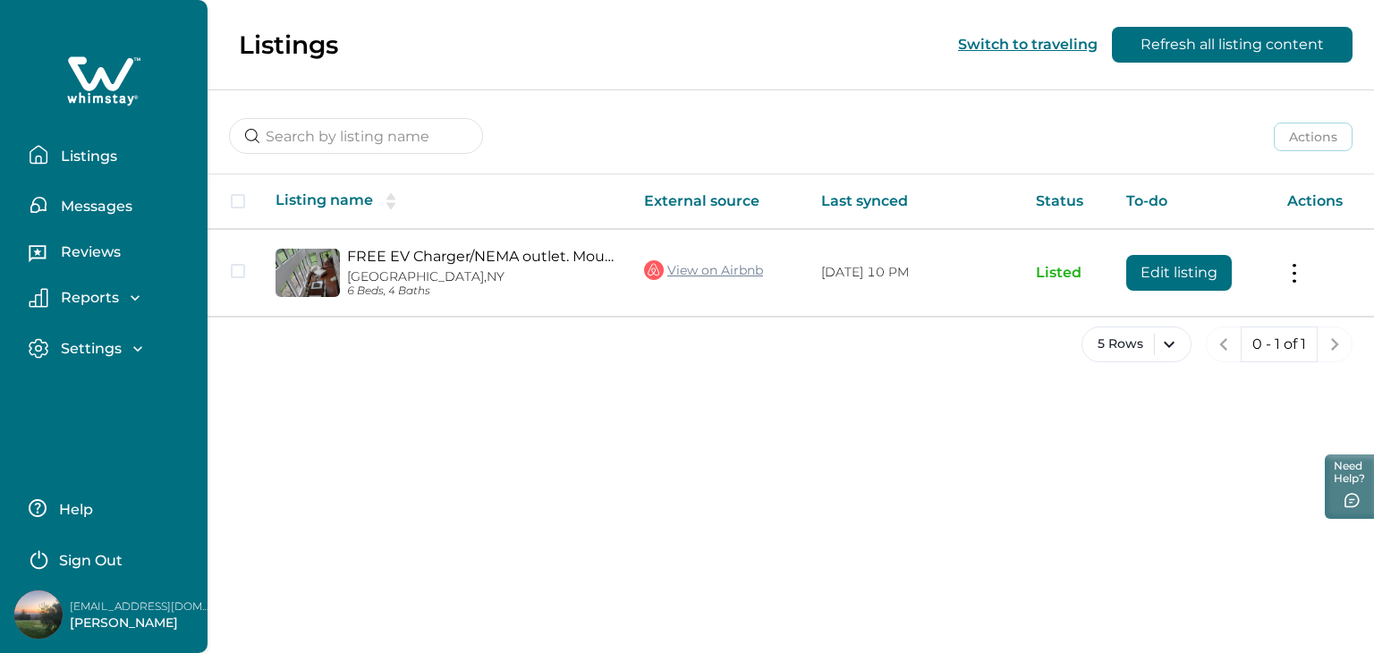
click at [92, 208] on p "Messages" at bounding box center [93, 207] width 77 height 18
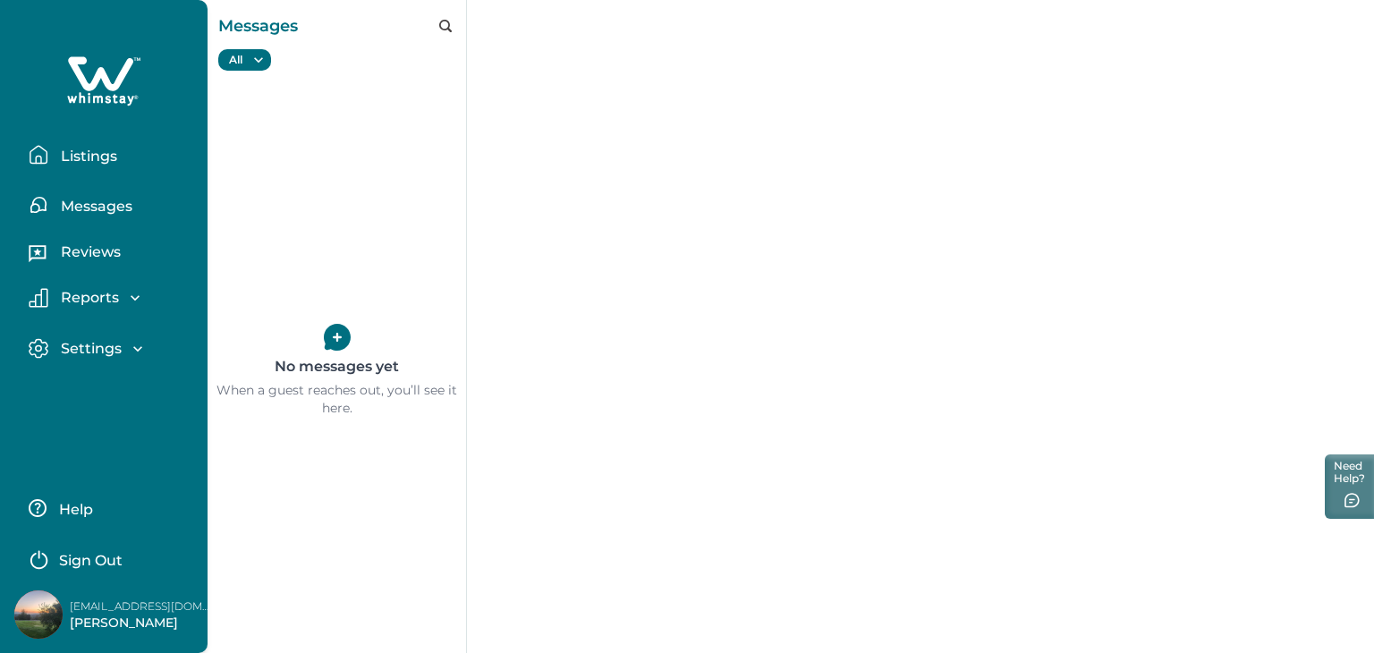
click at [96, 157] on p "Listings" at bounding box center [86, 157] width 62 height 18
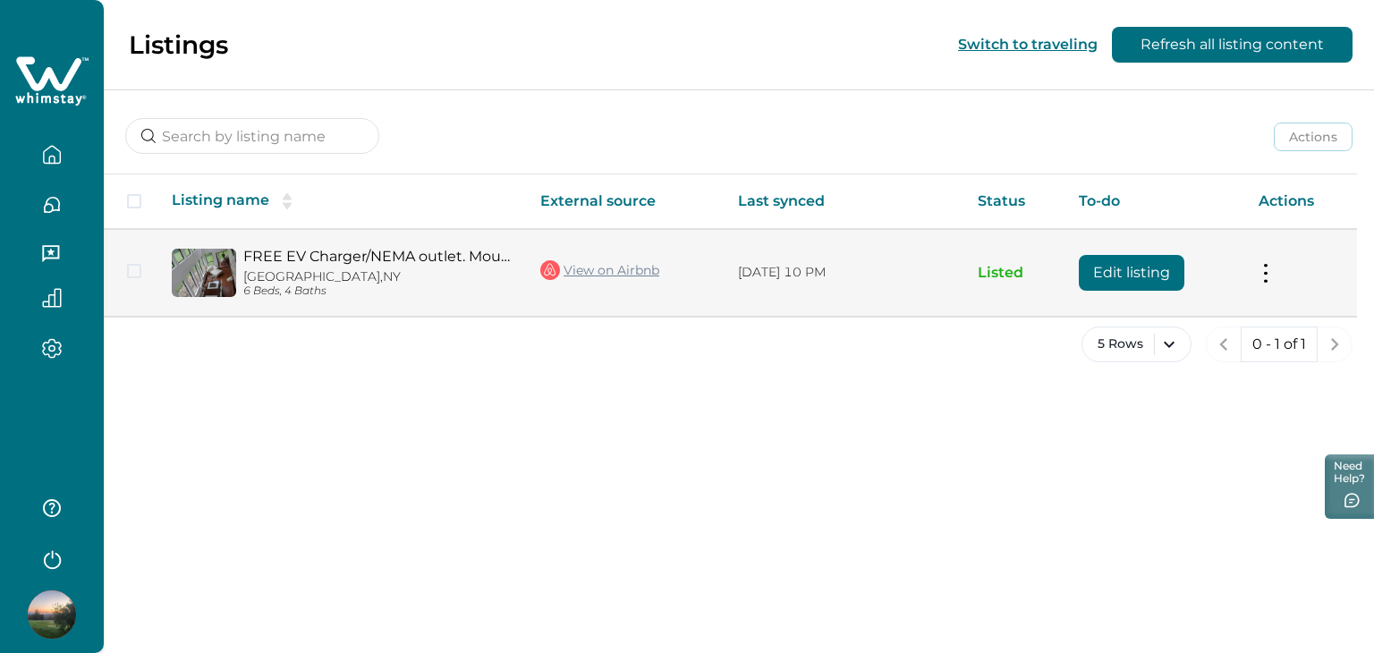
click at [454, 251] on link "FREE EV Charger/NEMA outlet. Mountain-top views." at bounding box center [377, 256] width 268 height 17
click at [1268, 268] on button at bounding box center [1266, 272] width 14 height 19
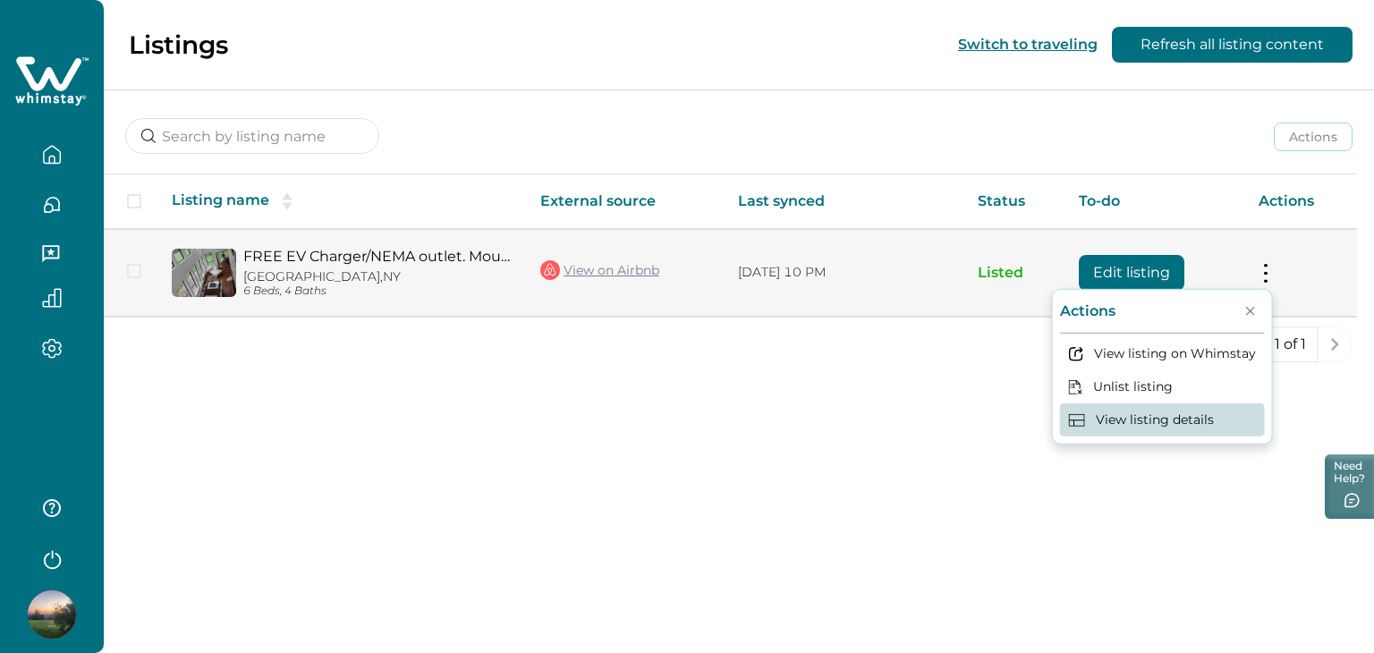
click at [1163, 421] on button "View listing details" at bounding box center [1162, 420] width 205 height 33
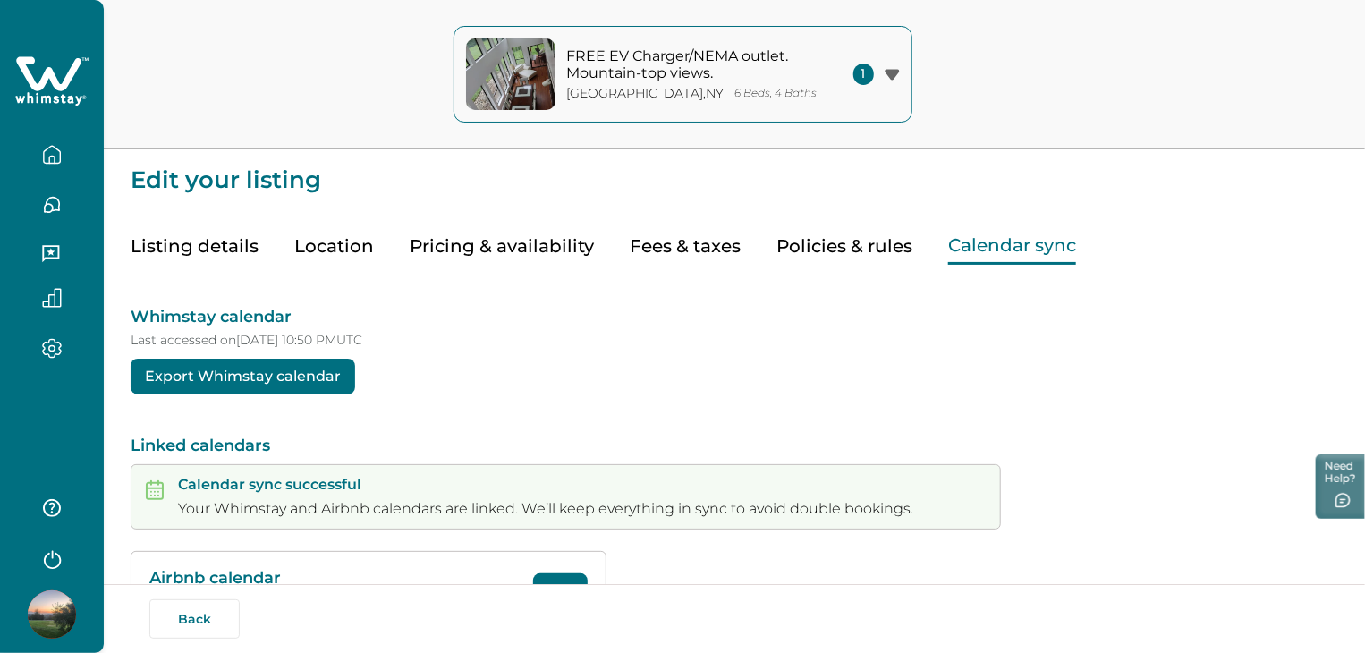
click at [1020, 242] on button "Calendar sync" at bounding box center [1012, 246] width 128 height 37
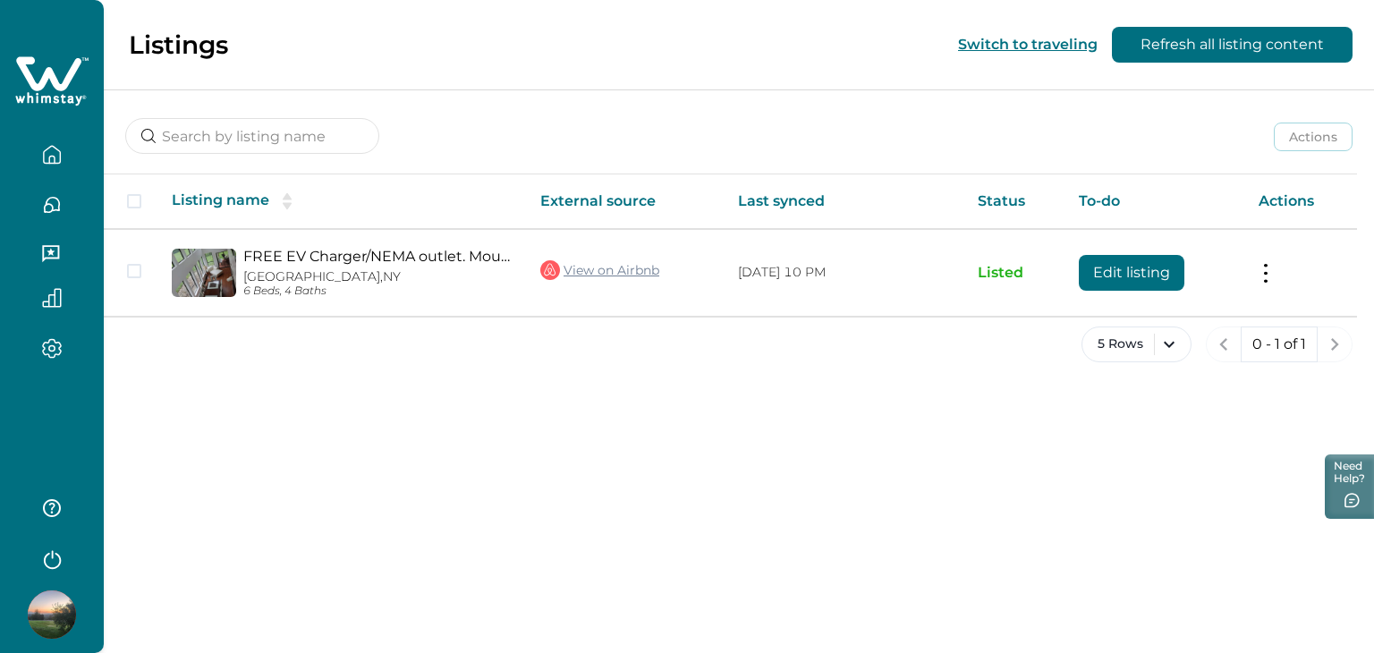
click at [48, 344] on icon "button" at bounding box center [52, 348] width 20 height 21
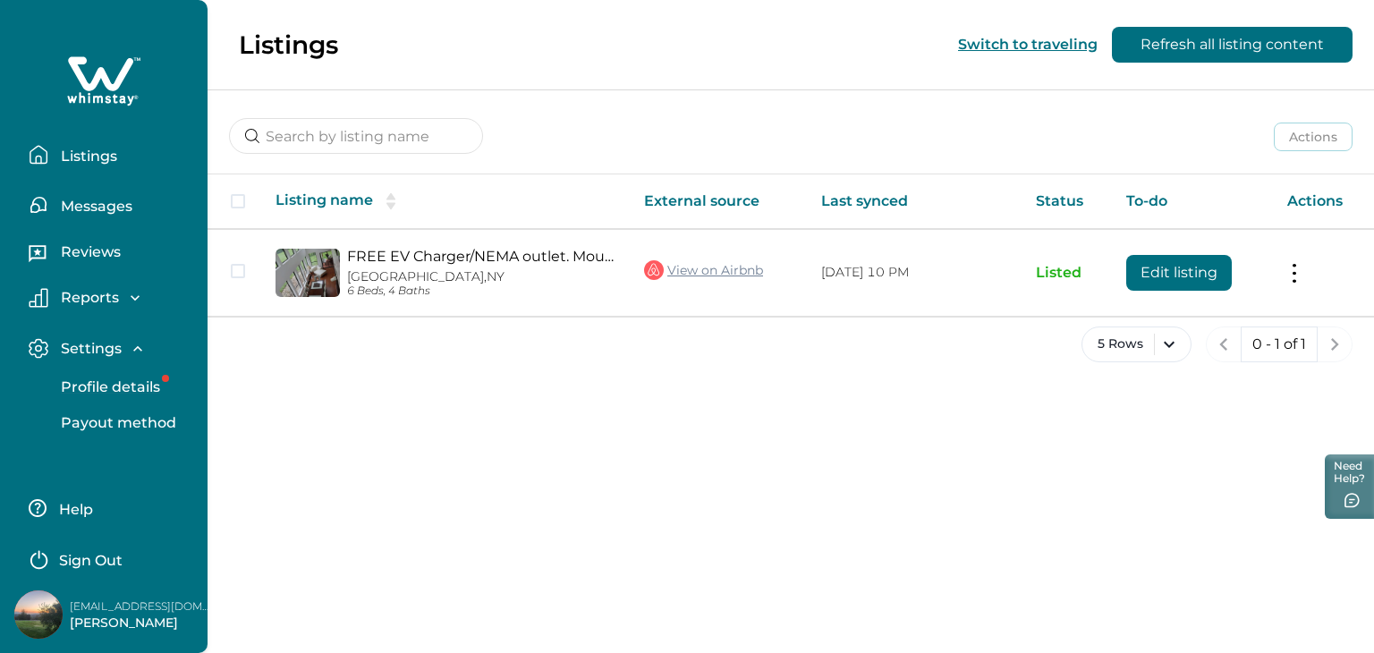
click at [115, 392] on p "Profile details" at bounding box center [107, 387] width 105 height 18
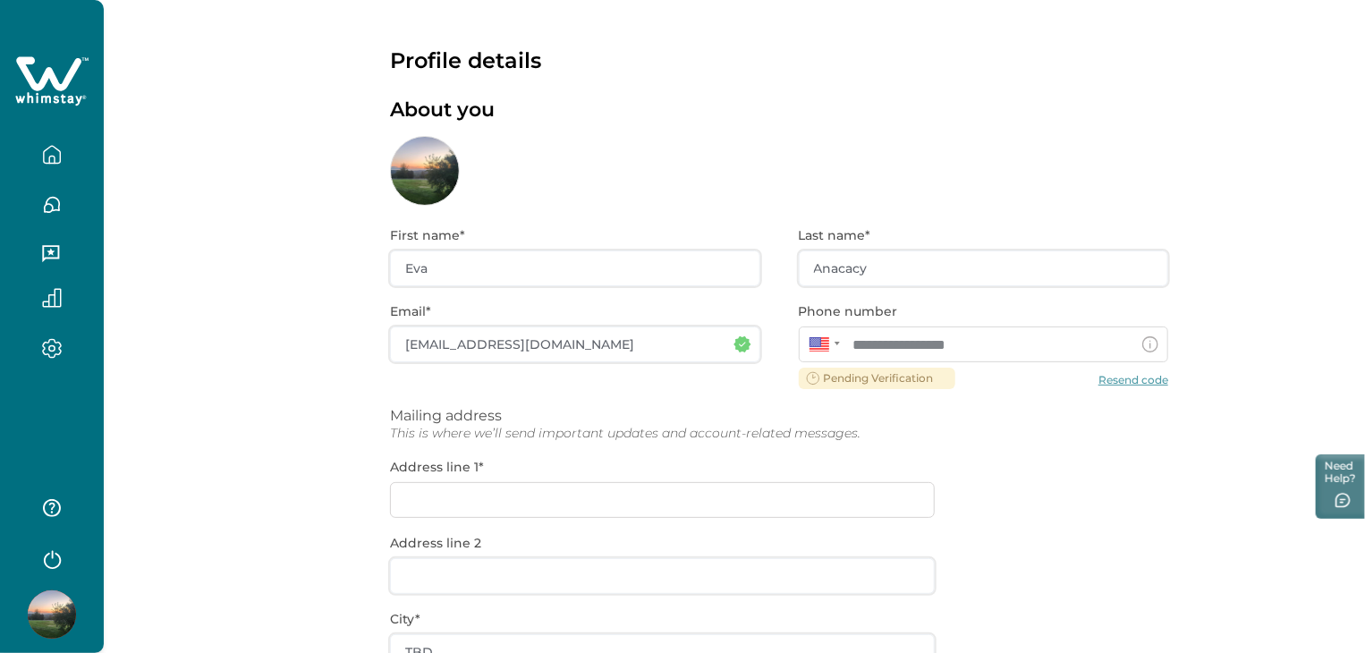
click at [1128, 380] on div "**********" at bounding box center [779, 574] width 778 height 737
click at [1128, 384] on div "**********" at bounding box center [779, 574] width 778 height 737
click at [1127, 382] on div "**********" at bounding box center [779, 574] width 778 height 737
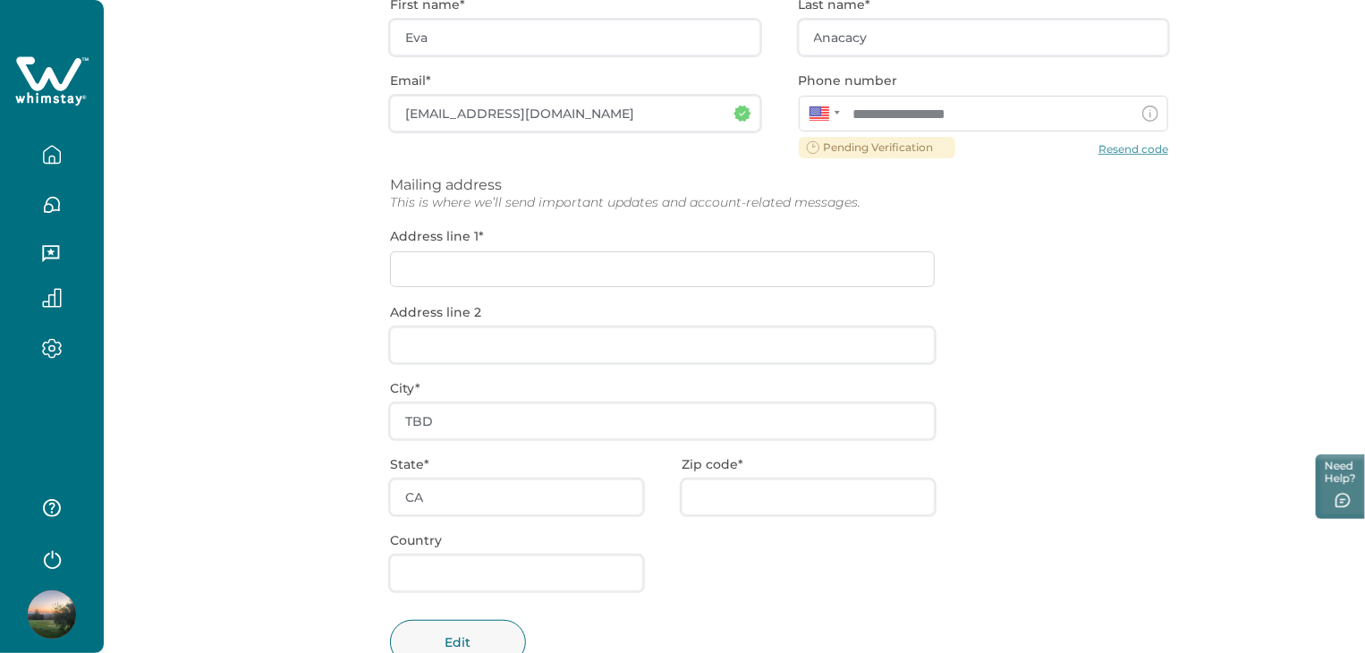
scroll to position [290, 0]
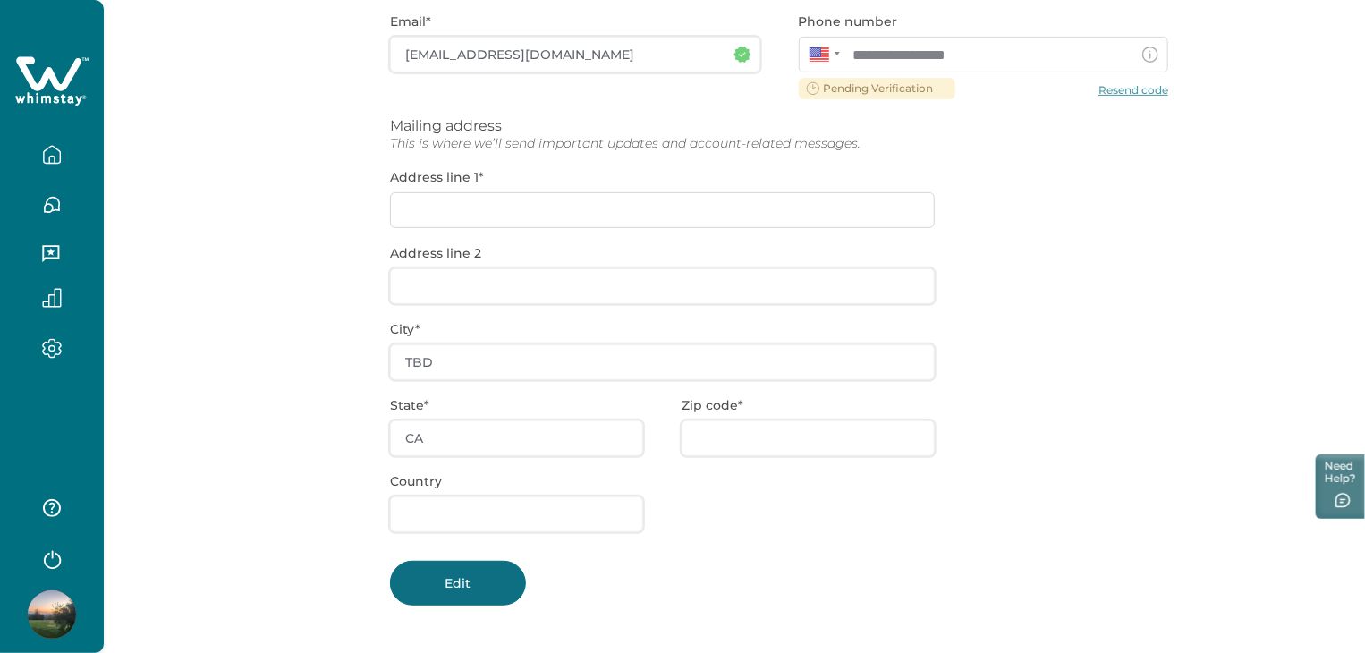
click at [437, 591] on button "Edit" at bounding box center [458, 583] width 136 height 45
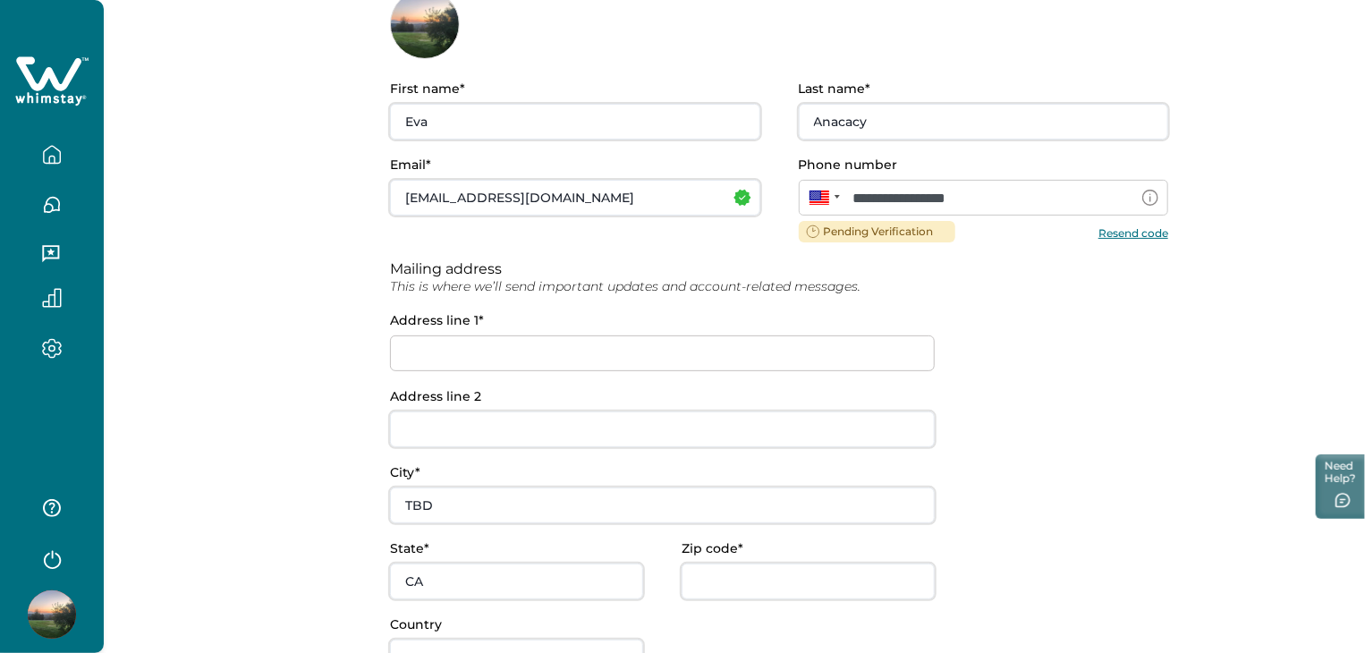
scroll to position [146, 0]
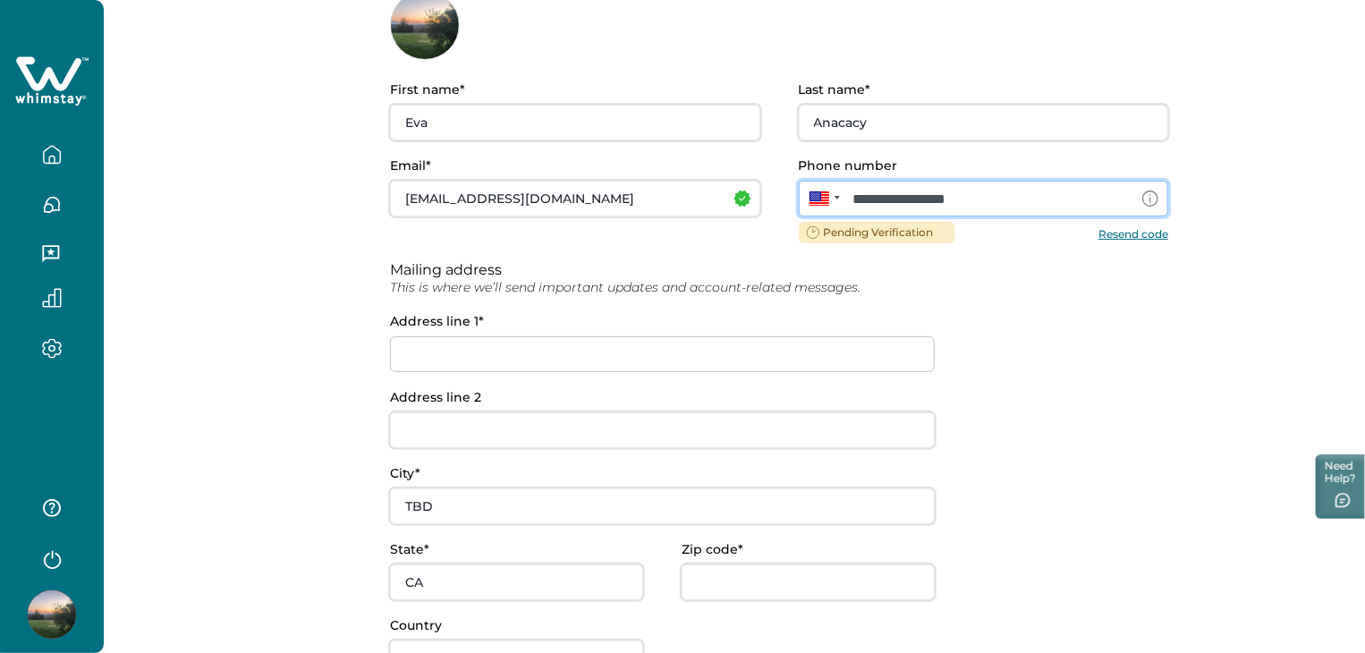
click at [1018, 198] on input "**********" at bounding box center [984, 199] width 370 height 36
click at [1135, 234] on button "Resend code" at bounding box center [1134, 232] width 70 height 13
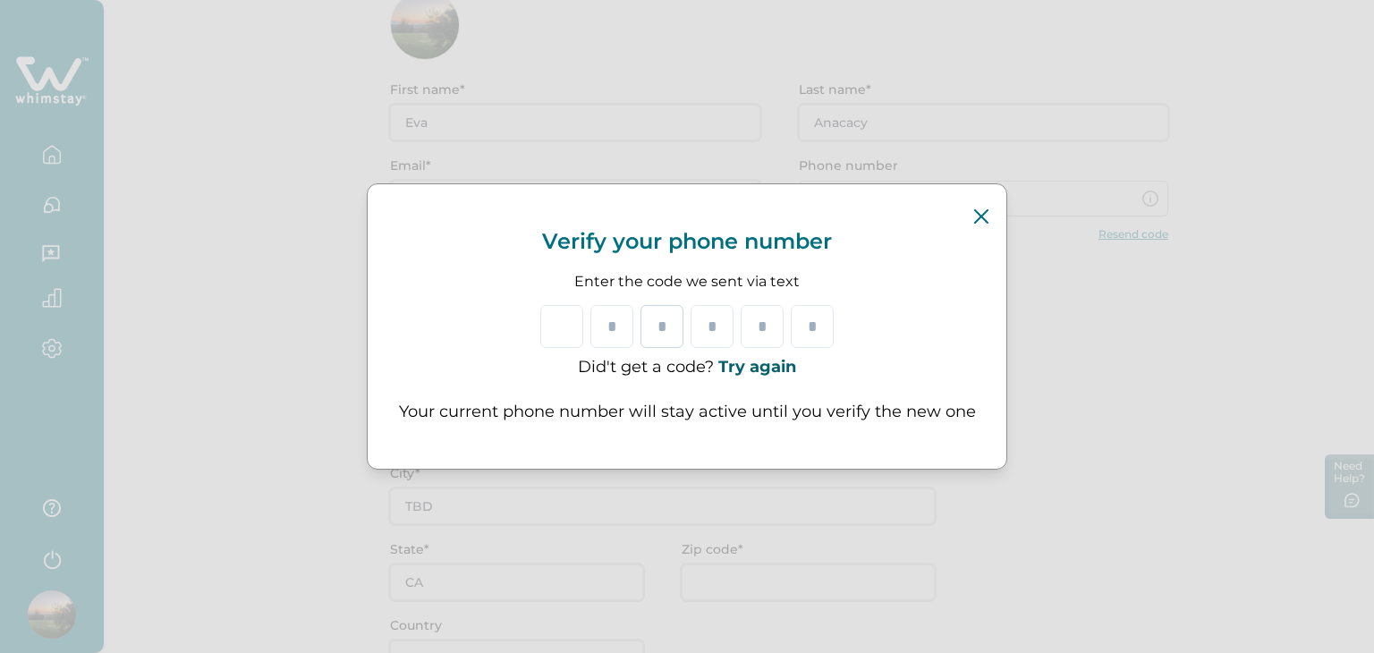
type input "*"
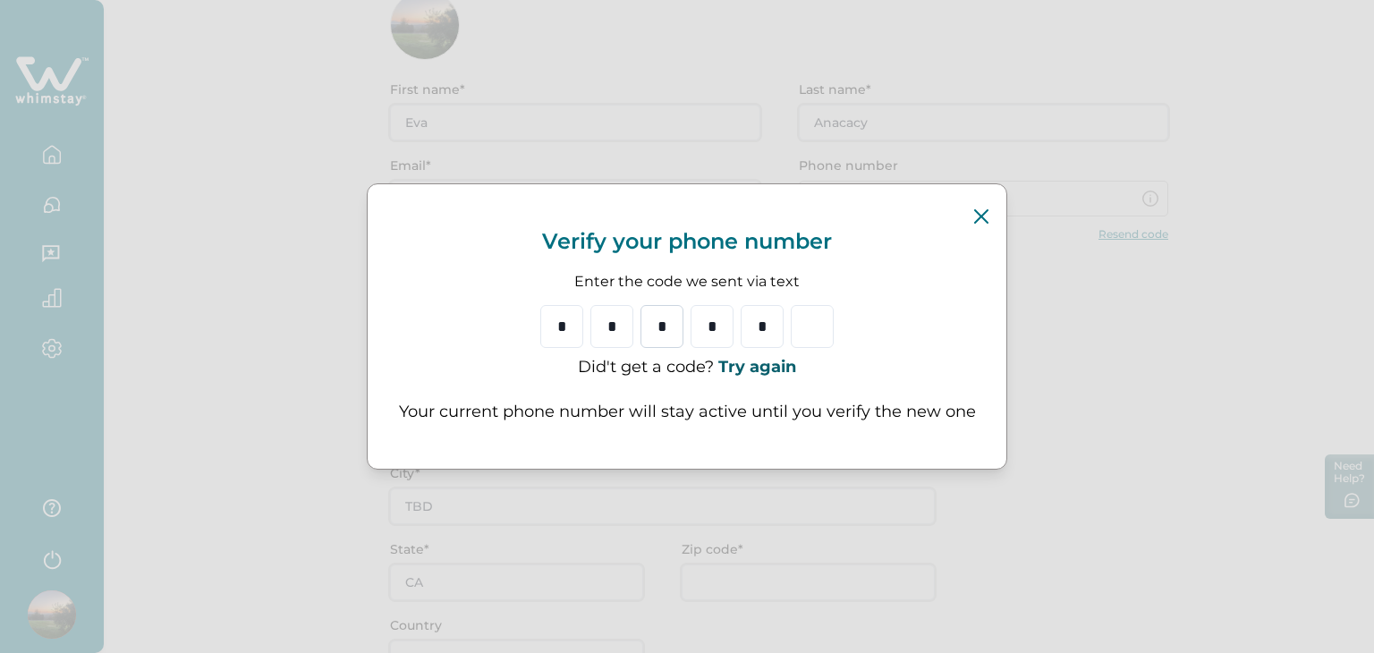
type input "*"
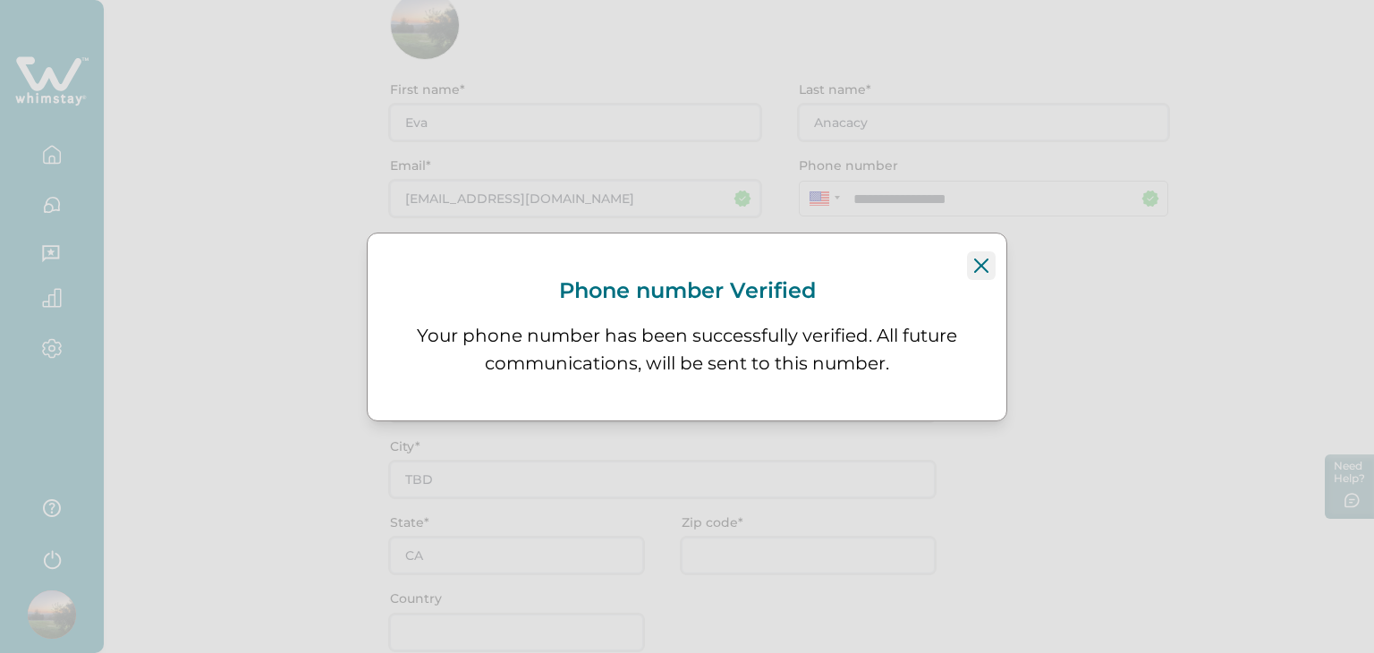
click at [982, 268] on icon "Close" at bounding box center [981, 266] width 14 height 14
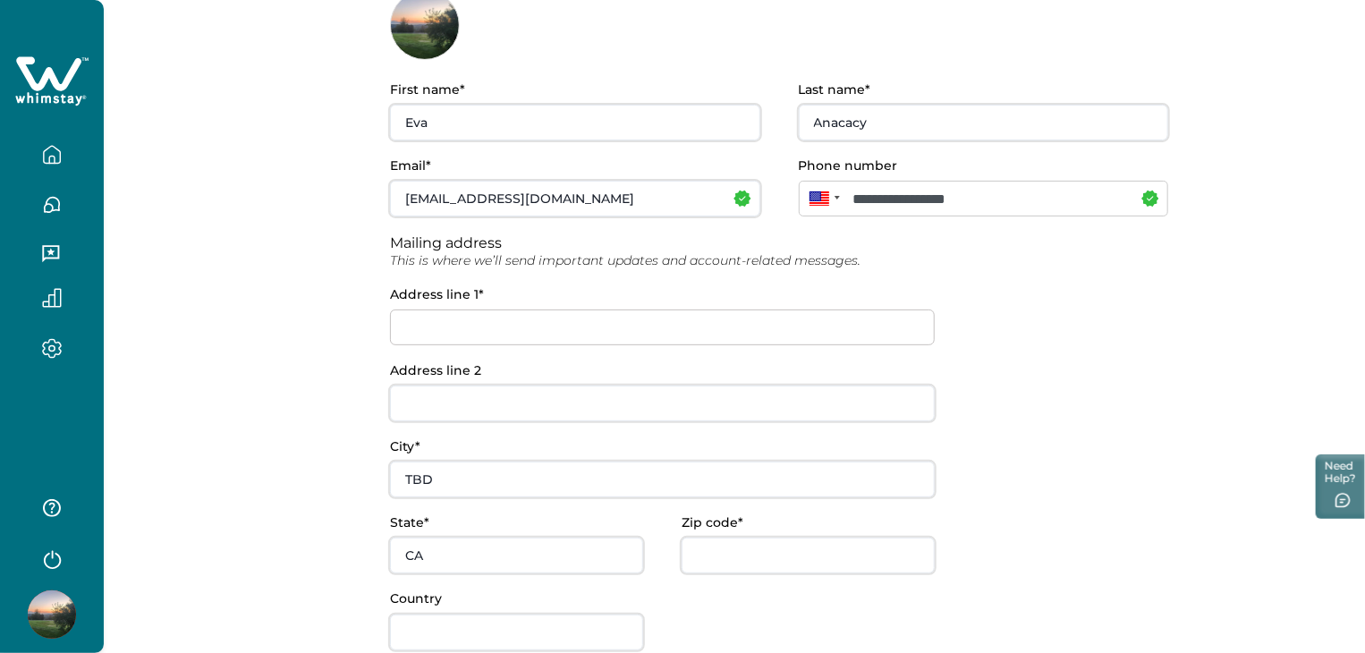
click at [659, 319] on input at bounding box center [662, 328] width 545 height 36
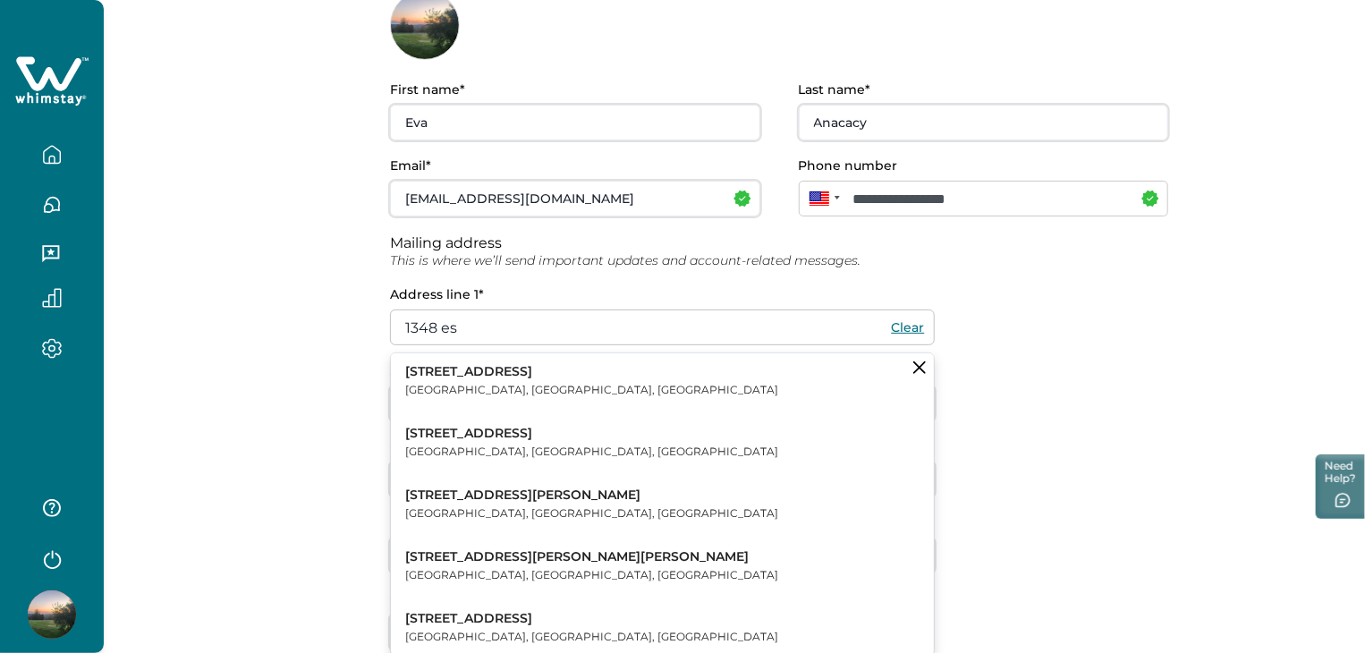
click at [633, 371] on button "[STREET_ADDRESS]" at bounding box center [662, 380] width 543 height 55
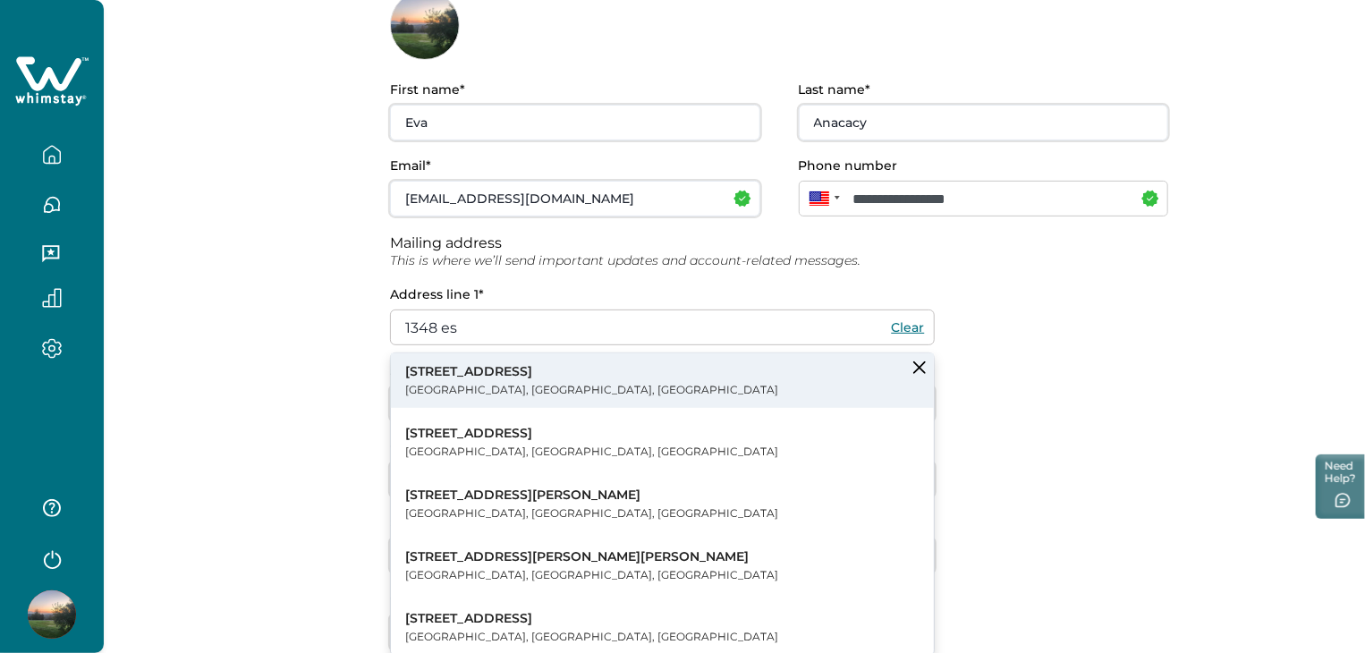
type input "[STREET_ADDRESS]"
type input "Haslet"
type input "[GEOGRAPHIC_DATA]"
type input "76052"
type input "[GEOGRAPHIC_DATA]"
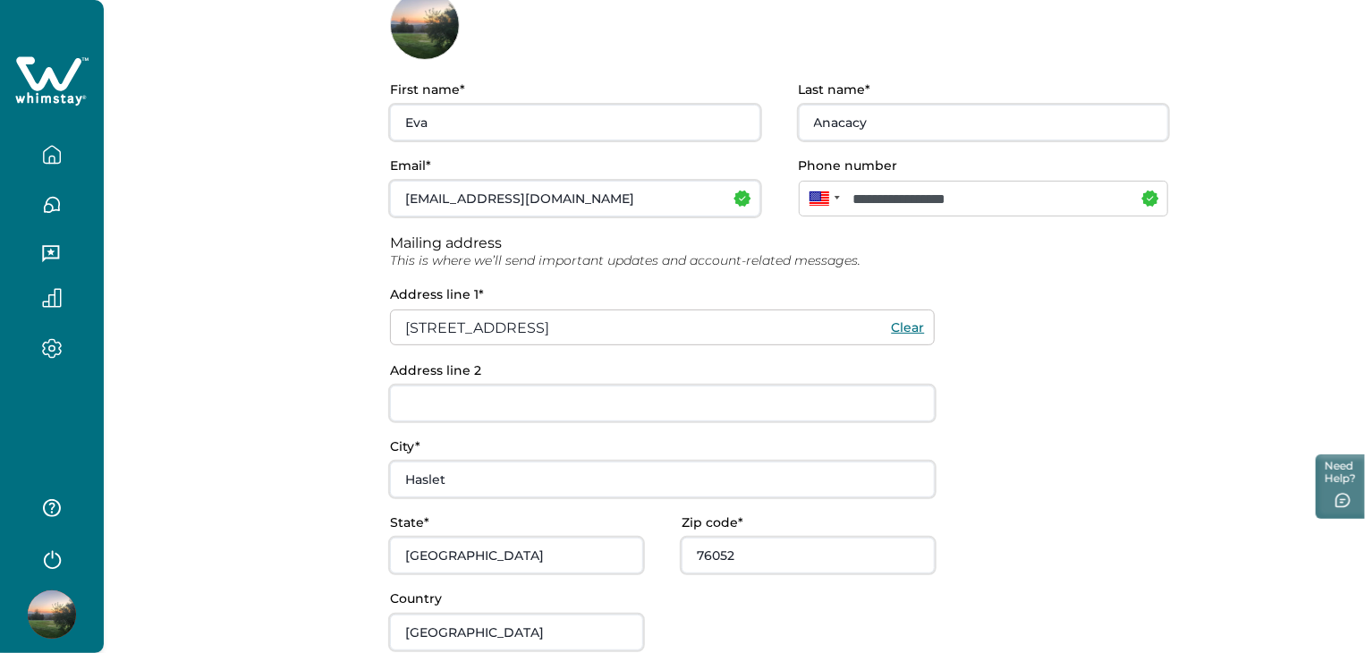
scroll to position [261, 0]
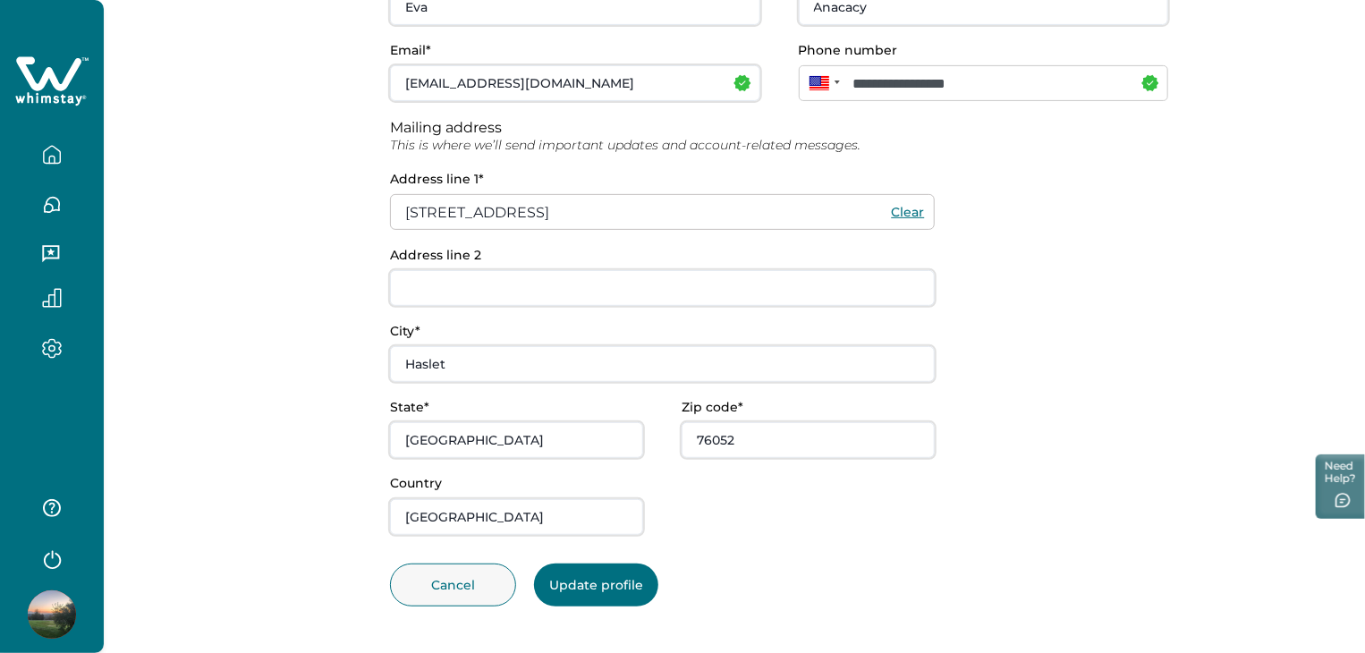
click at [592, 599] on button "Update profile" at bounding box center [596, 585] width 124 height 43
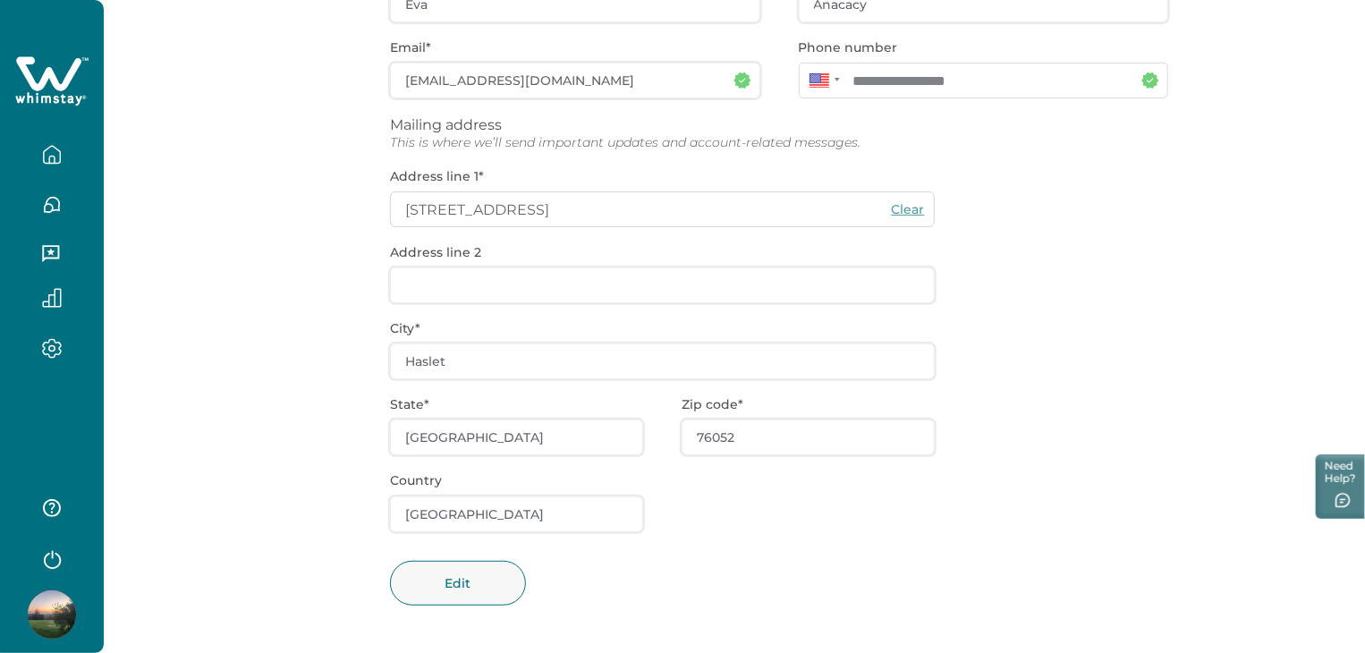
scroll to position [0, 0]
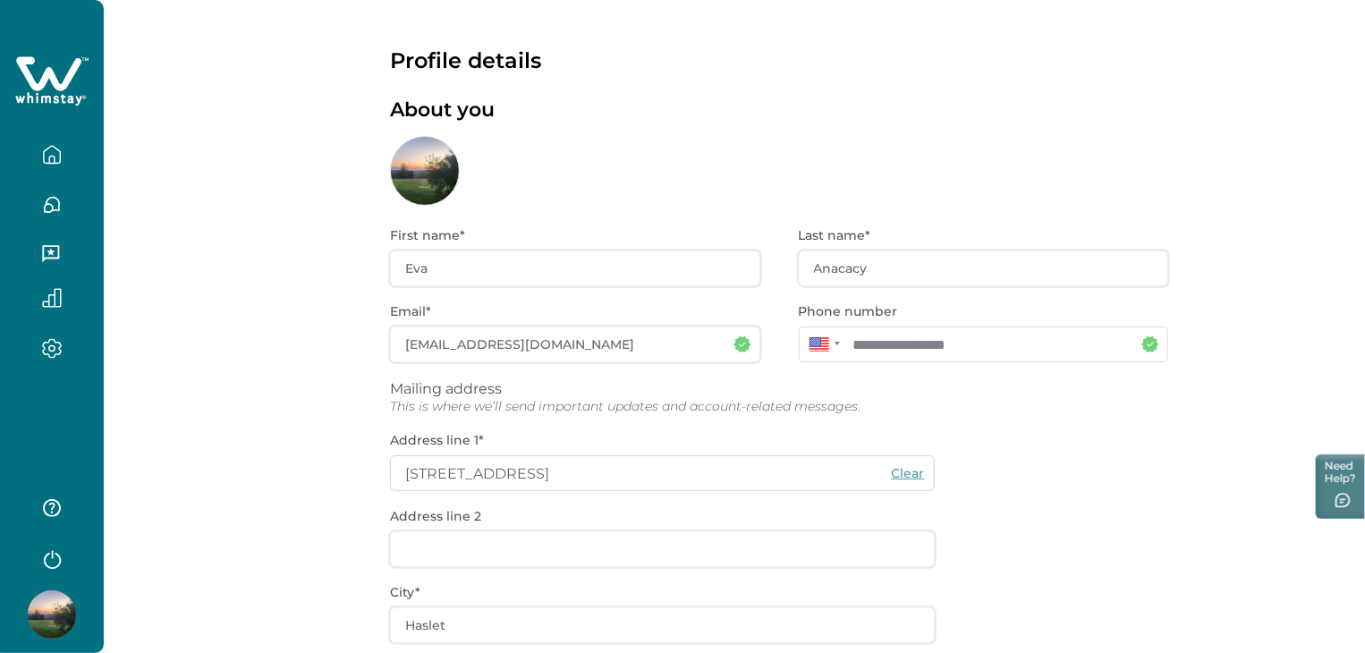
click at [52, 351] on icon "button" at bounding box center [51, 348] width 5 height 5
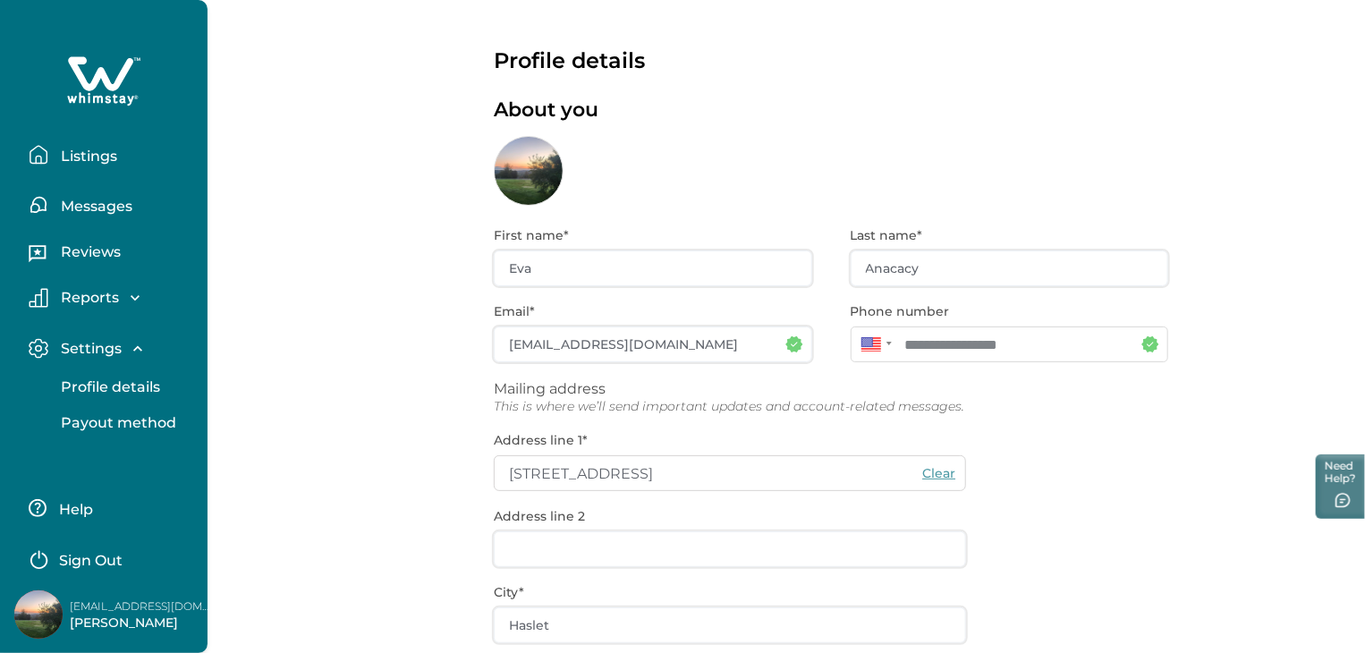
click at [137, 293] on icon "button" at bounding box center [135, 298] width 18 height 18
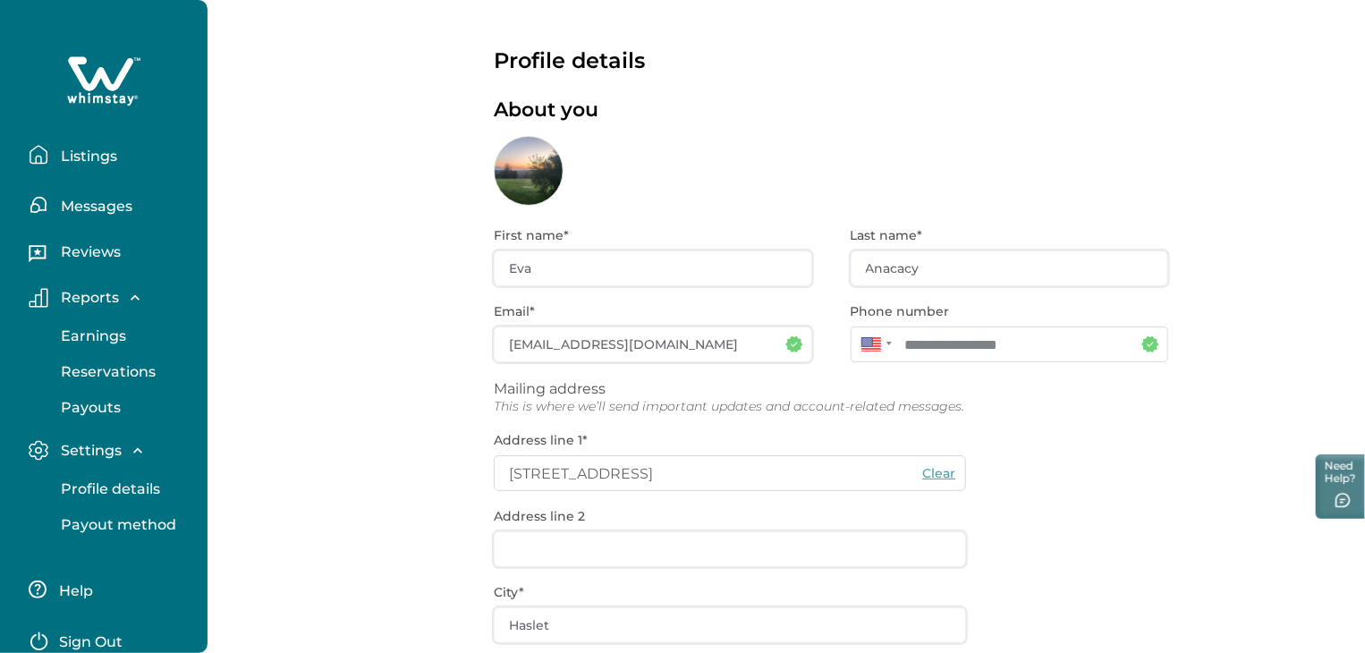
click at [97, 149] on p "Listings" at bounding box center [86, 157] width 62 height 18
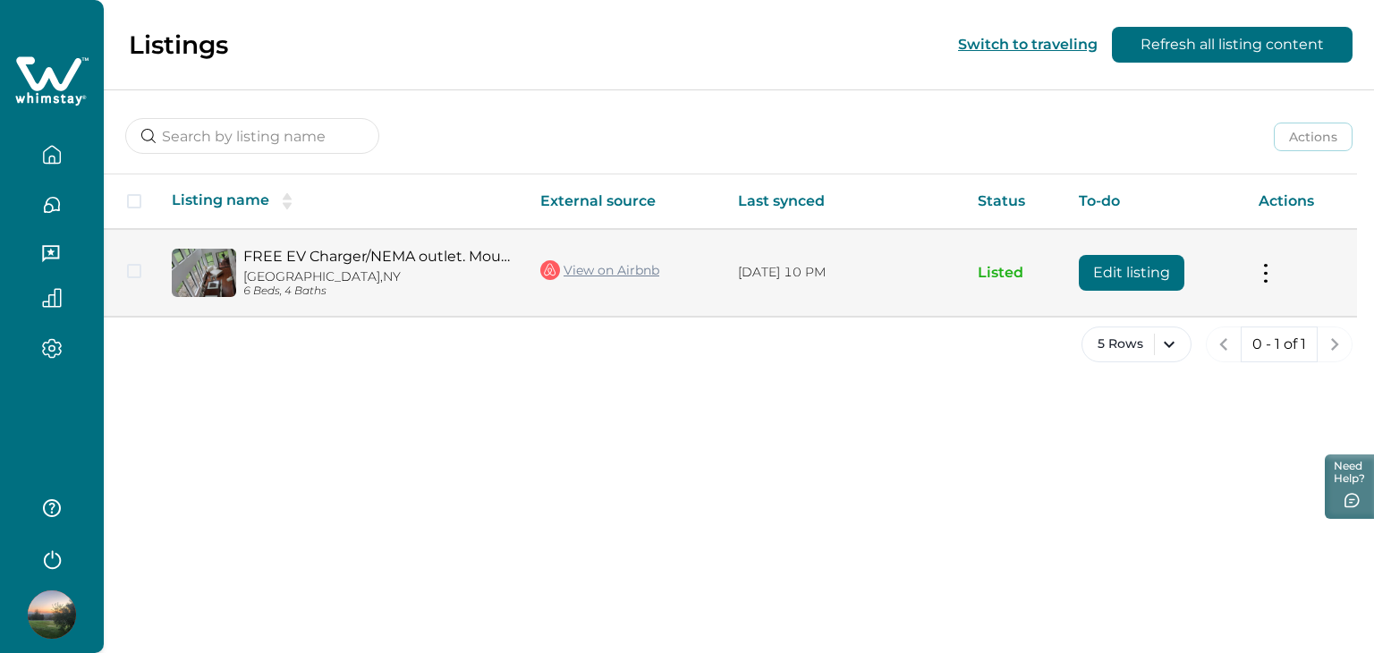
click at [1292, 272] on td "Actions View listing on Whimstay Unlist listing View listing details" at bounding box center [1301, 272] width 113 height 87
click at [1267, 269] on button at bounding box center [1266, 272] width 14 height 19
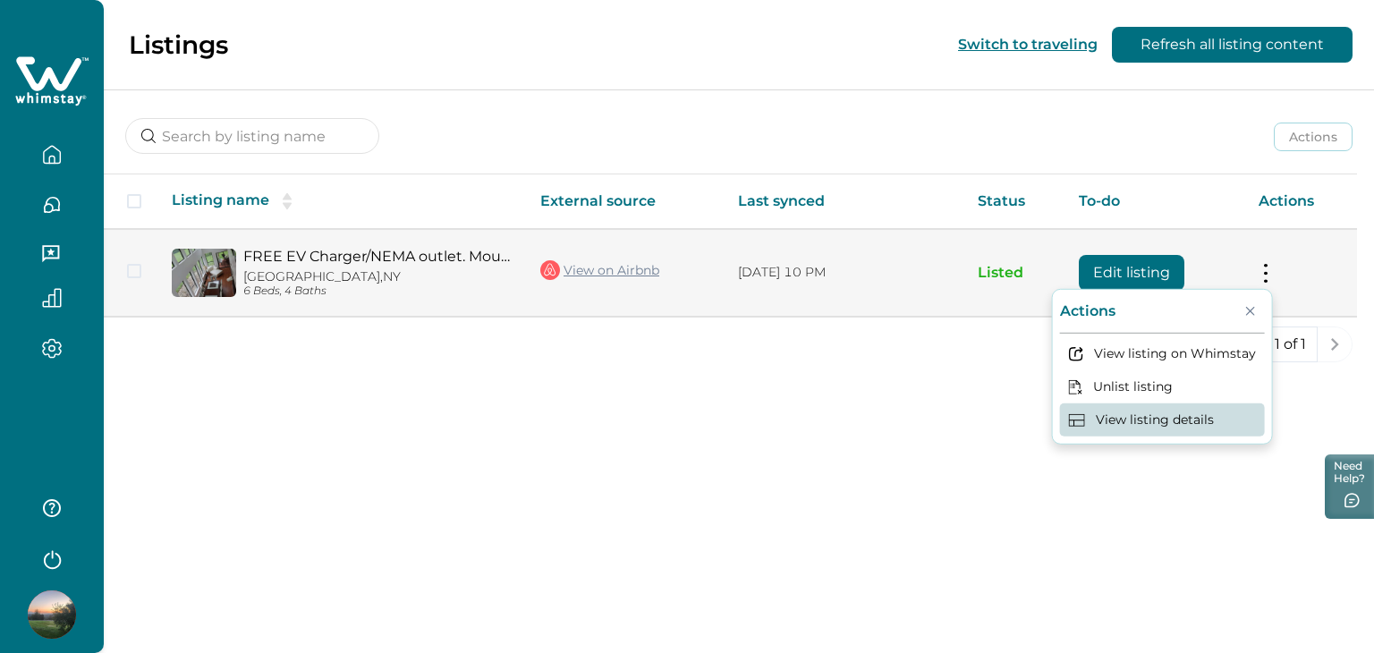
click at [1203, 424] on button "View listing details" at bounding box center [1162, 420] width 205 height 33
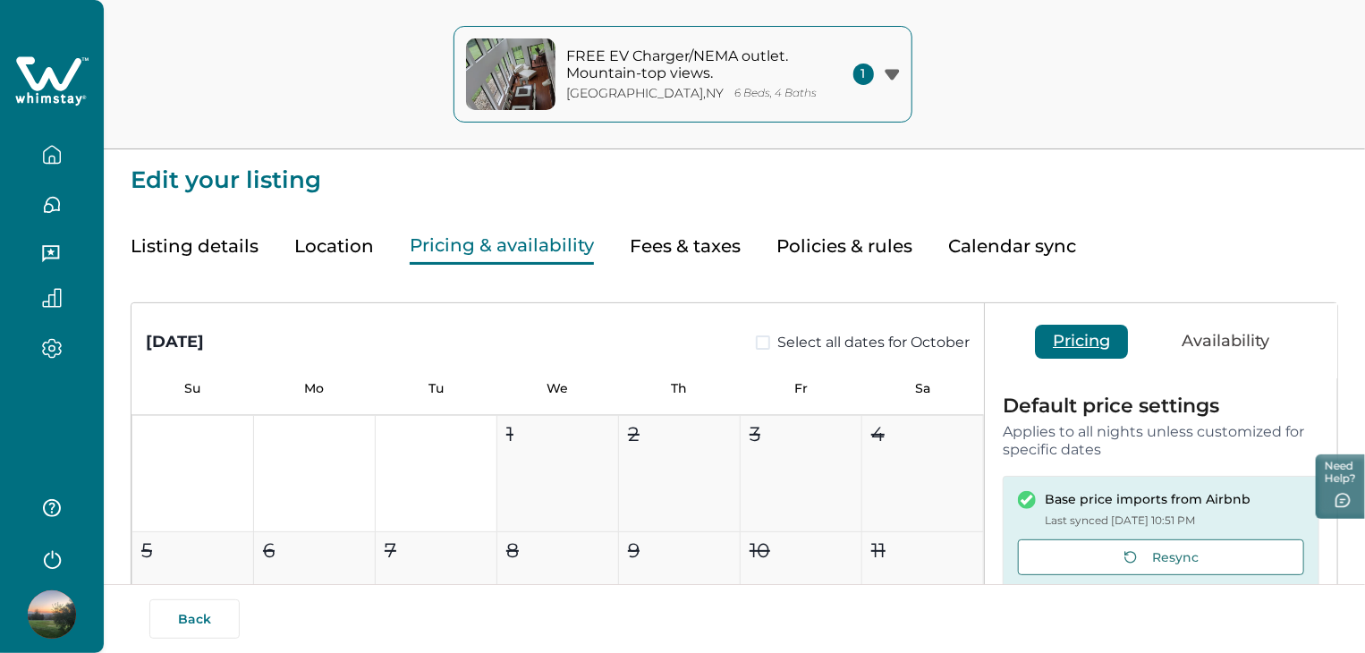
click at [523, 243] on button "Pricing & availability" at bounding box center [502, 246] width 184 height 37
click at [895, 72] on icon "button" at bounding box center [892, 74] width 14 height 11
click at [1035, 95] on div "FREE EV Charger/NEMA outlet. Mountain-top views. Poughkeepsie , [GEOGRAPHIC_DAT…" at bounding box center [682, 74] width 1365 height 149
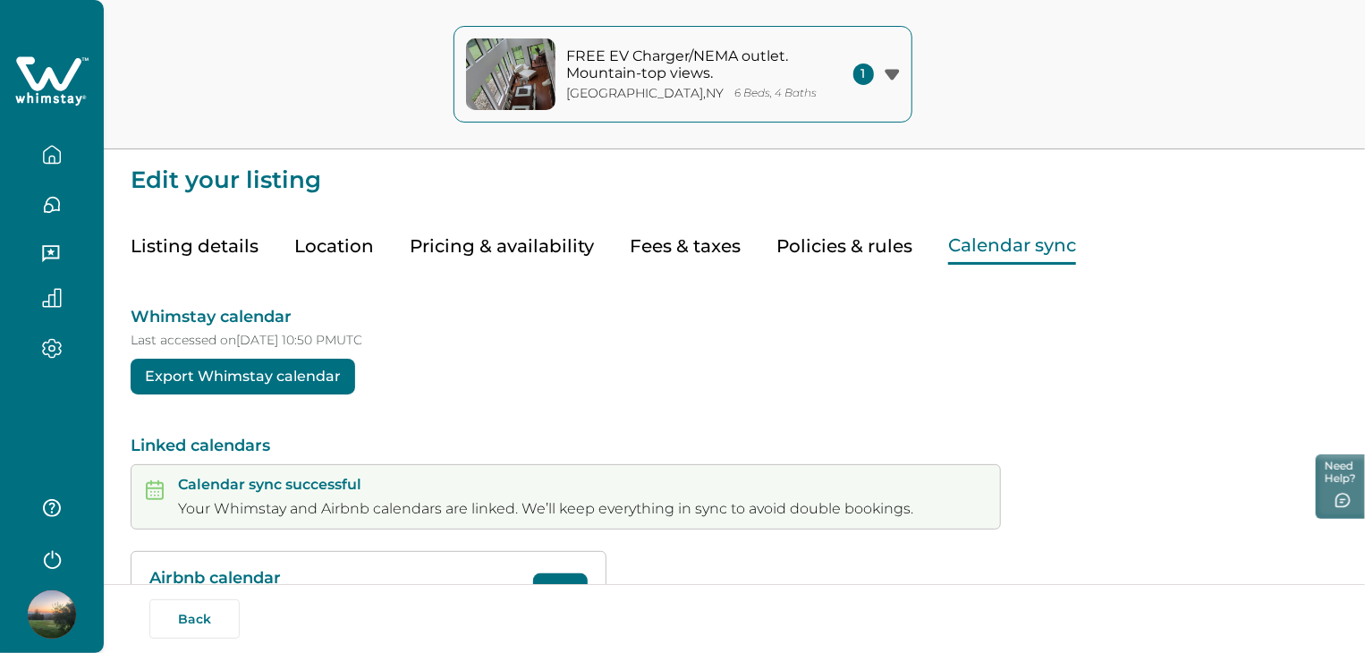
click at [995, 254] on button "Calendar sync" at bounding box center [1012, 246] width 128 height 37
